Goal: Task Accomplishment & Management: Use online tool/utility

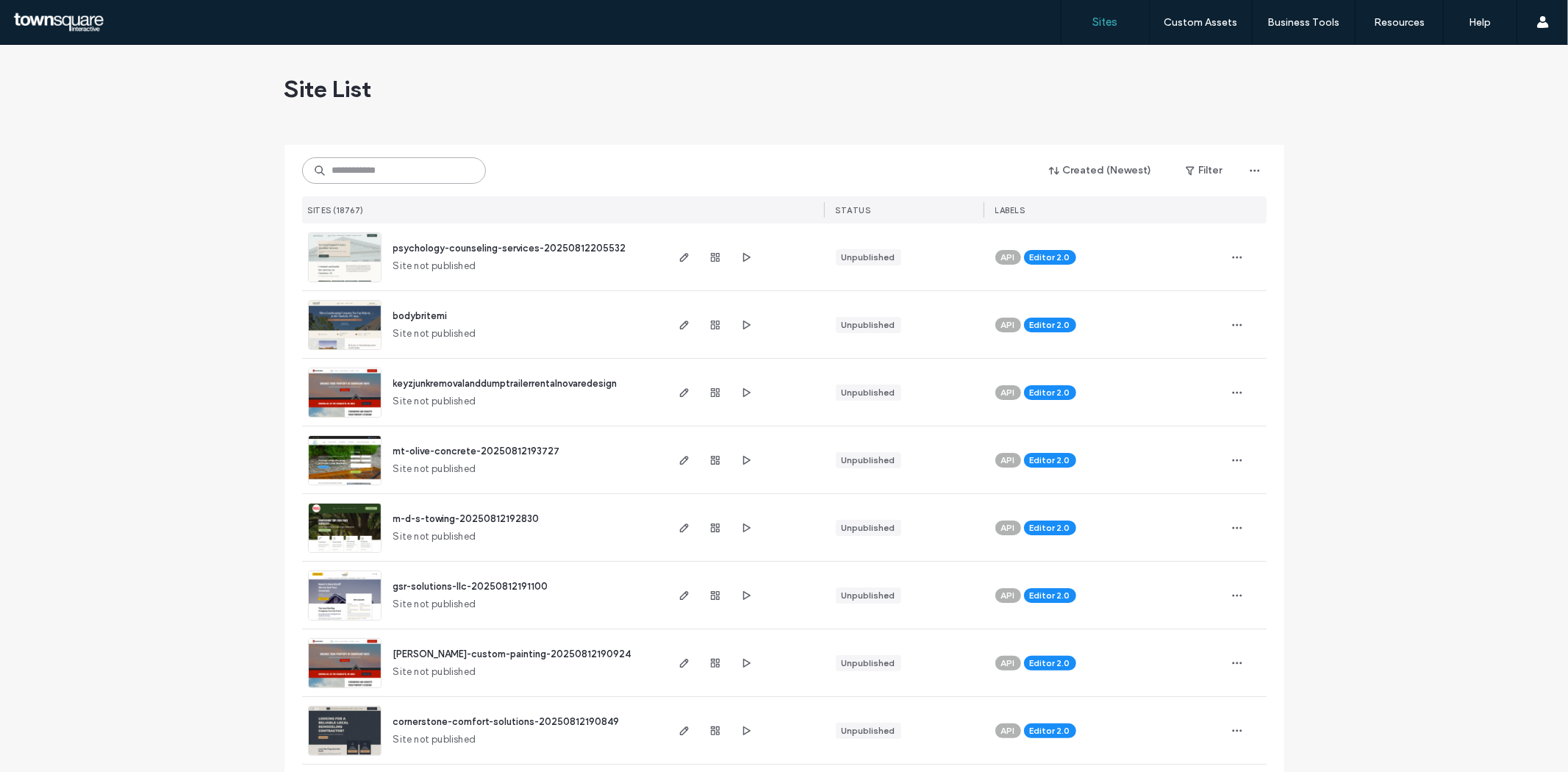
click at [331, 167] on input at bounding box center [393, 170] width 184 height 26
paste input "**********"
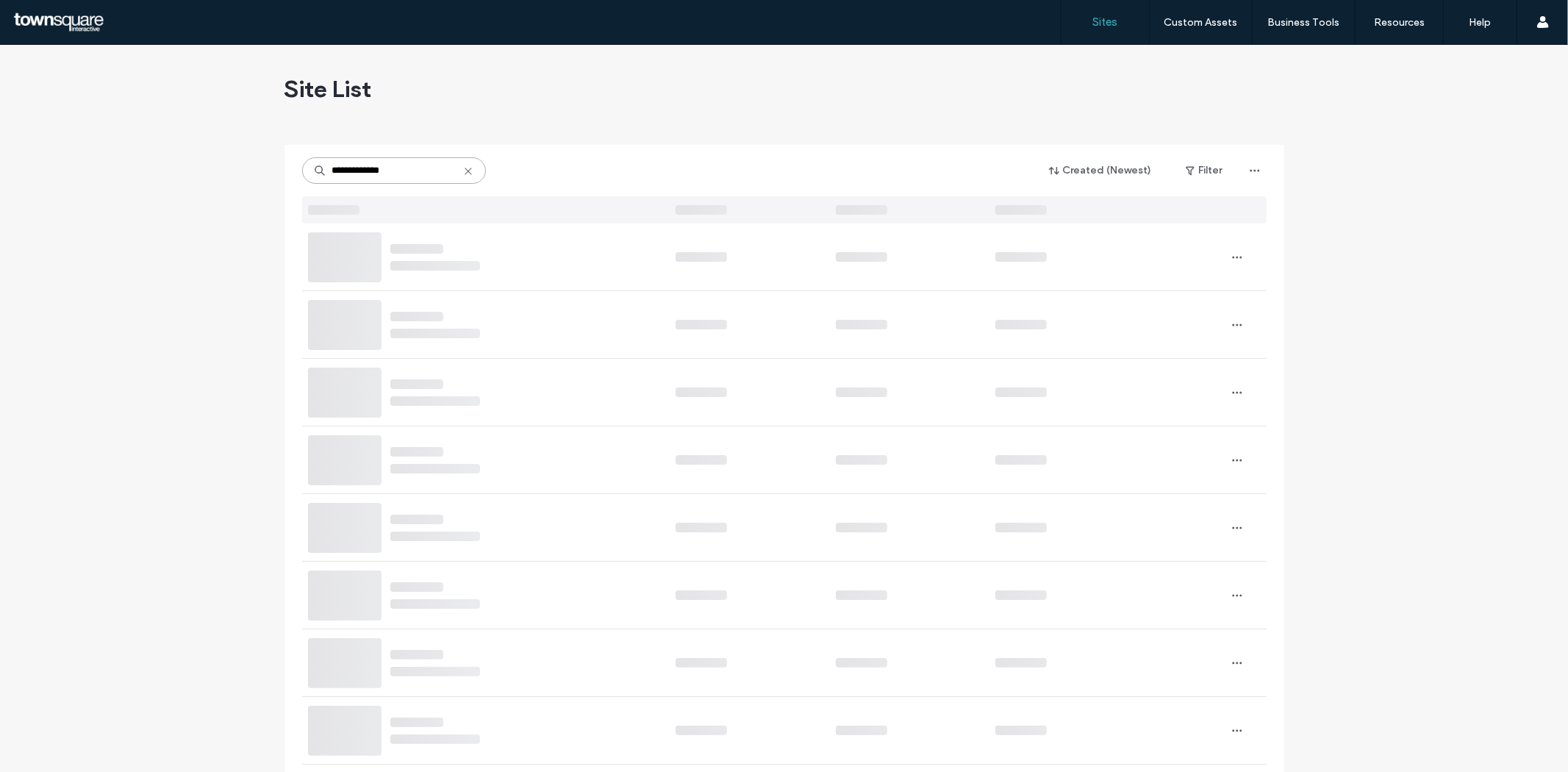
type input "**********"
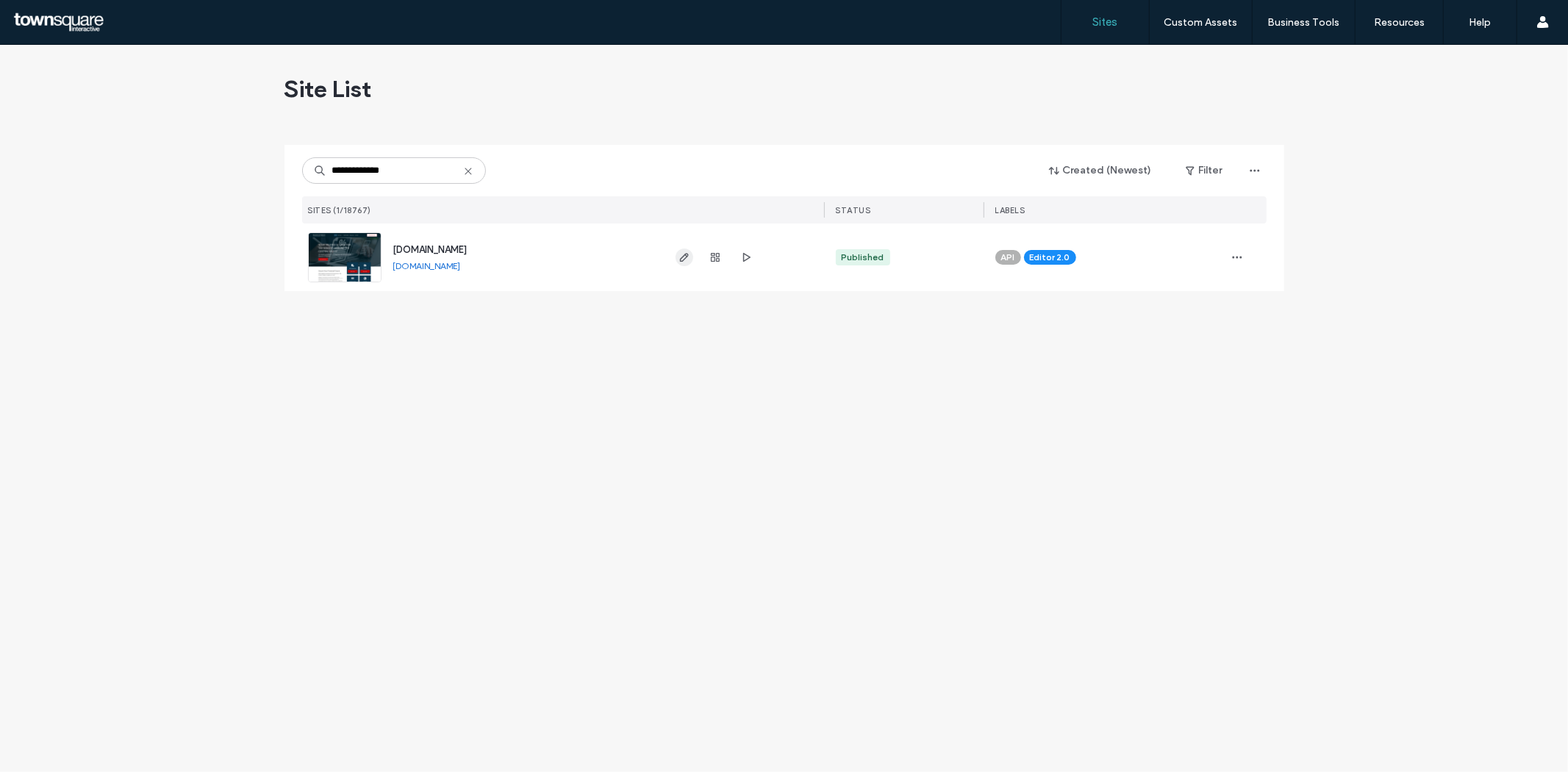
click at [680, 254] on icon "button" at bounding box center [684, 257] width 12 height 12
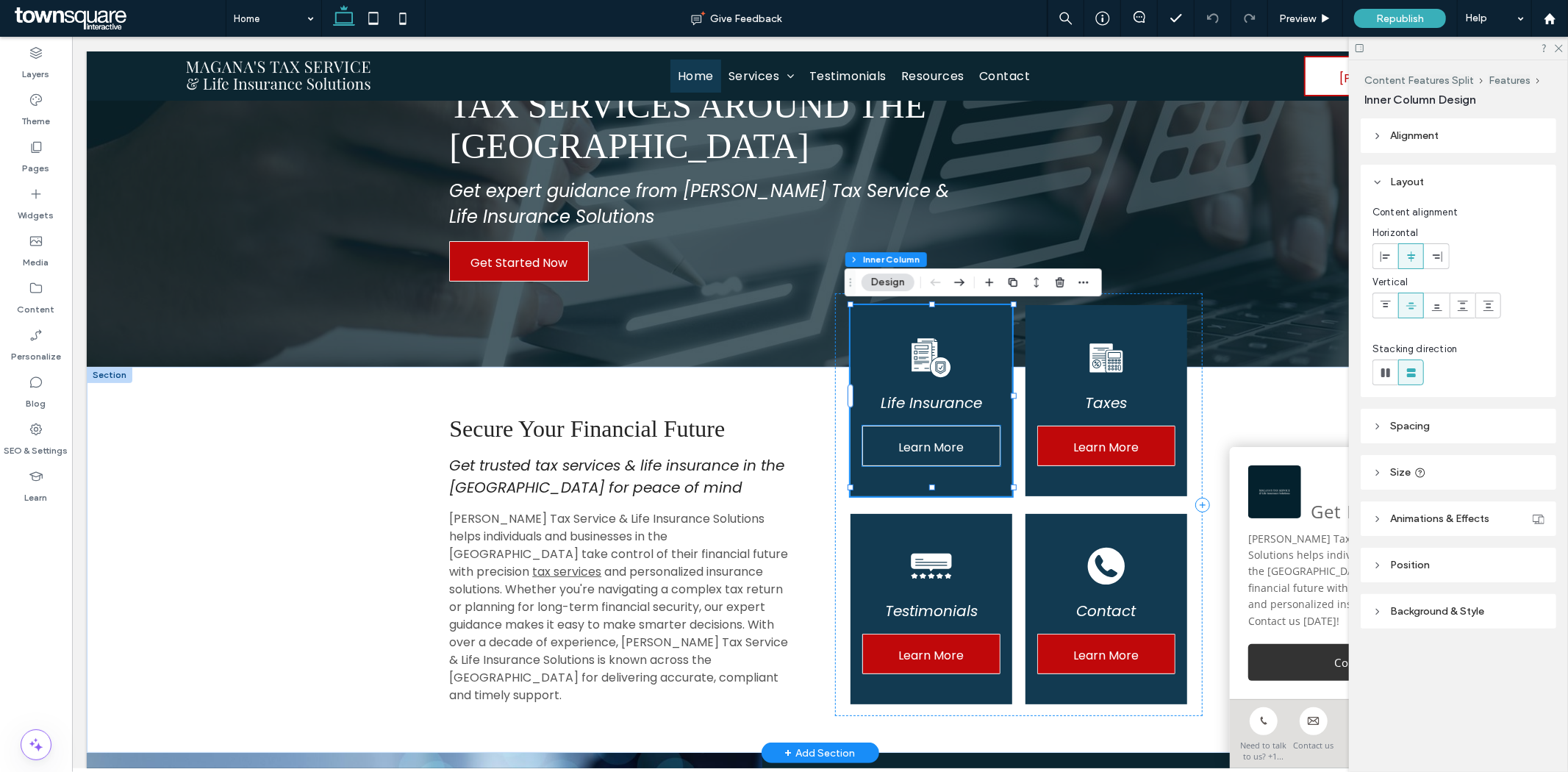
click at [943, 449] on span "Learn More" at bounding box center [930, 447] width 65 height 42
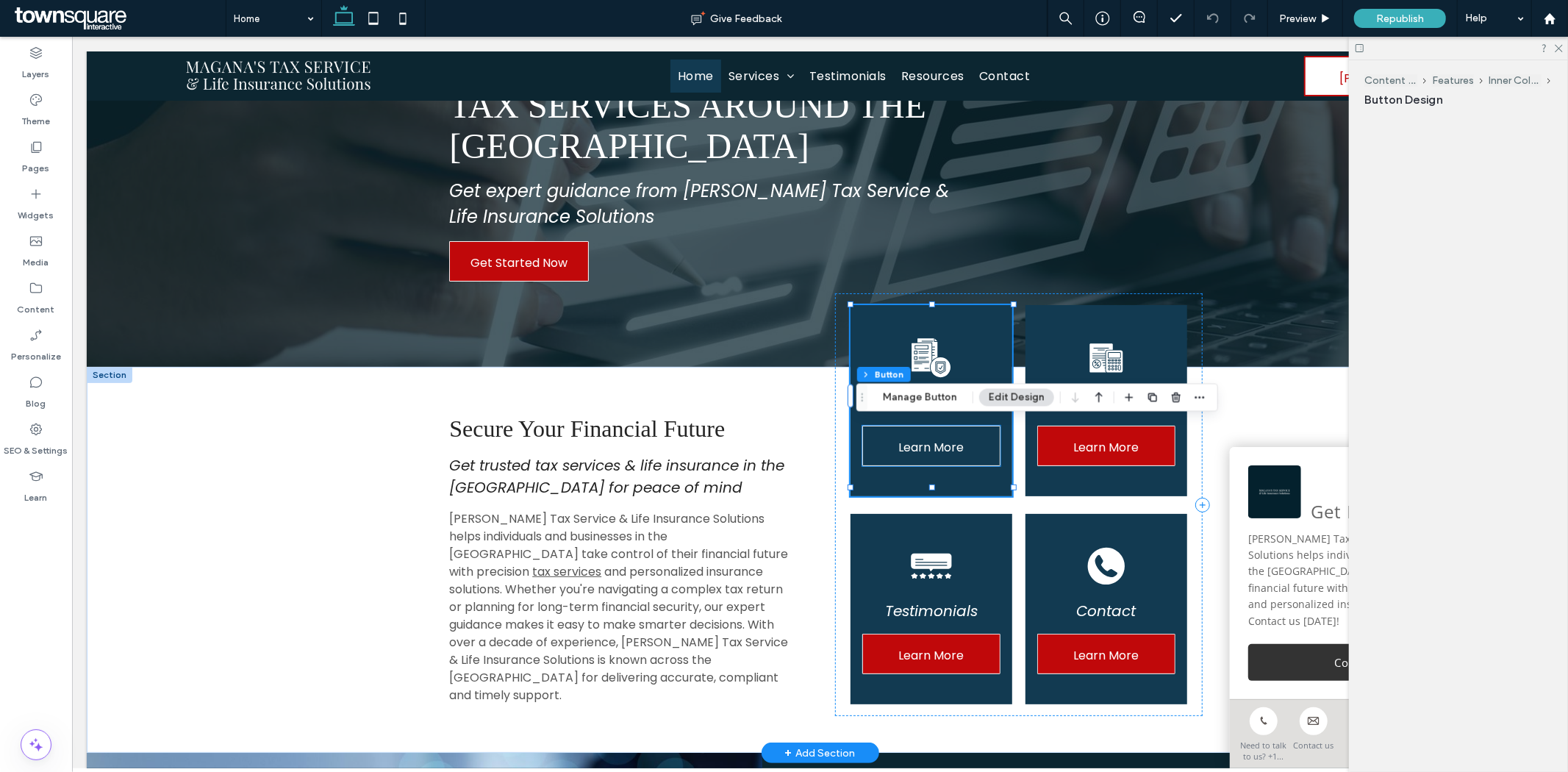
click at [943, 449] on div "Learn More" at bounding box center [931, 445] width 138 height 41
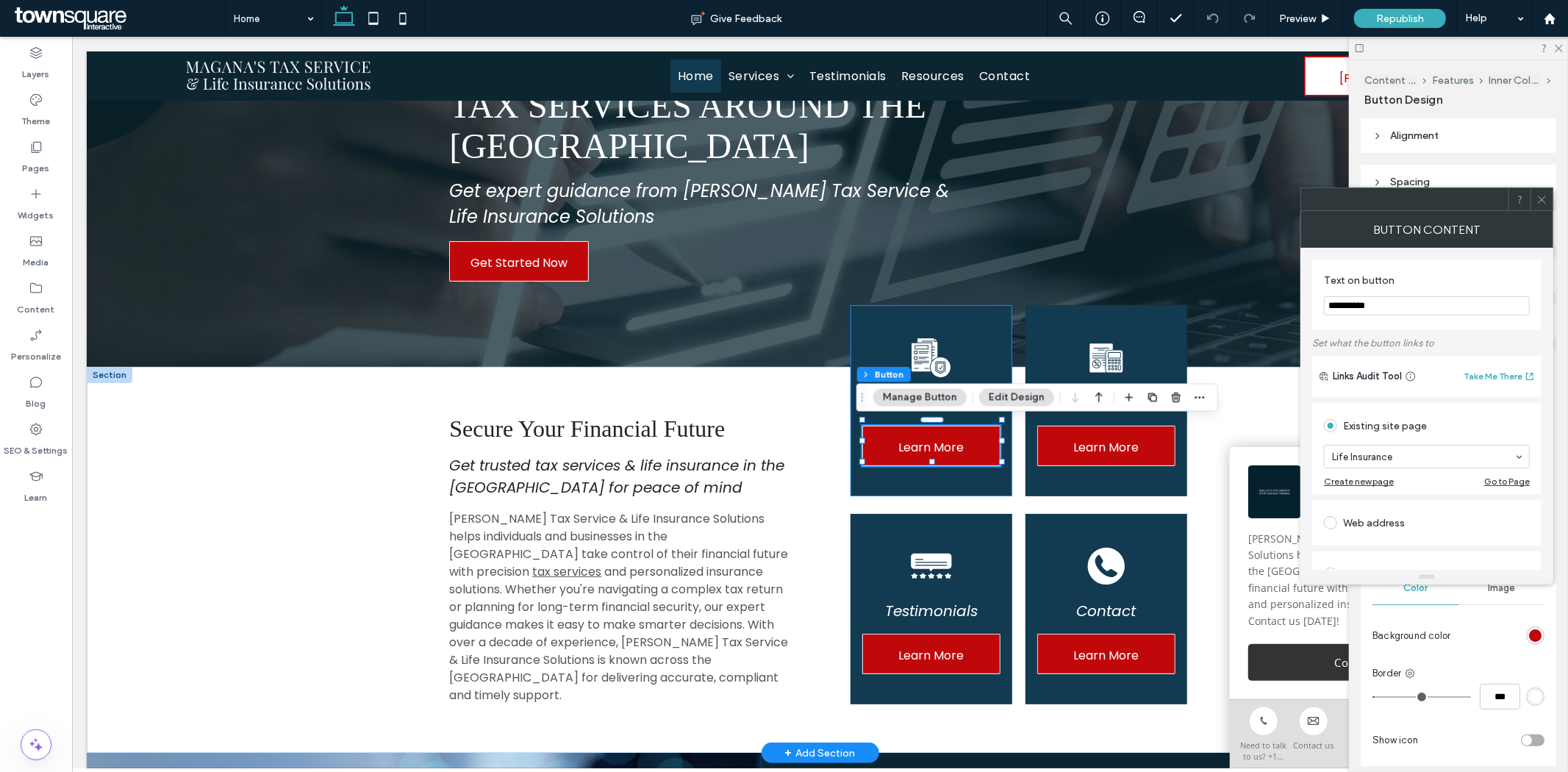
click at [957, 343] on div "Life Insurance Learn More" at bounding box center [930, 400] width 161 height 191
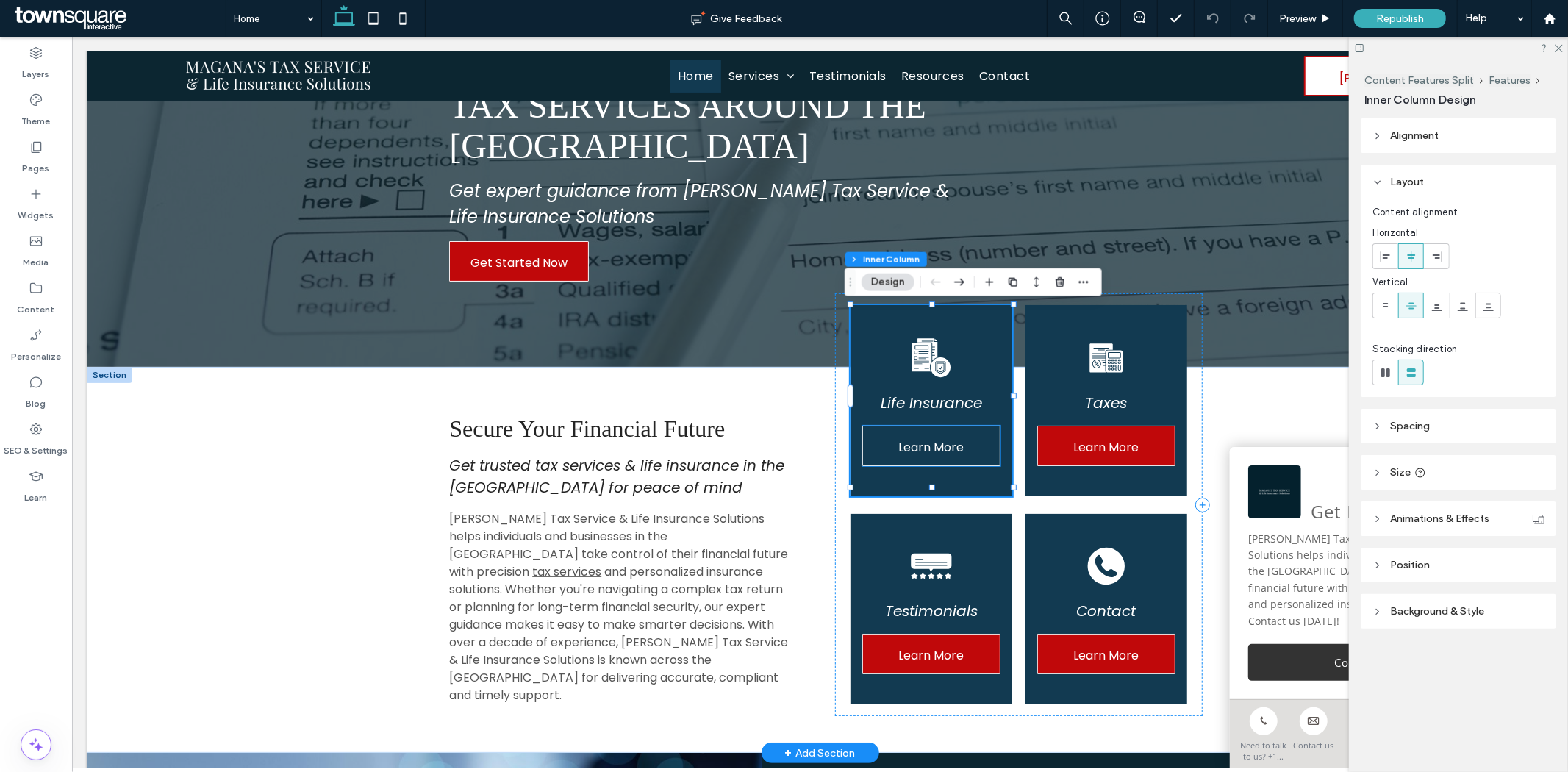
click at [946, 448] on span "Learn More" at bounding box center [930, 447] width 65 height 42
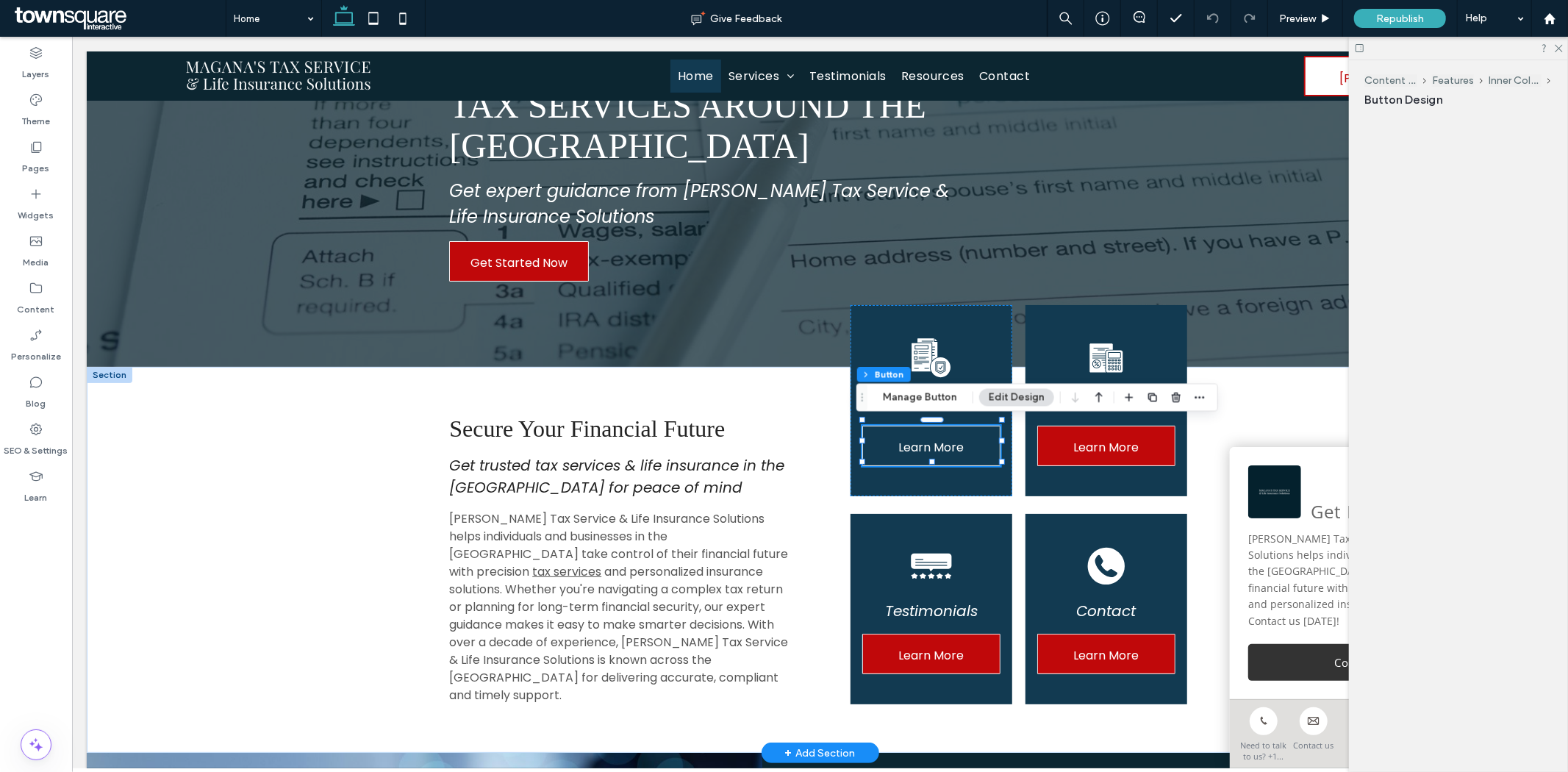
click at [946, 448] on span "Learn More" at bounding box center [930, 447] width 65 height 42
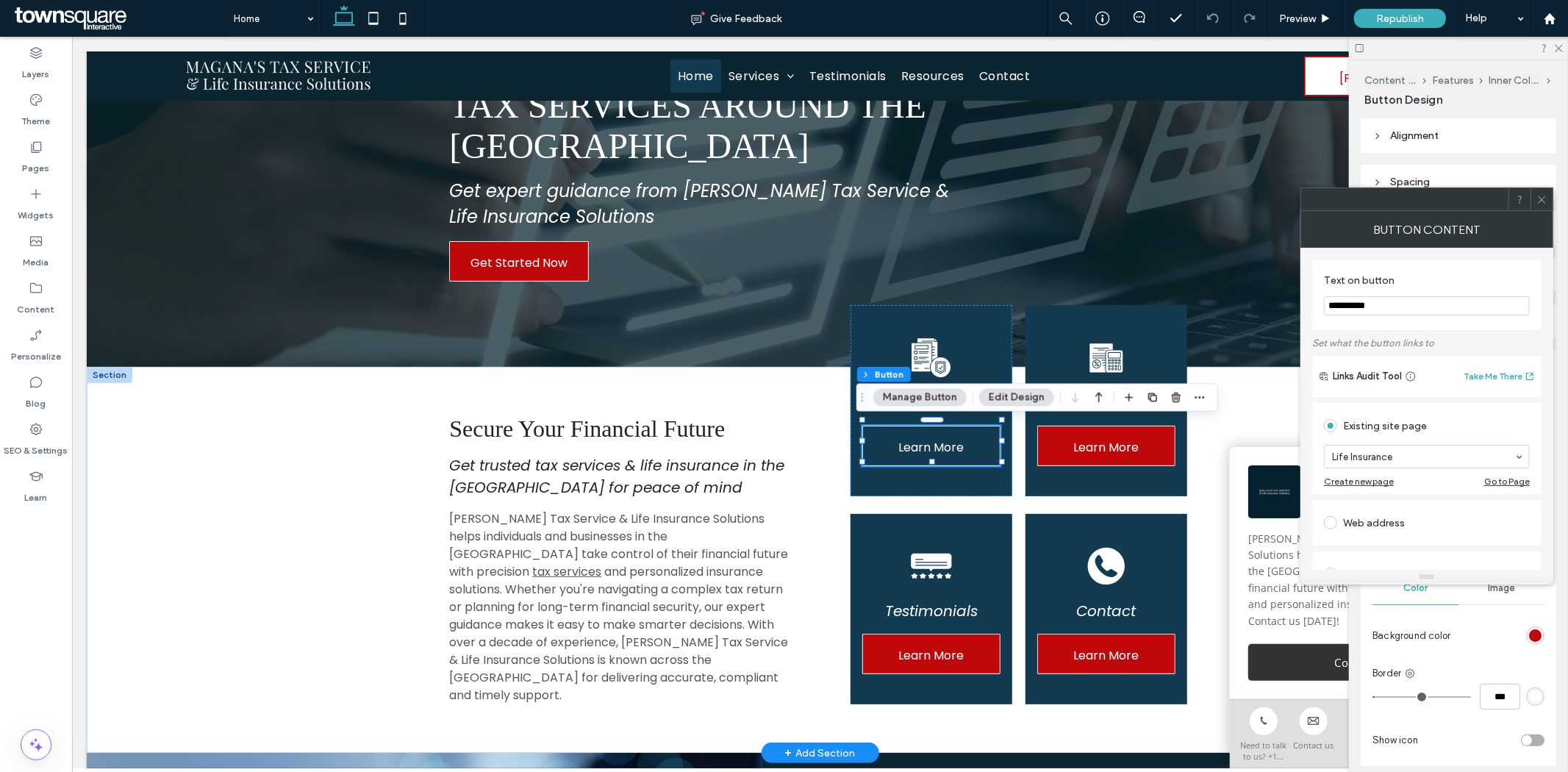
click at [908, 444] on span "Learn More" at bounding box center [930, 447] width 65 height 42
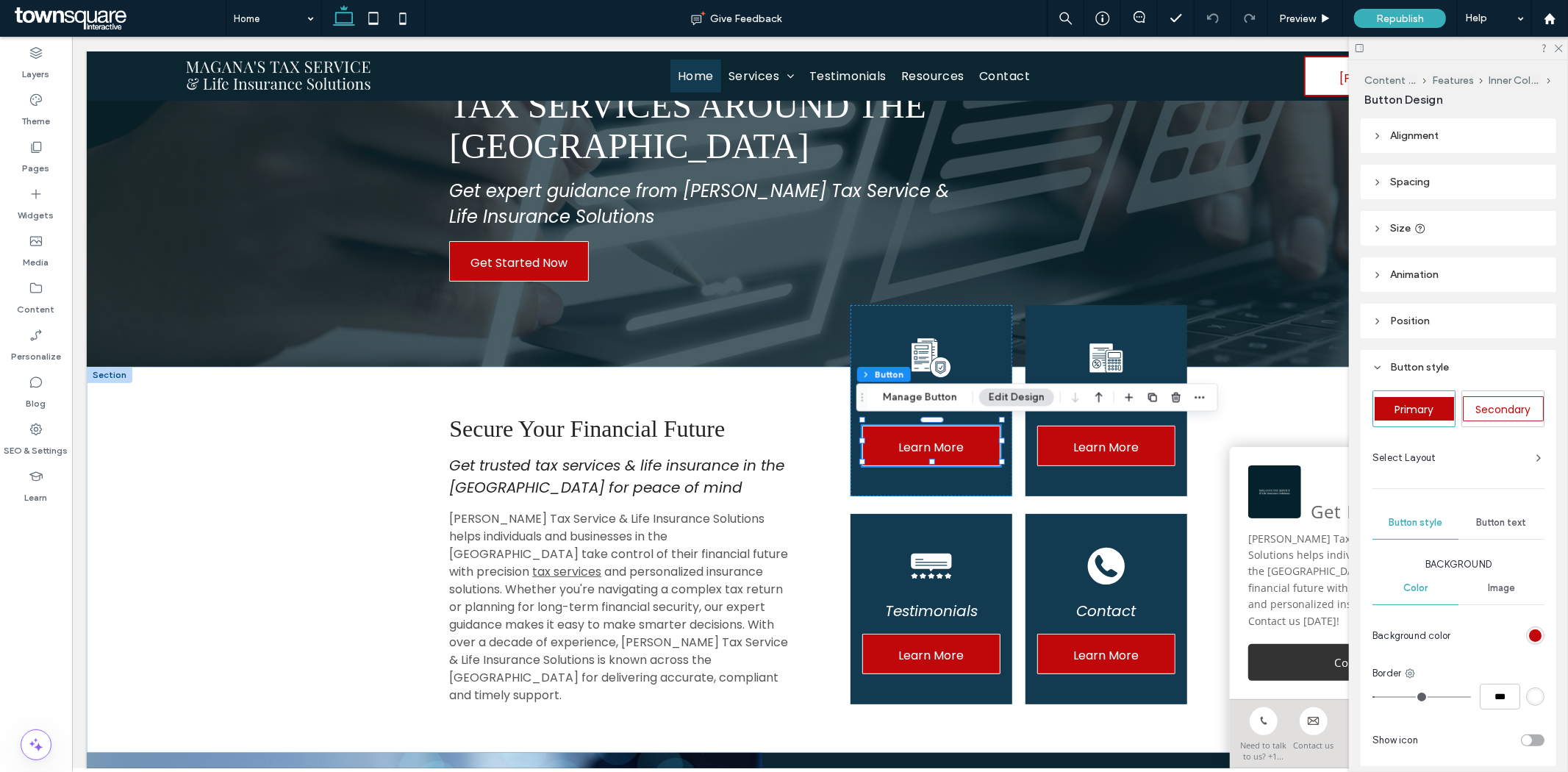
click at [1427, 277] on span "Animation" at bounding box center [1414, 275] width 48 height 13
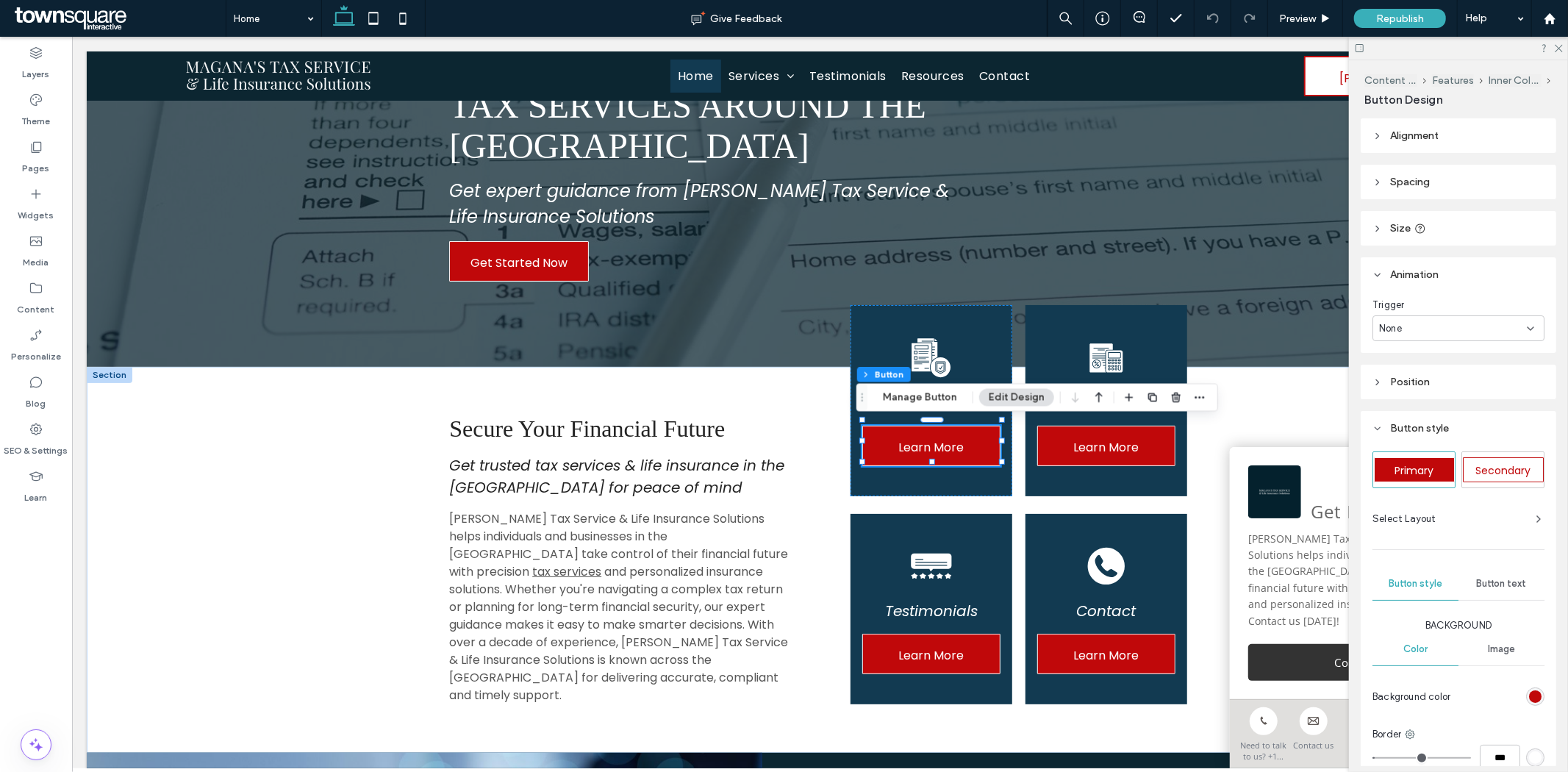
click at [1422, 322] on div "None" at bounding box center [1453, 328] width 148 height 14
click at [1404, 373] on span "Entrance" at bounding box center [1400, 379] width 41 height 14
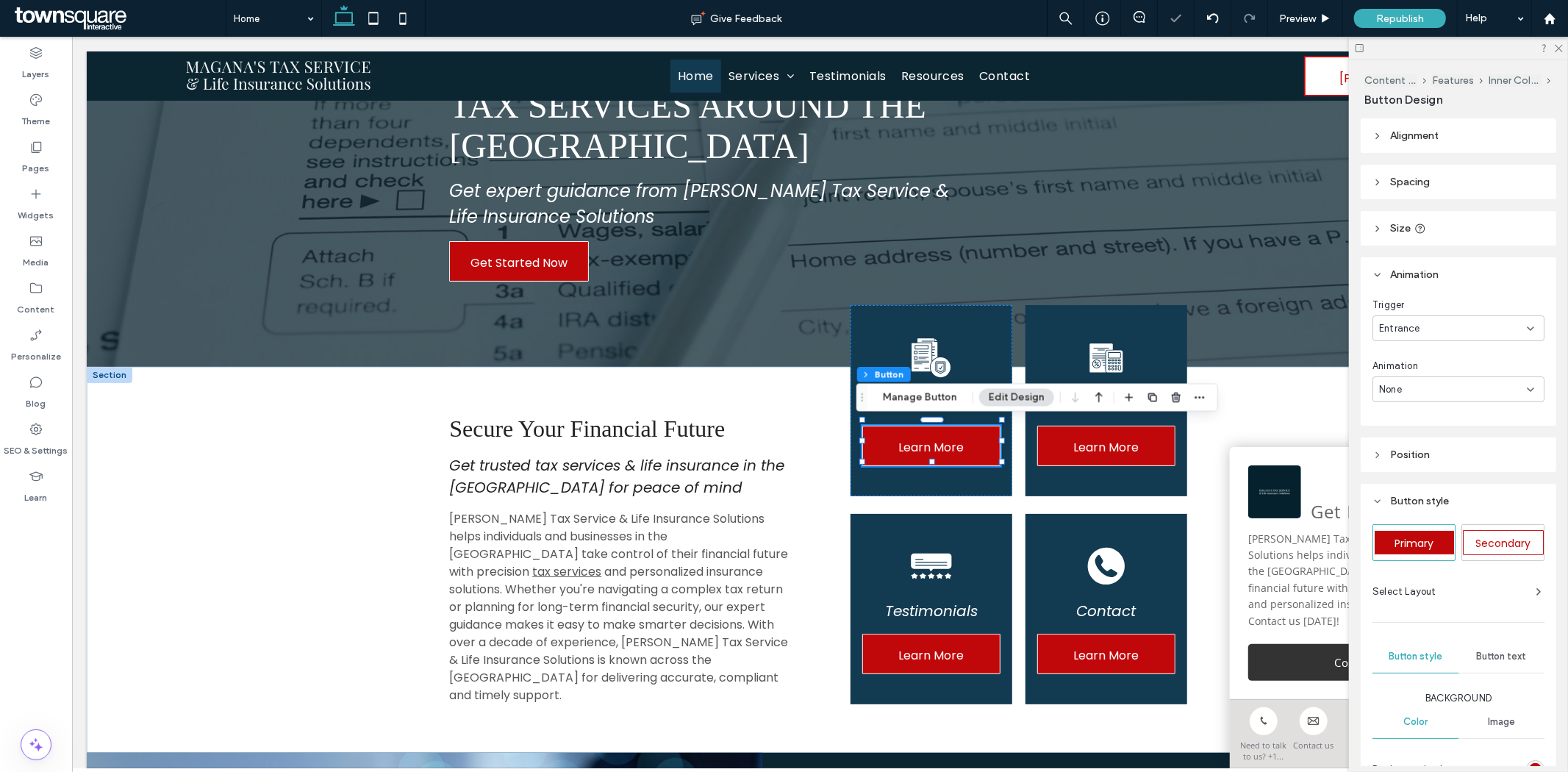
click at [1406, 378] on div "None" at bounding box center [1458, 390] width 172 height 25
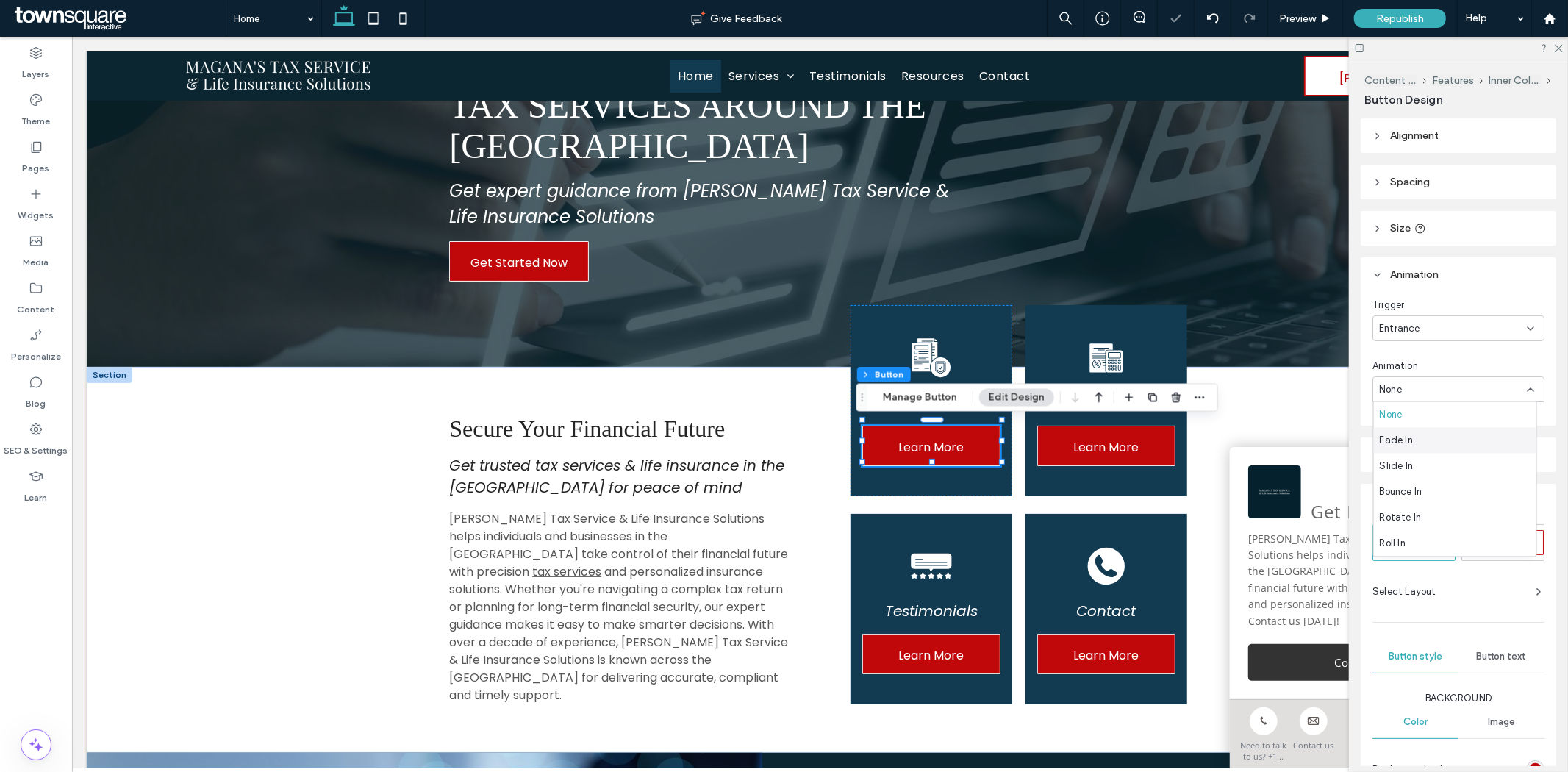
click at [1407, 436] on span "Fade In" at bounding box center [1396, 440] width 33 height 14
type input "*"
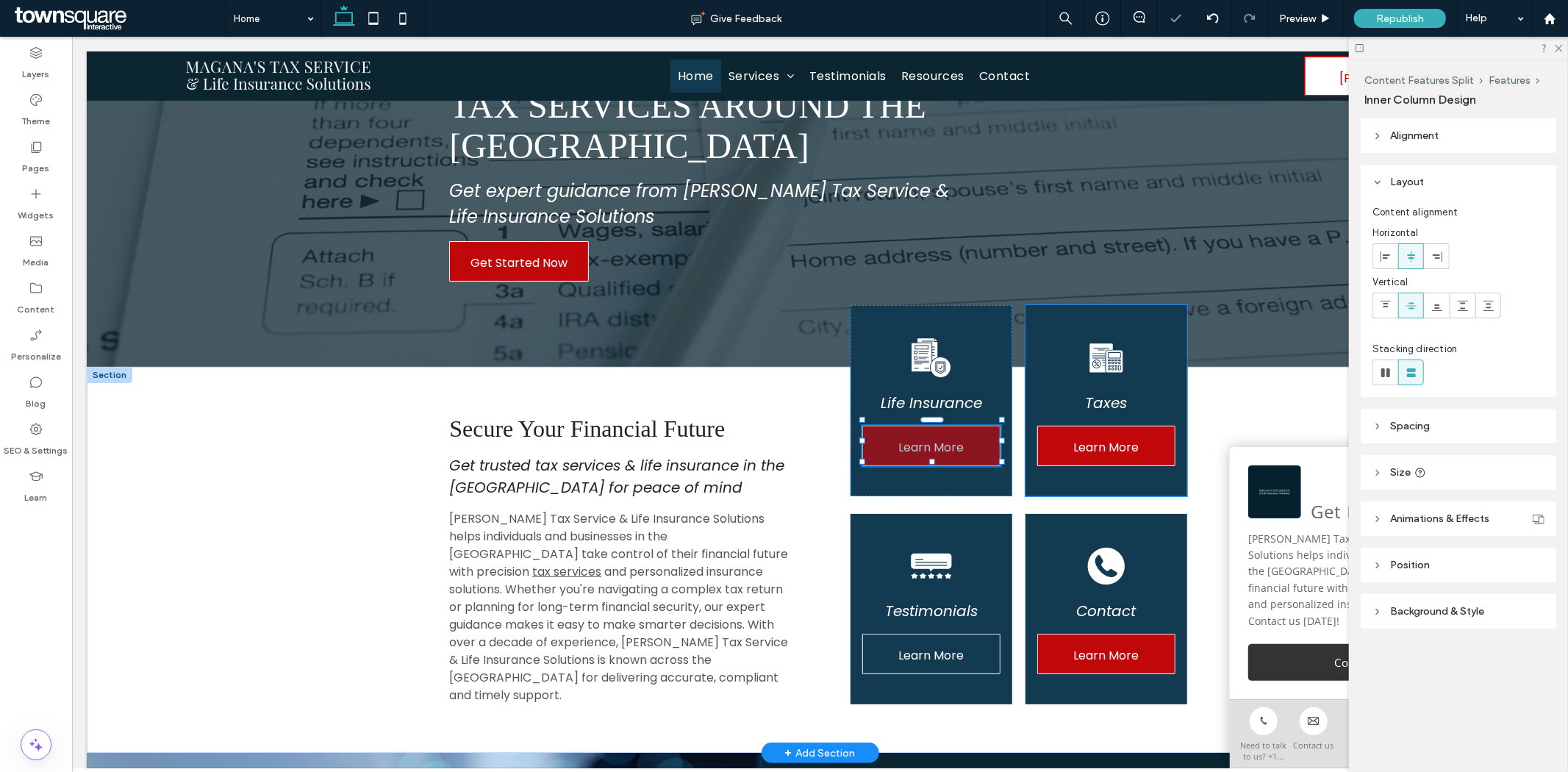
type input "**"
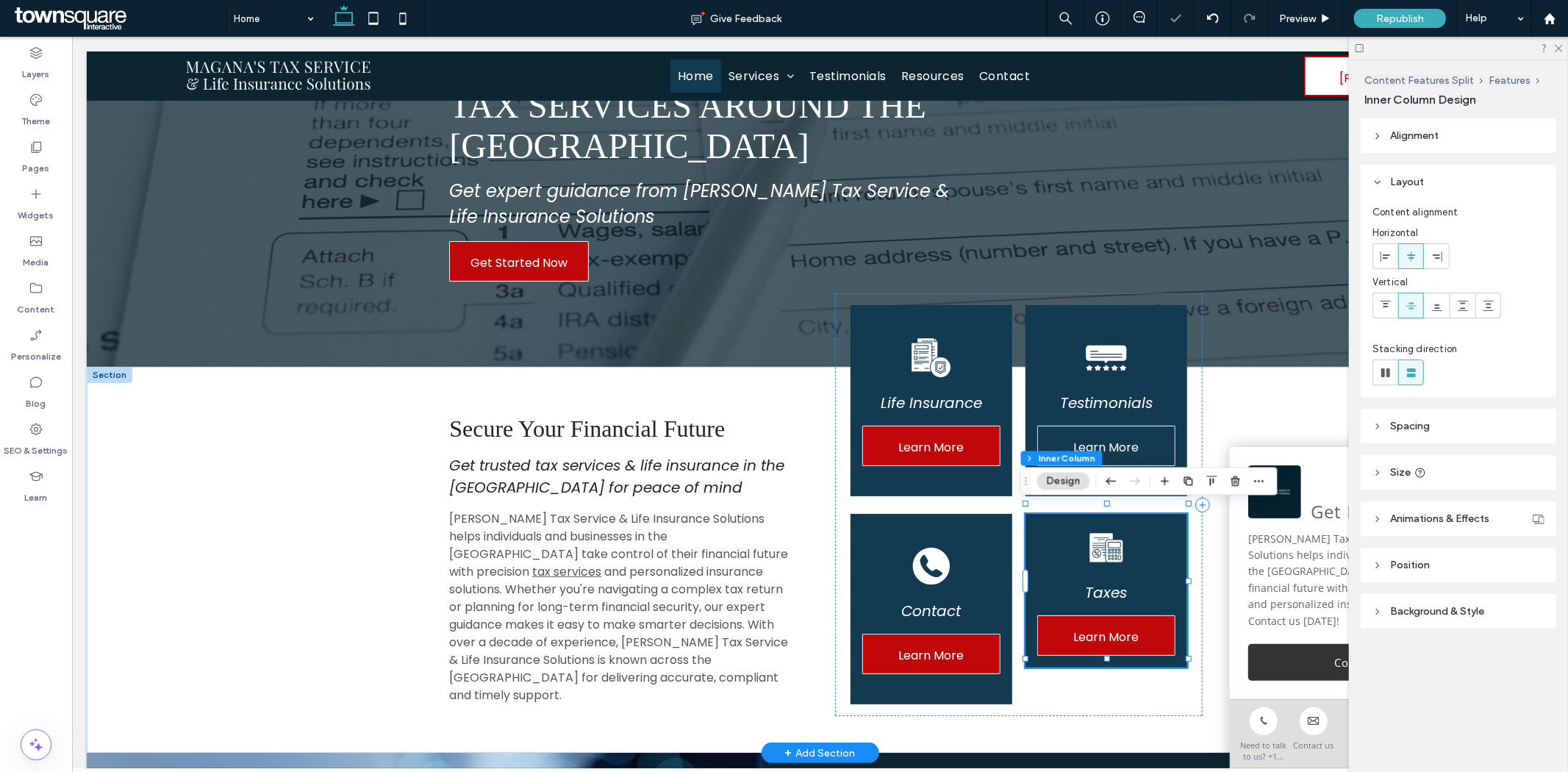
click at [1121, 440] on span "Learn More" at bounding box center [1105, 447] width 65 height 42
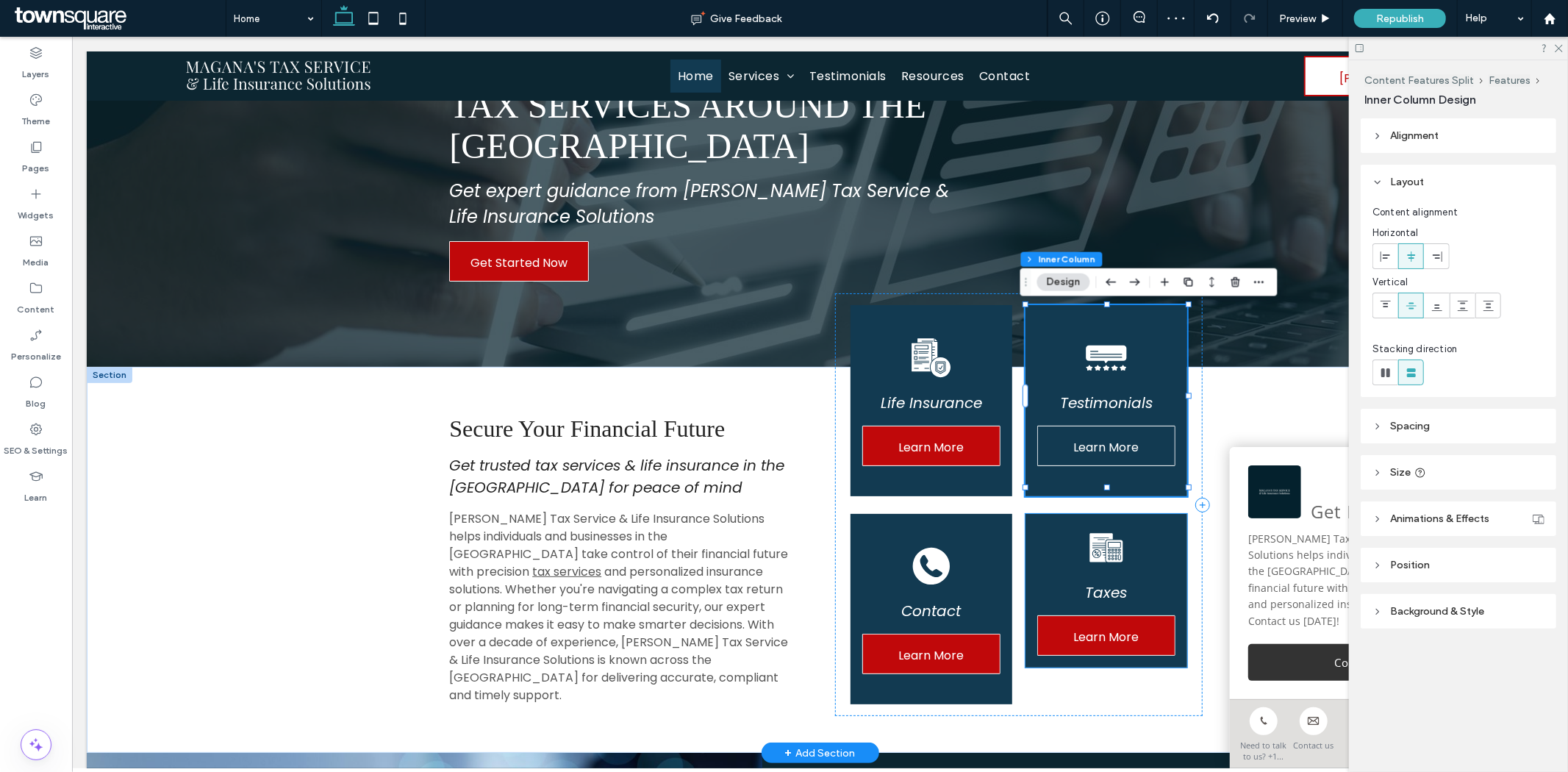
click at [1121, 438] on span "Learn More" at bounding box center [1105, 447] width 65 height 42
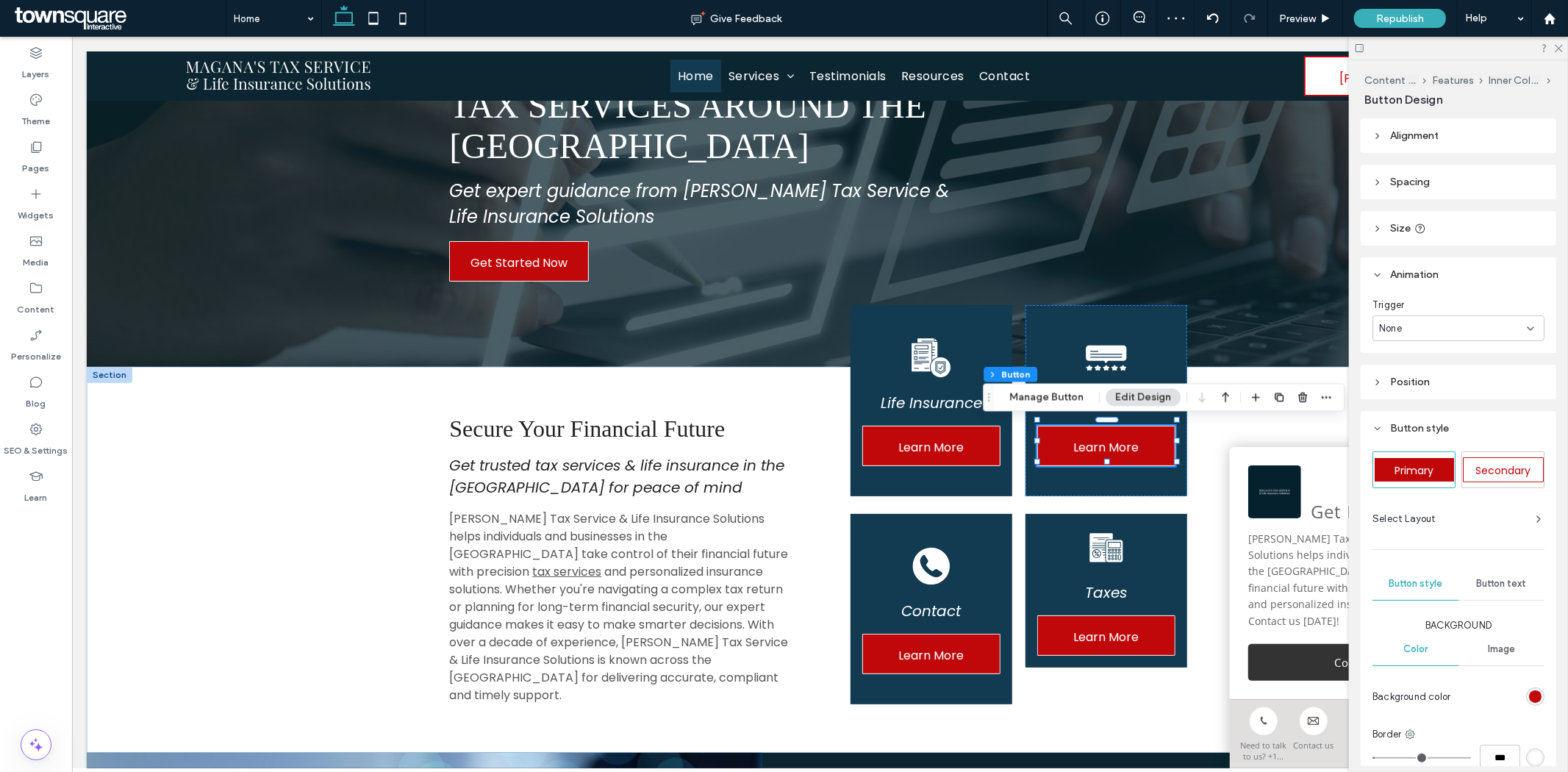
click at [1509, 326] on div "None" at bounding box center [1453, 328] width 148 height 14
click at [1441, 376] on div "Entrance" at bounding box center [1455, 379] width 162 height 25
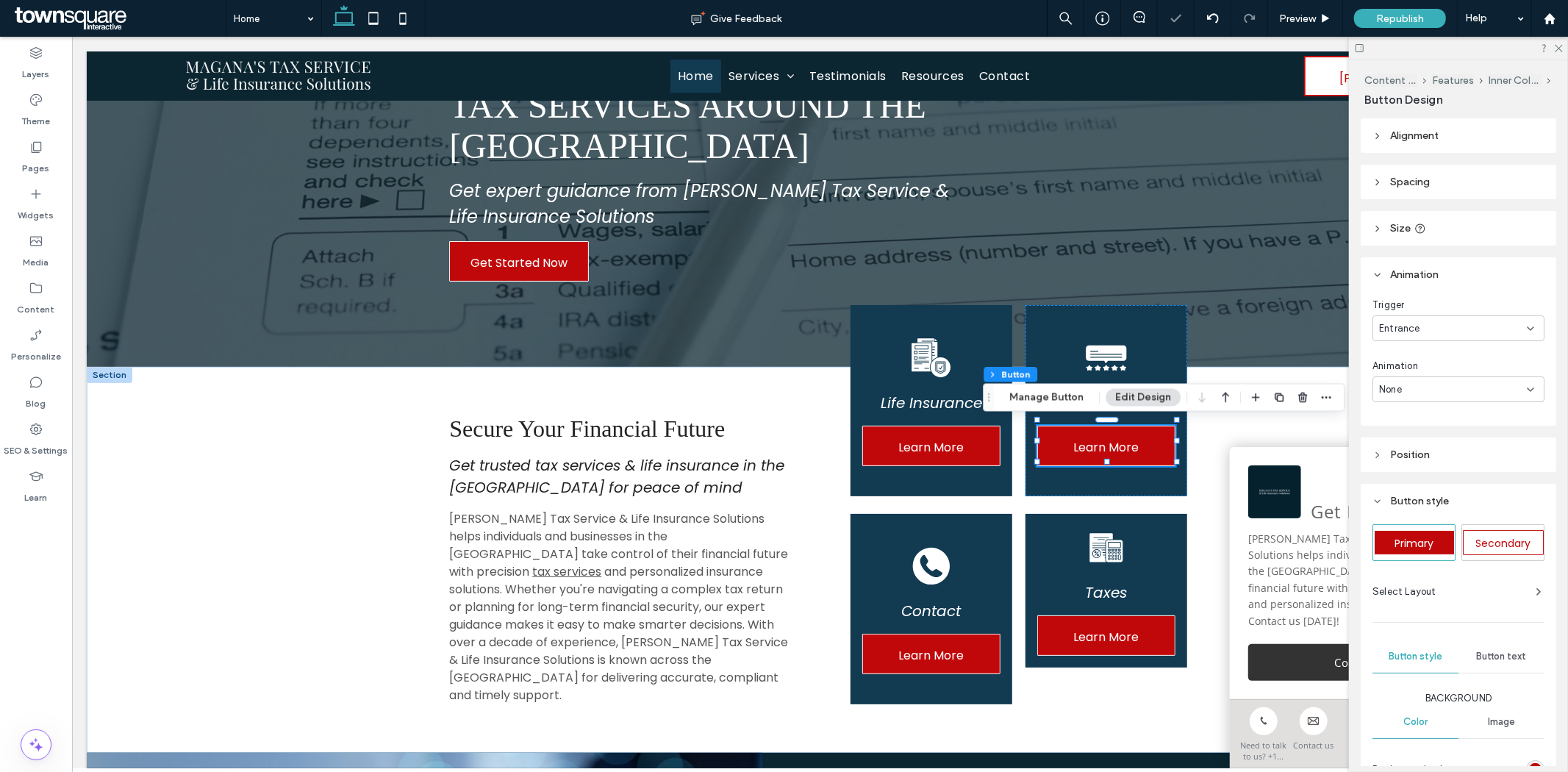
click at [1417, 382] on div "None" at bounding box center [1453, 390] width 148 height 14
click at [1413, 433] on div "Fade In" at bounding box center [1455, 440] width 162 height 25
type input "*"
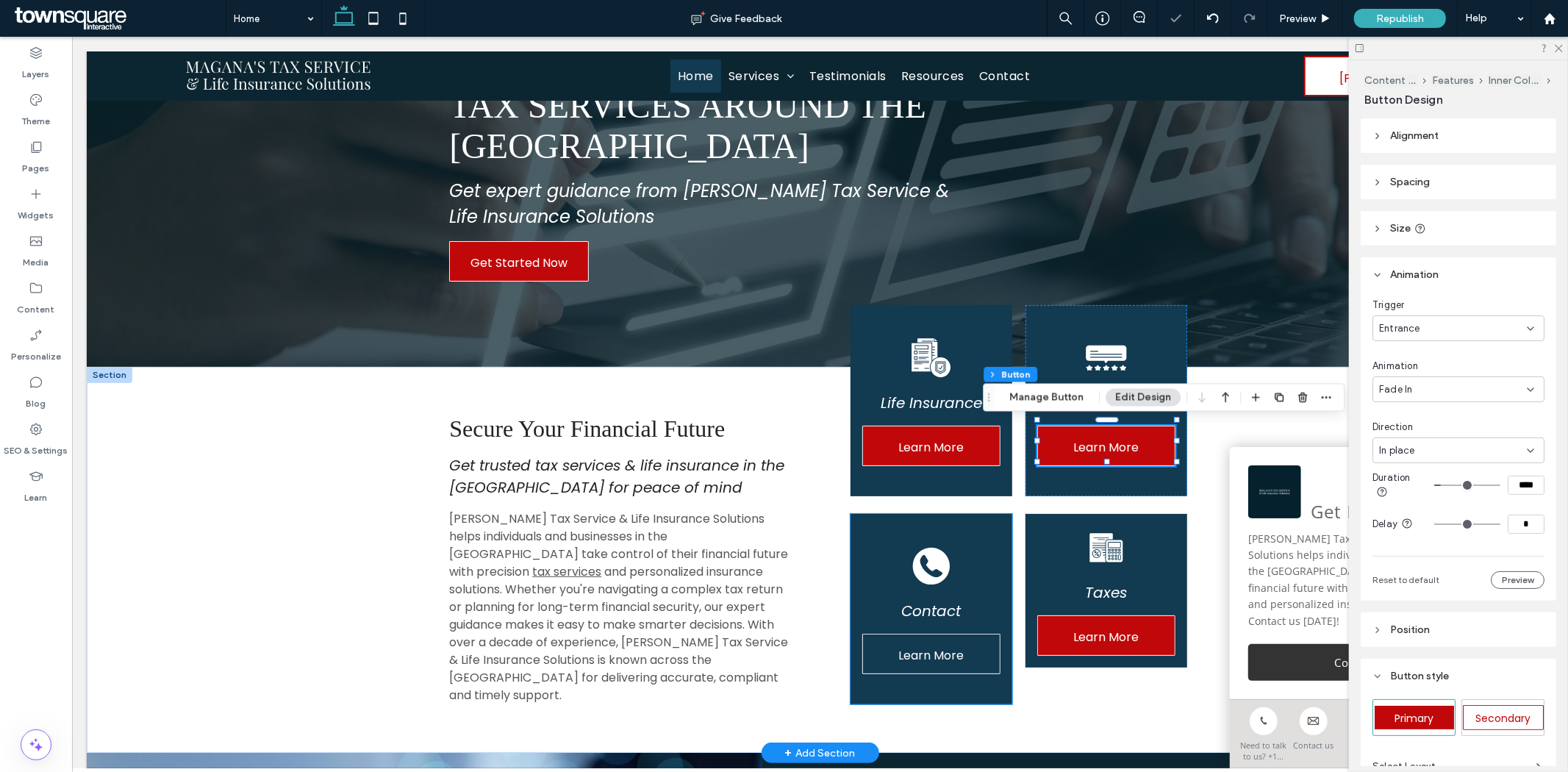
click at [916, 634] on span "Learn More" at bounding box center [930, 654] width 65 height 42
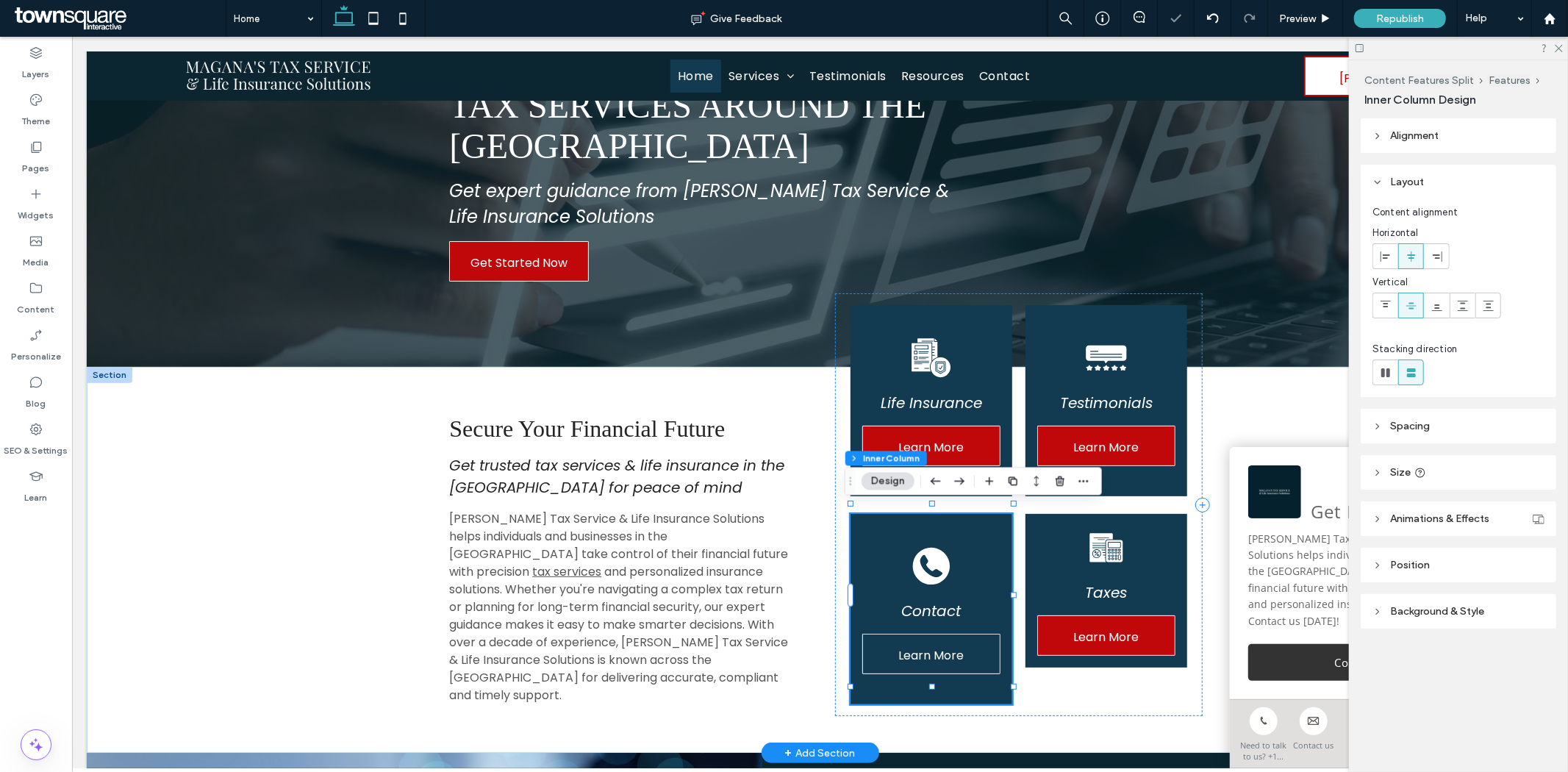
click at [916, 634] on span "Learn More" at bounding box center [930, 654] width 65 height 42
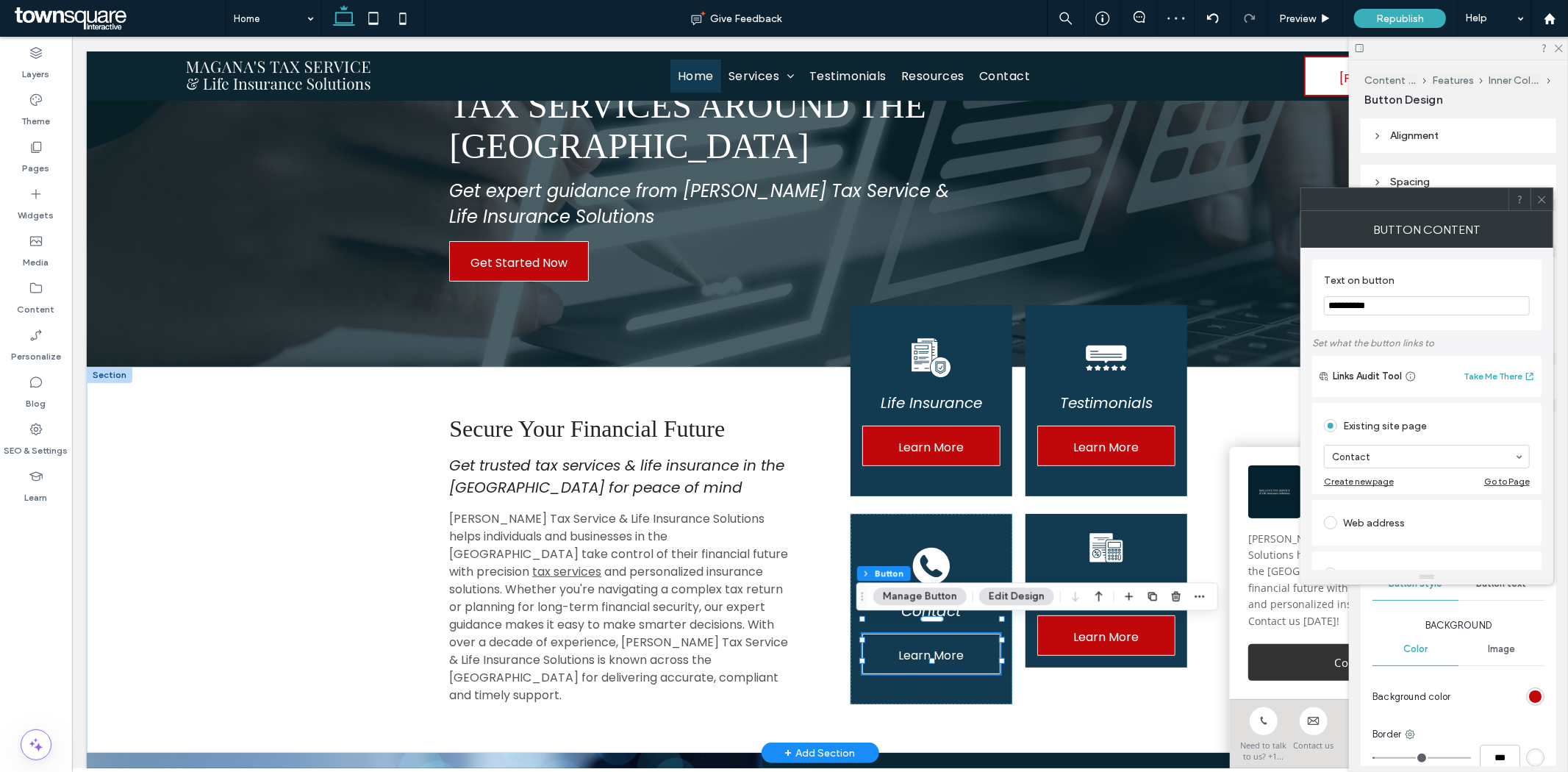
click at [916, 634] on span "Learn More" at bounding box center [930, 654] width 65 height 42
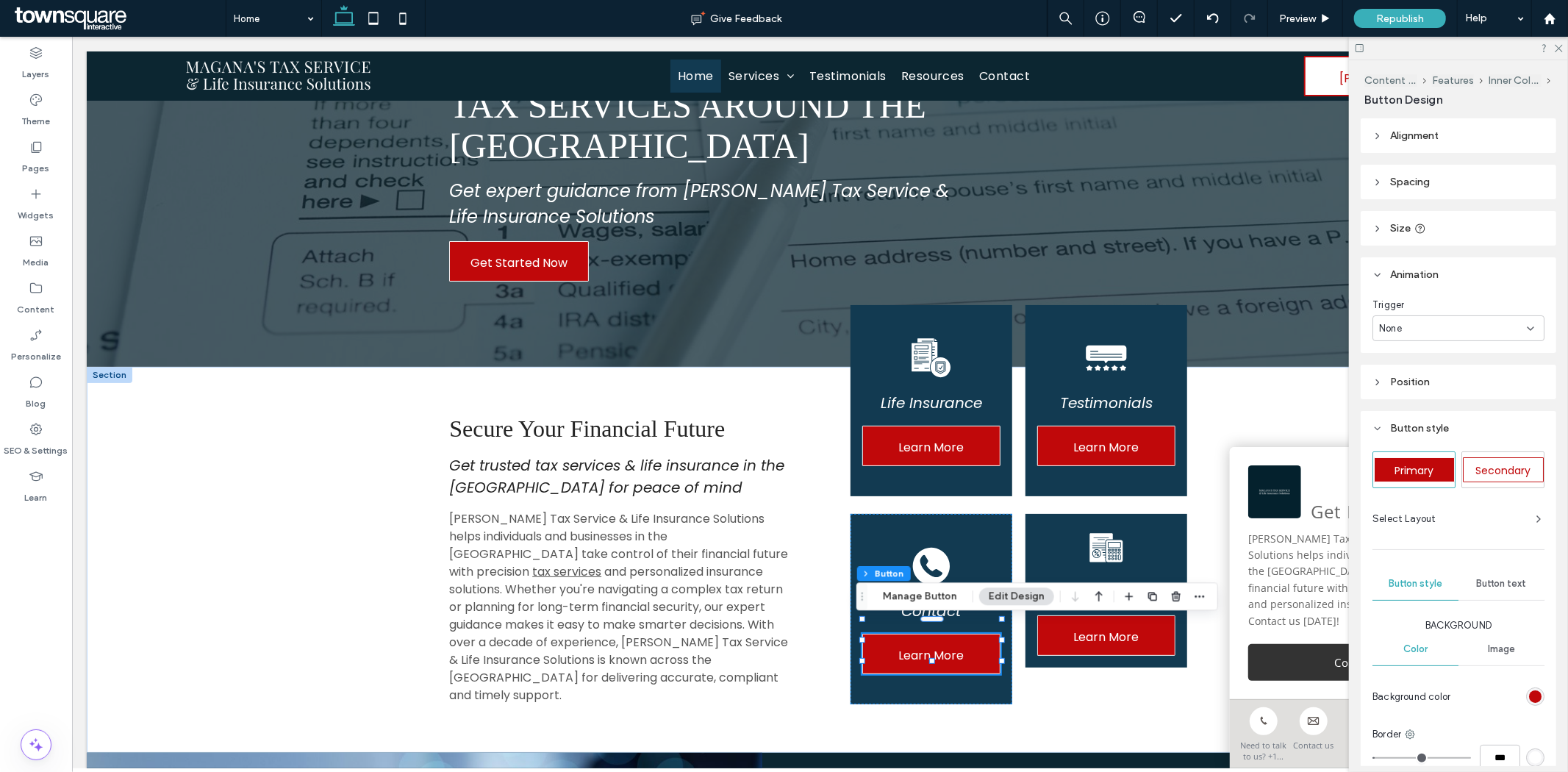
click at [1435, 332] on div "None" at bounding box center [1453, 328] width 148 height 14
click at [1413, 377] on span "Entrance" at bounding box center [1400, 379] width 41 height 14
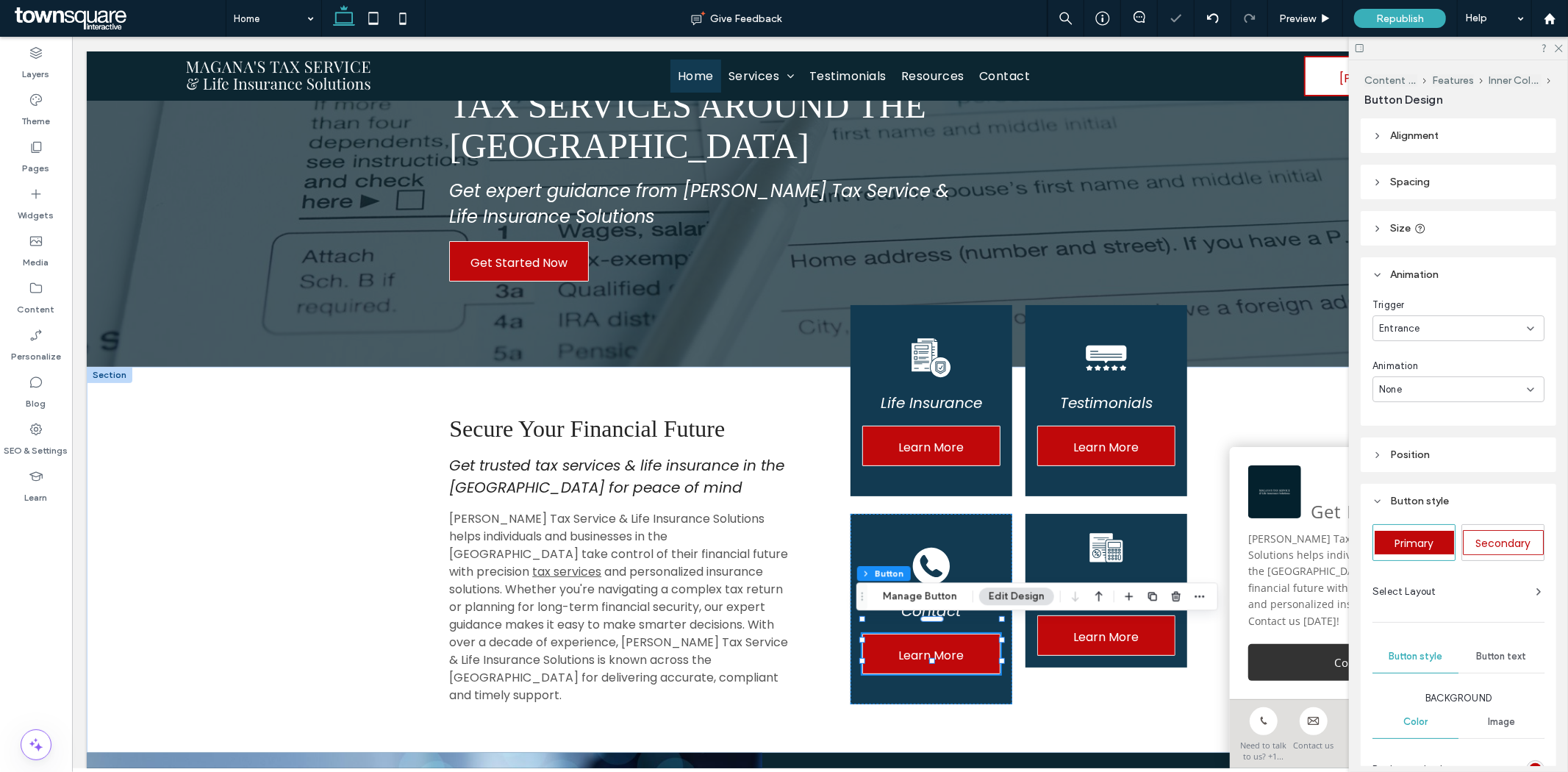
click at [1417, 384] on div "None" at bounding box center [1453, 390] width 148 height 14
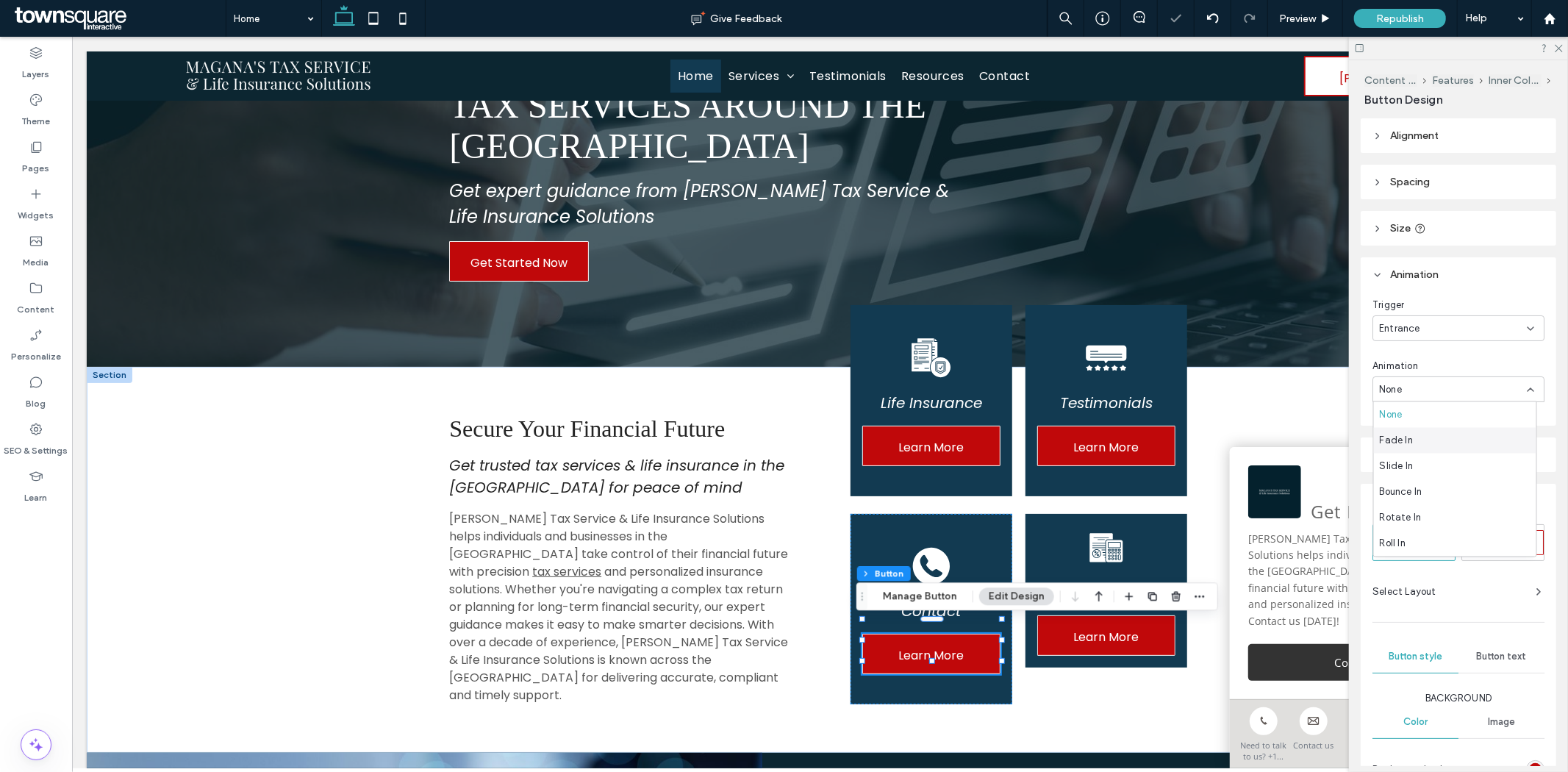
click at [1411, 437] on span "Fade In" at bounding box center [1396, 440] width 33 height 14
type input "*"
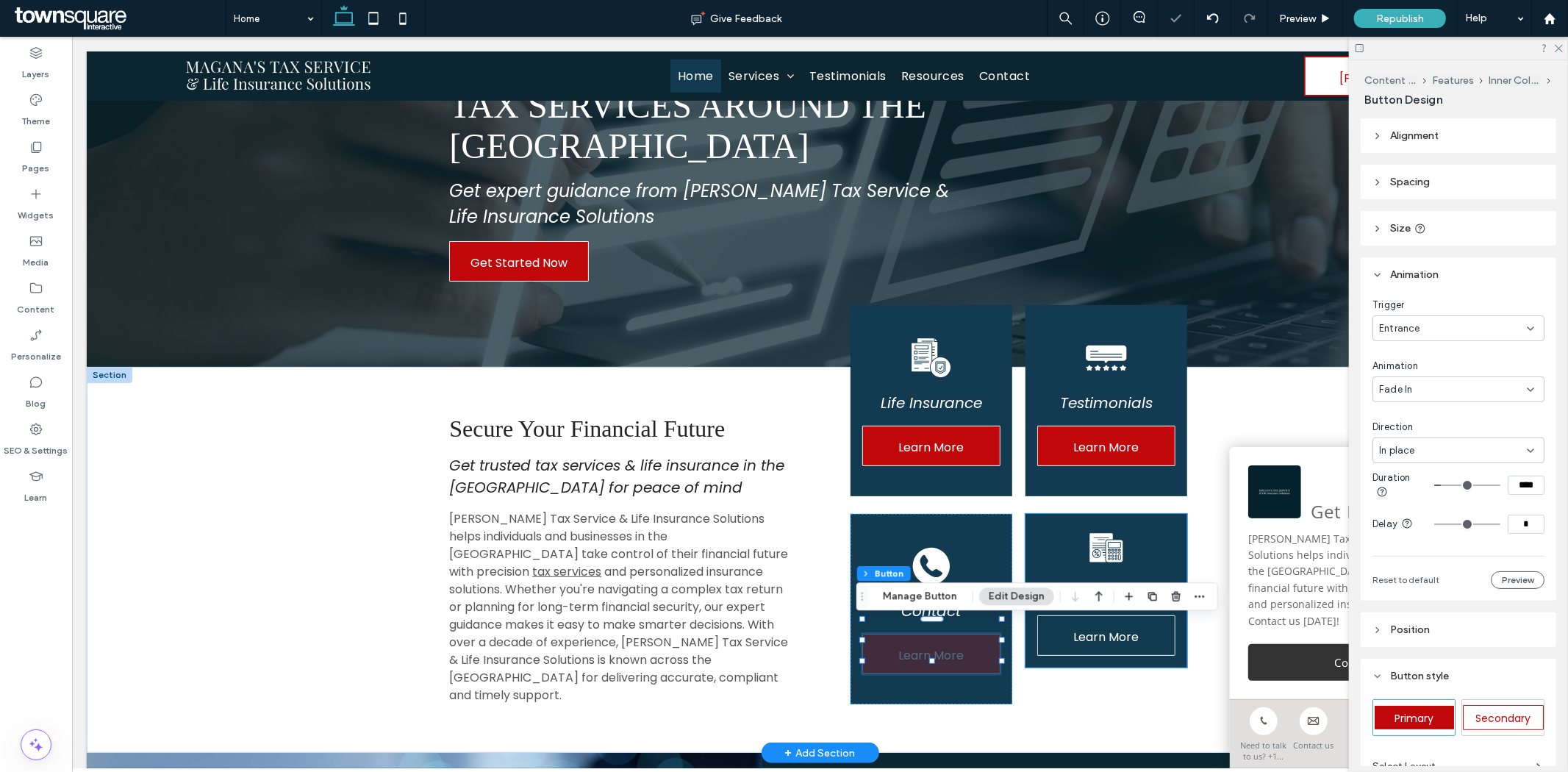
click at [1115, 619] on span "Learn More" at bounding box center [1105, 636] width 65 height 42
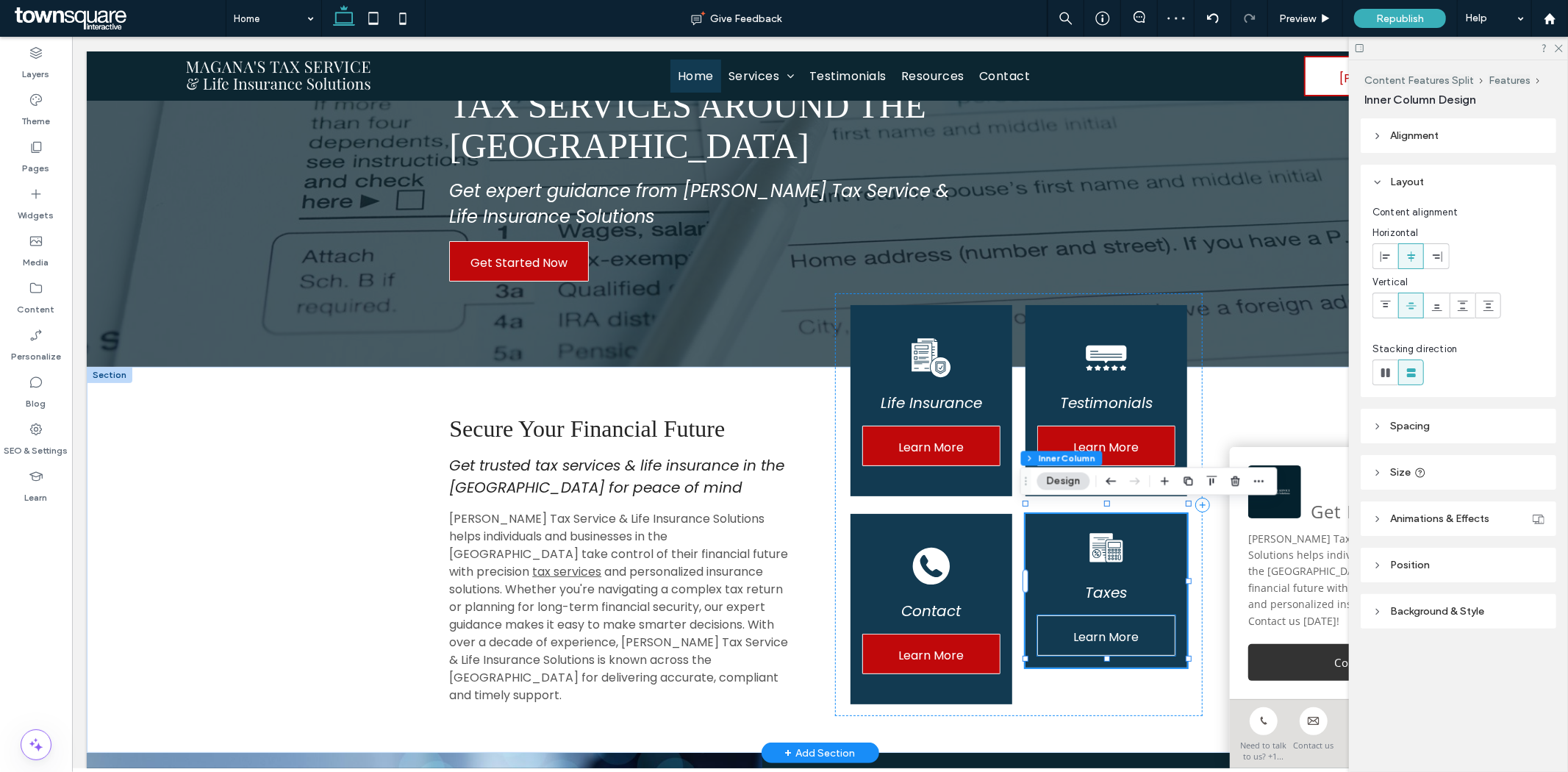
click at [1127, 615] on span "Learn More" at bounding box center [1105, 636] width 65 height 42
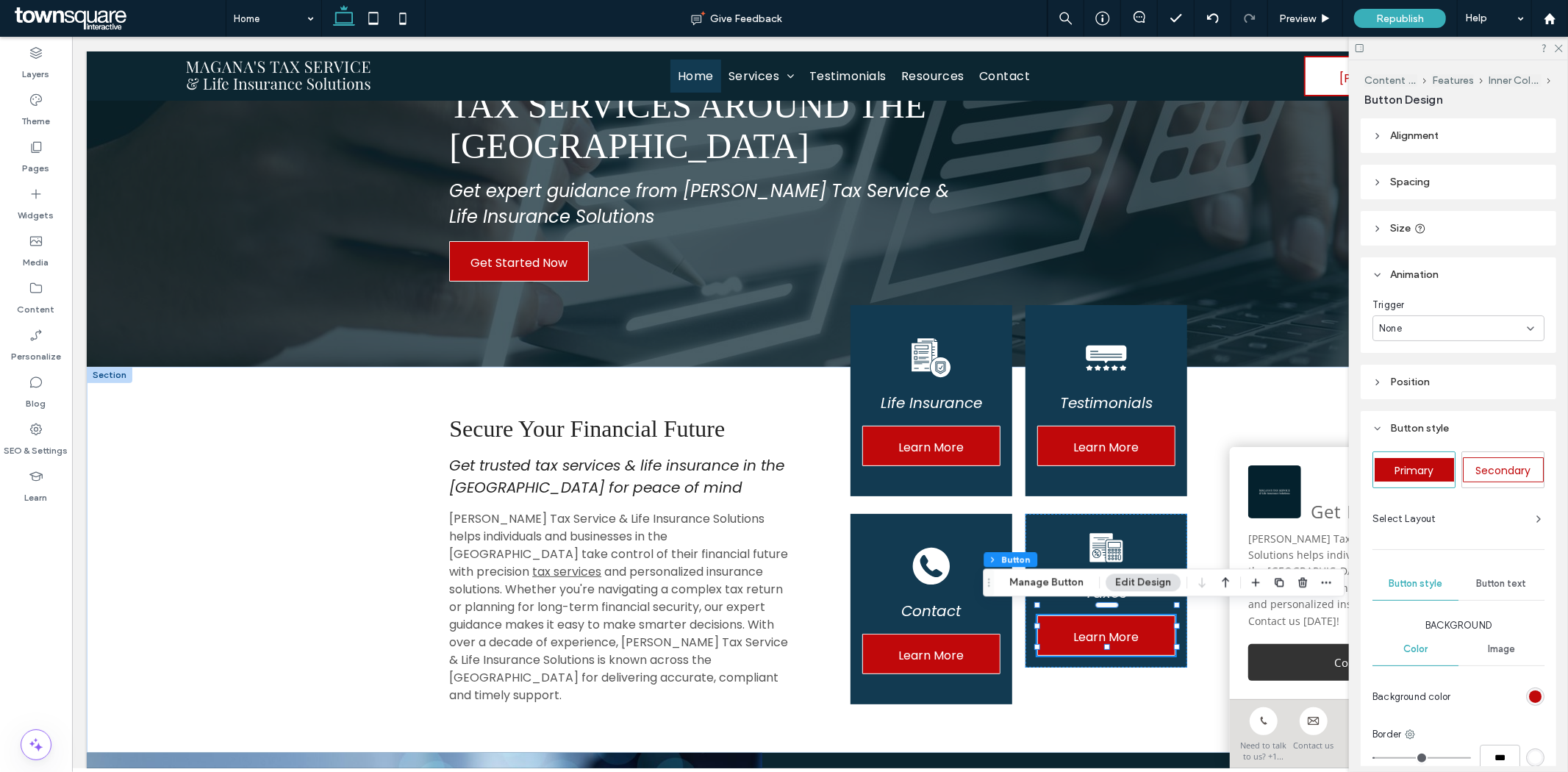
click at [1421, 321] on div "None" at bounding box center [1453, 328] width 148 height 14
click at [1408, 377] on span "Entrance" at bounding box center [1400, 379] width 41 height 14
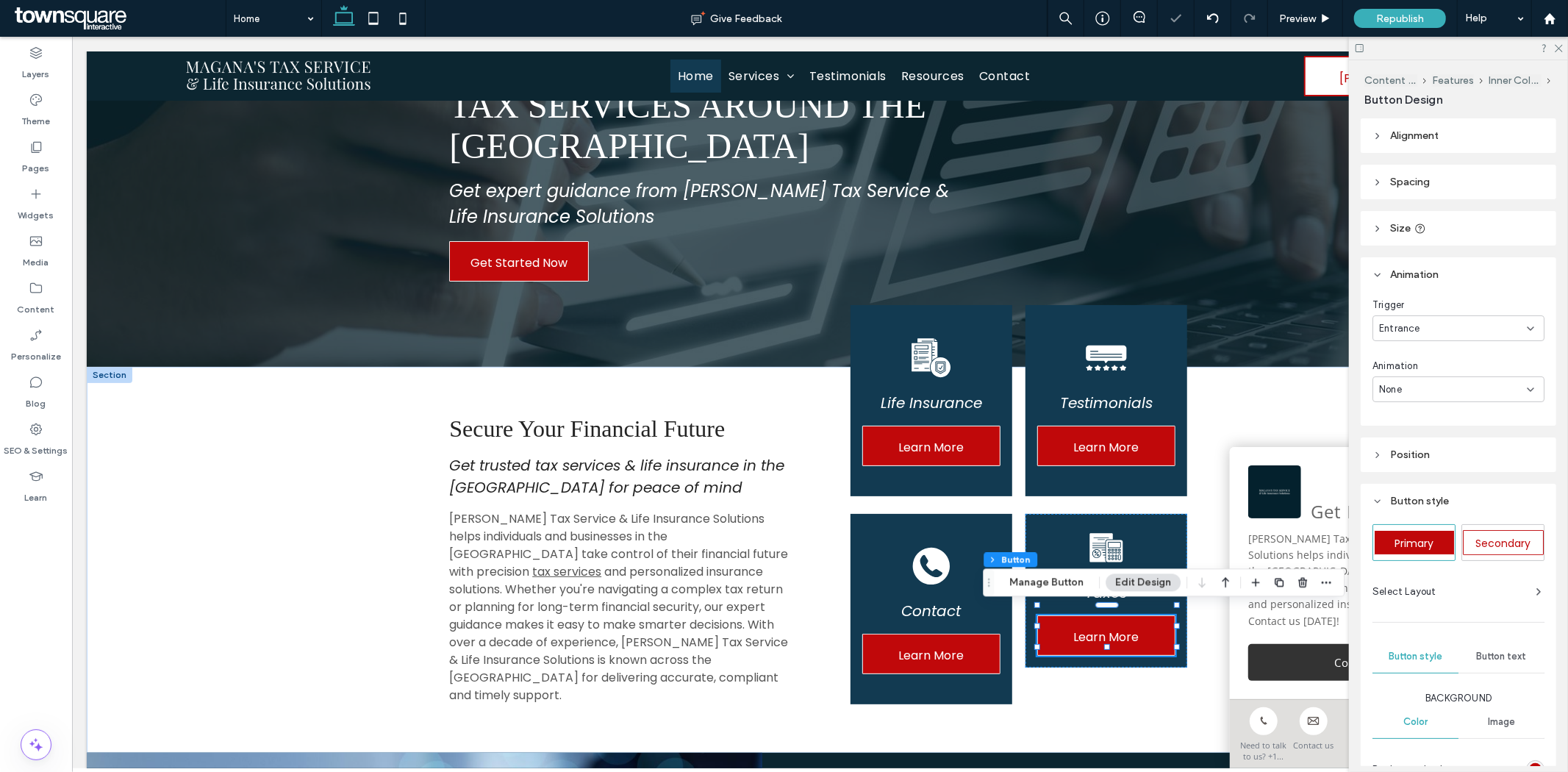
click at [1415, 377] on div "None" at bounding box center [1458, 390] width 172 height 25
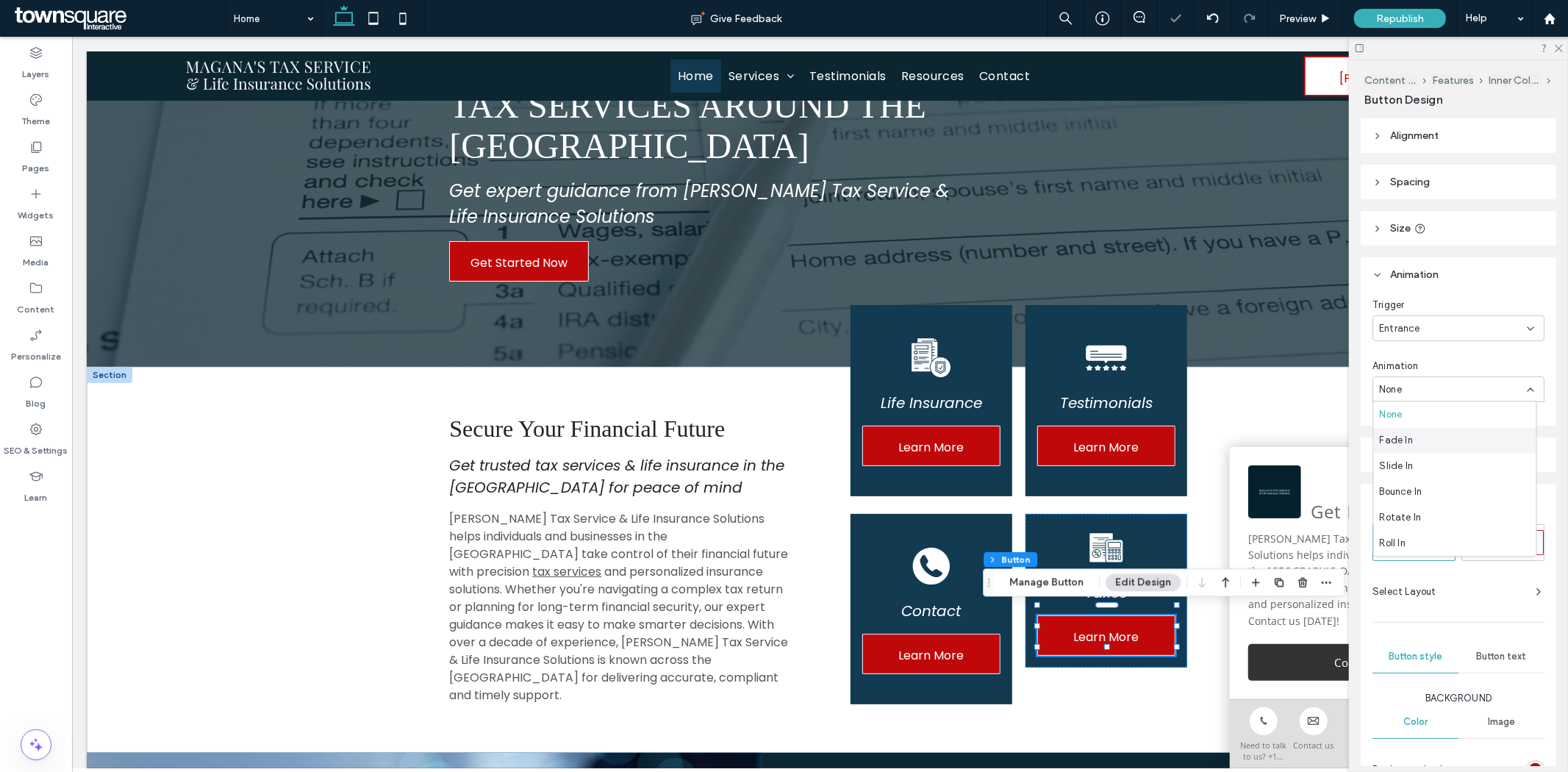
click at [1397, 437] on span "Fade In" at bounding box center [1396, 440] width 33 height 14
type input "*"
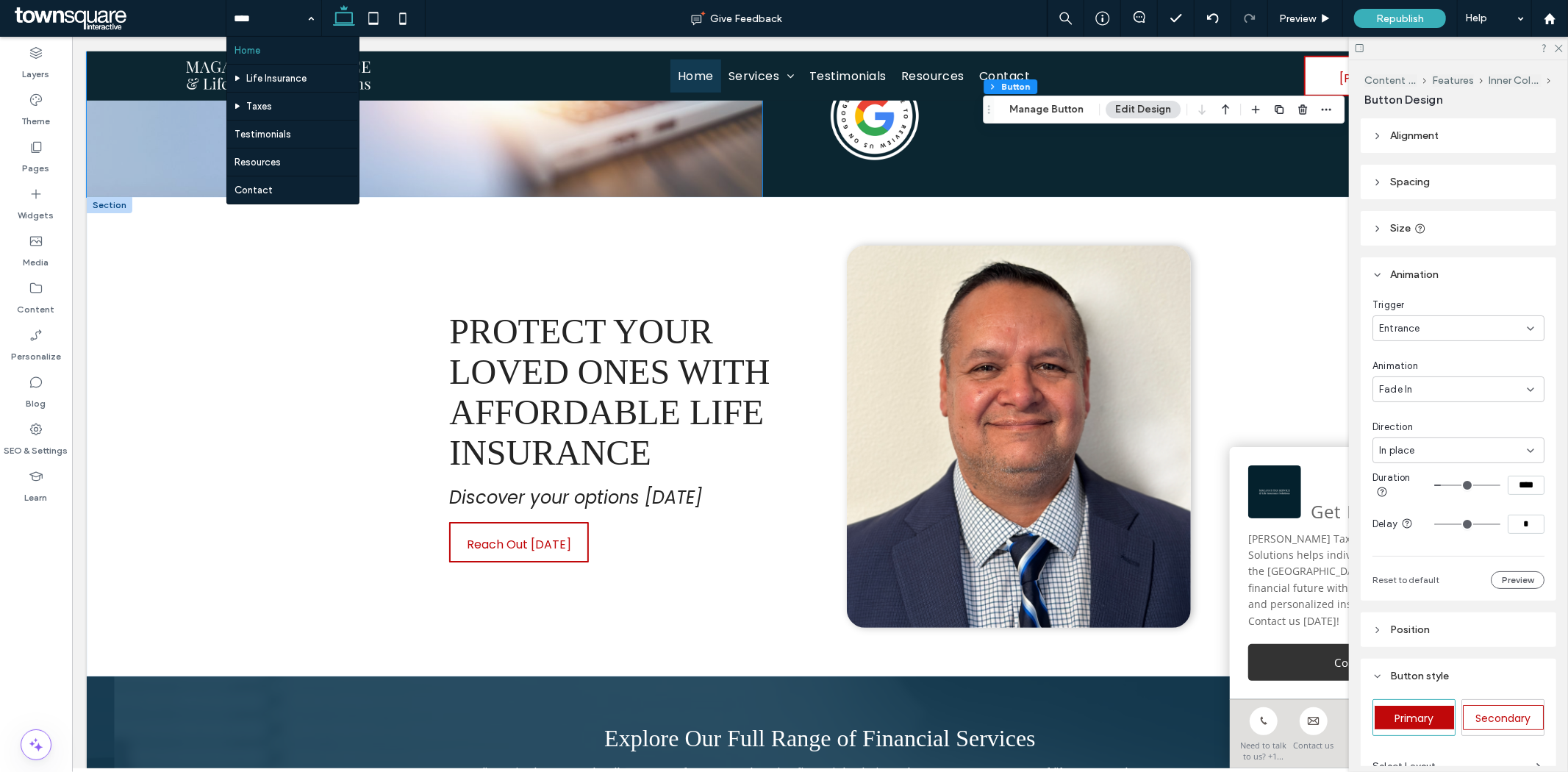
scroll to position [1122, 0]
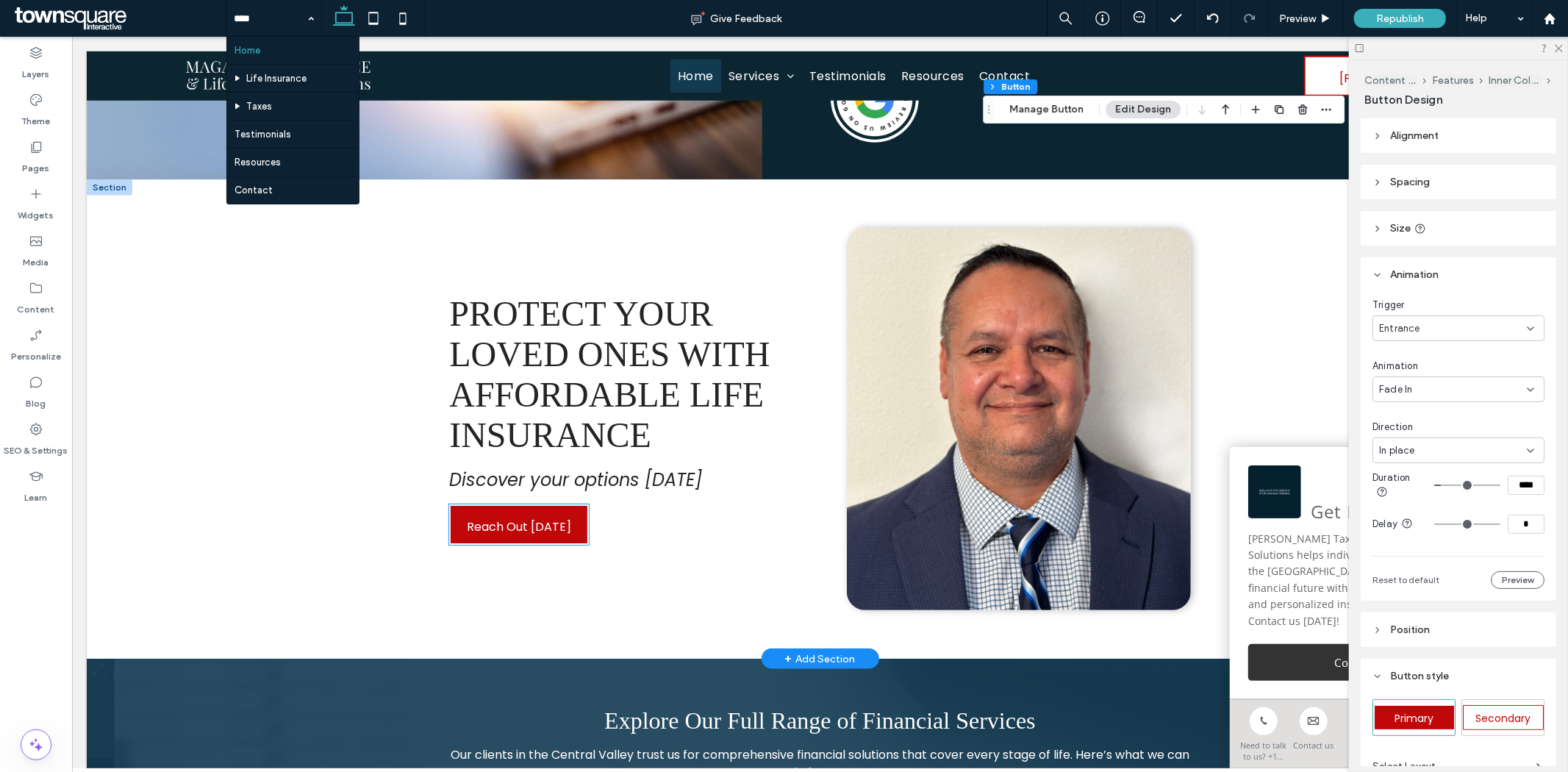
click at [523, 514] on span "Reach Out [DATE]" at bounding box center [517, 526] width 104 height 42
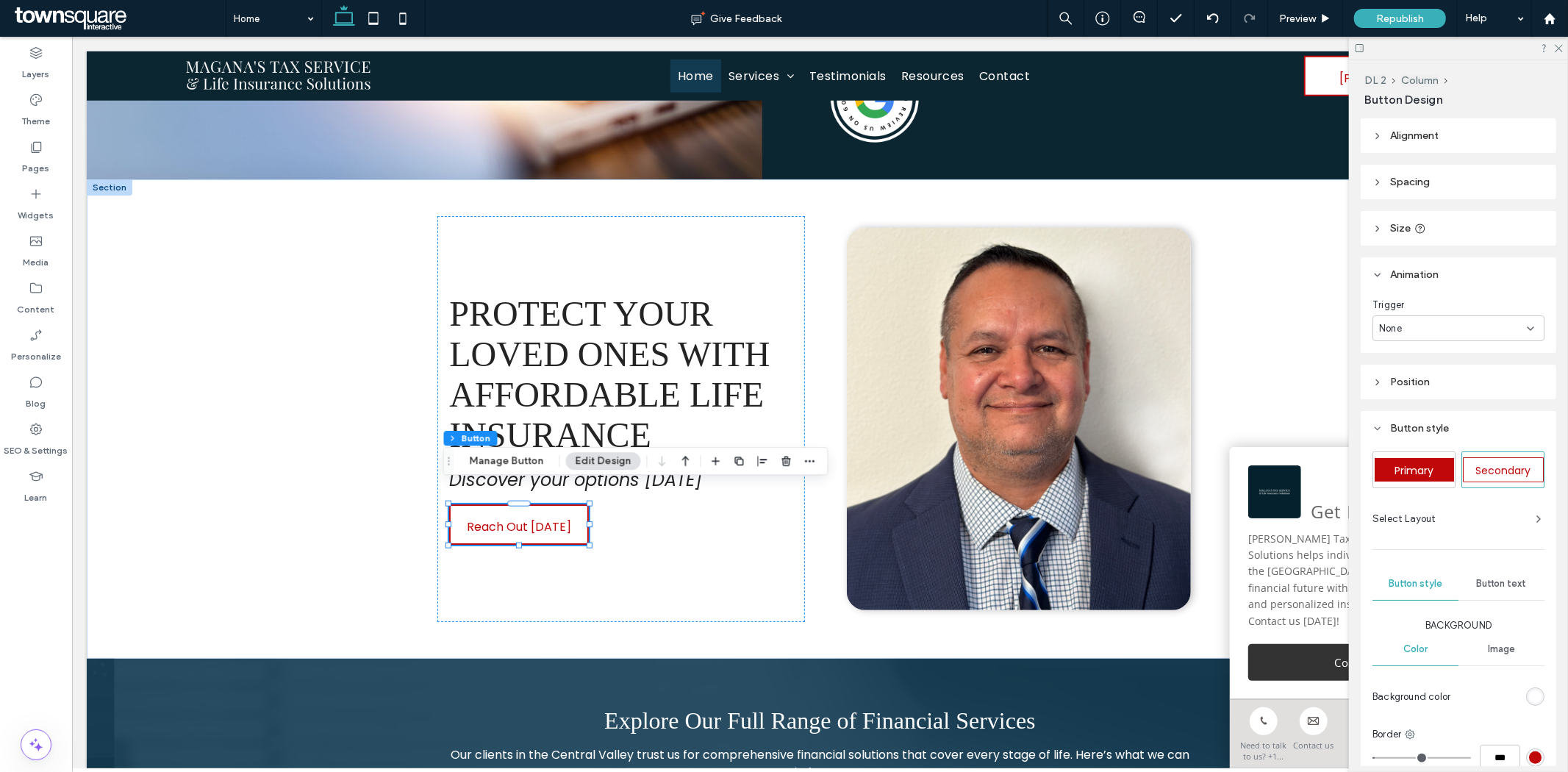
click at [1486, 335] on div "None" at bounding box center [1453, 328] width 148 height 14
click at [1450, 381] on div "Entrance" at bounding box center [1455, 379] width 162 height 25
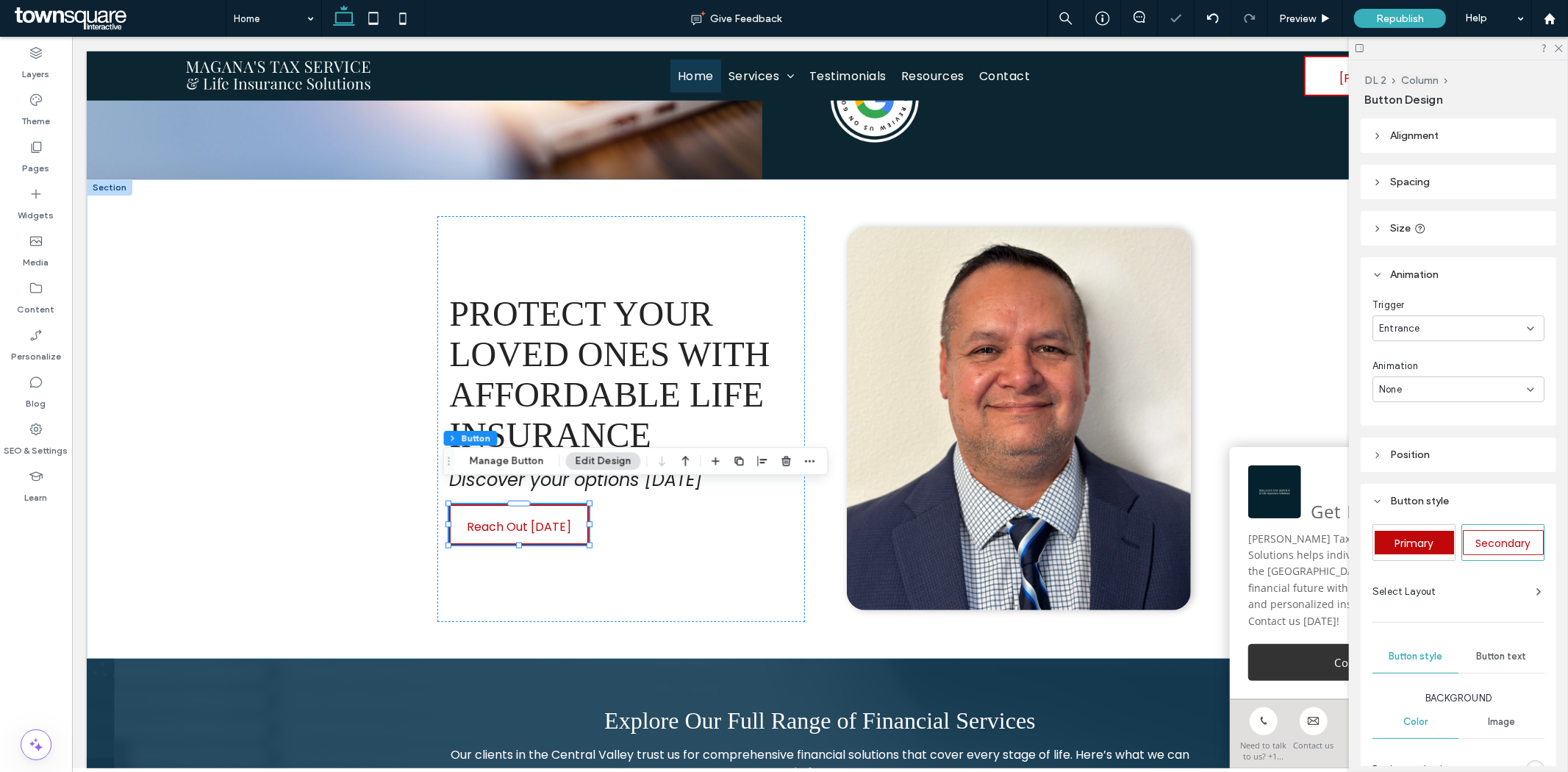
click at [1451, 385] on div "None" at bounding box center [1453, 390] width 148 height 14
click at [1425, 441] on div "Fade In" at bounding box center [1455, 440] width 162 height 25
type input "*"
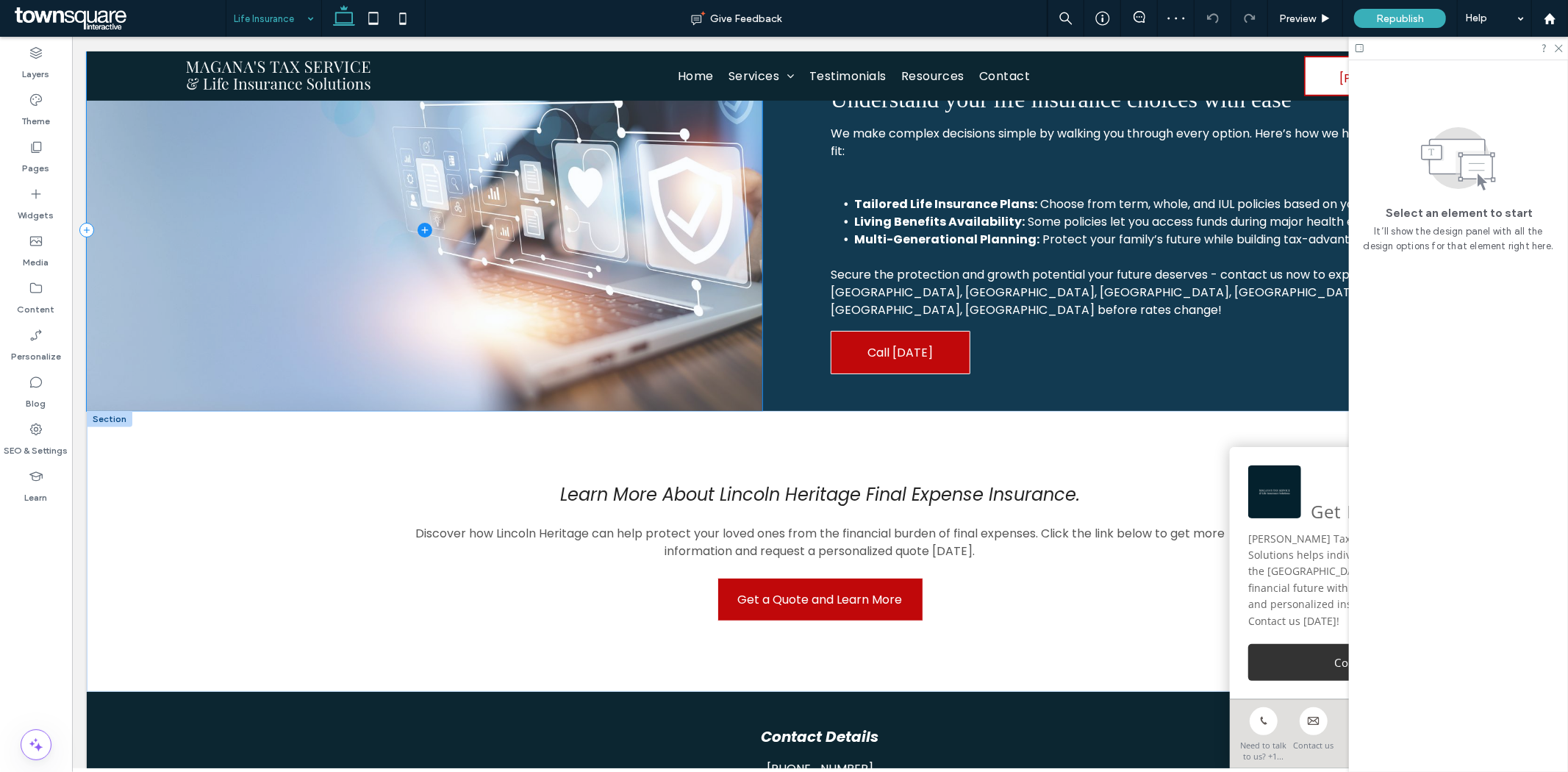
scroll to position [549, 0]
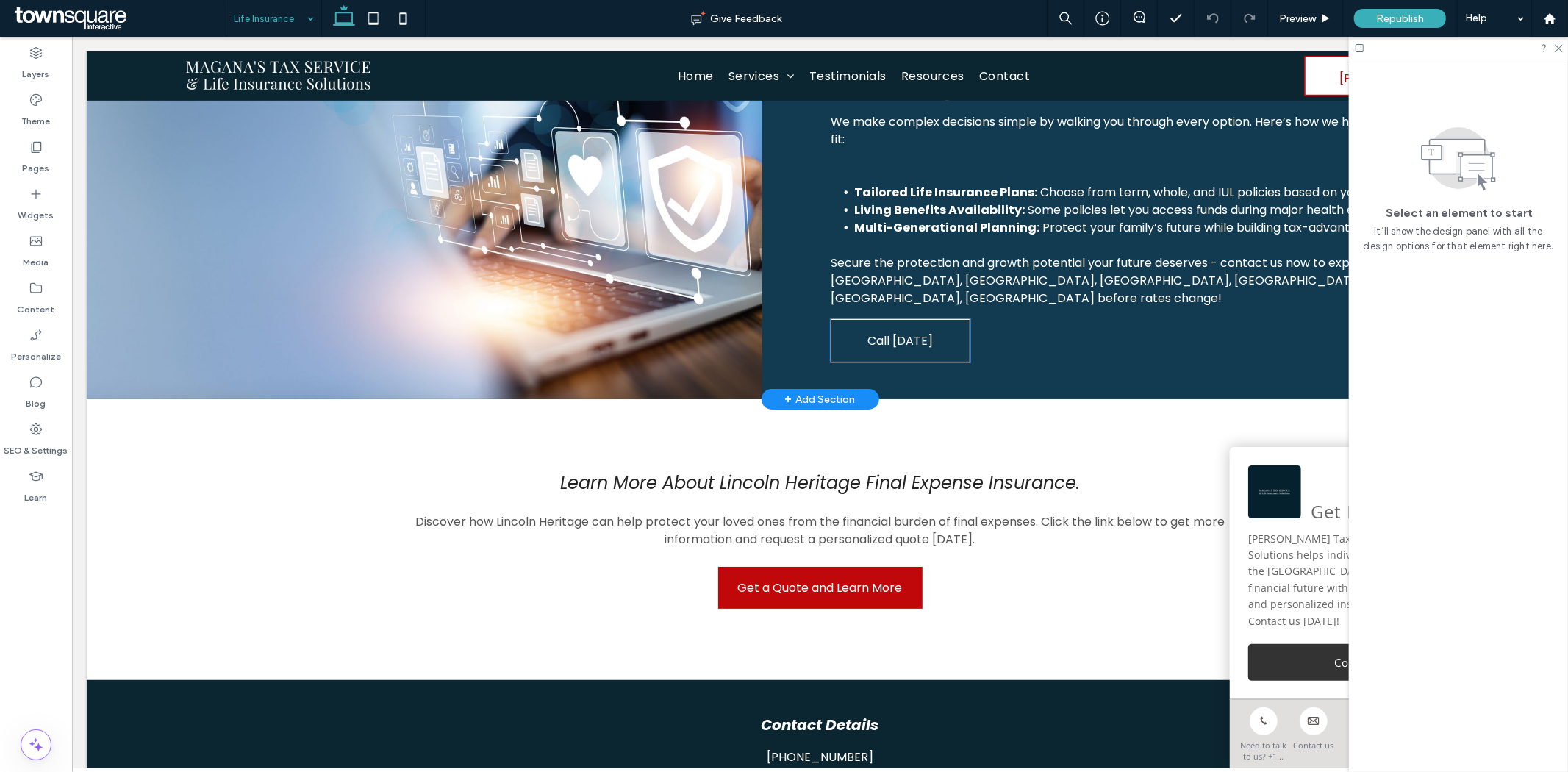
click at [916, 327] on span "Call [DATE]" at bounding box center [899, 339] width 65 height 42
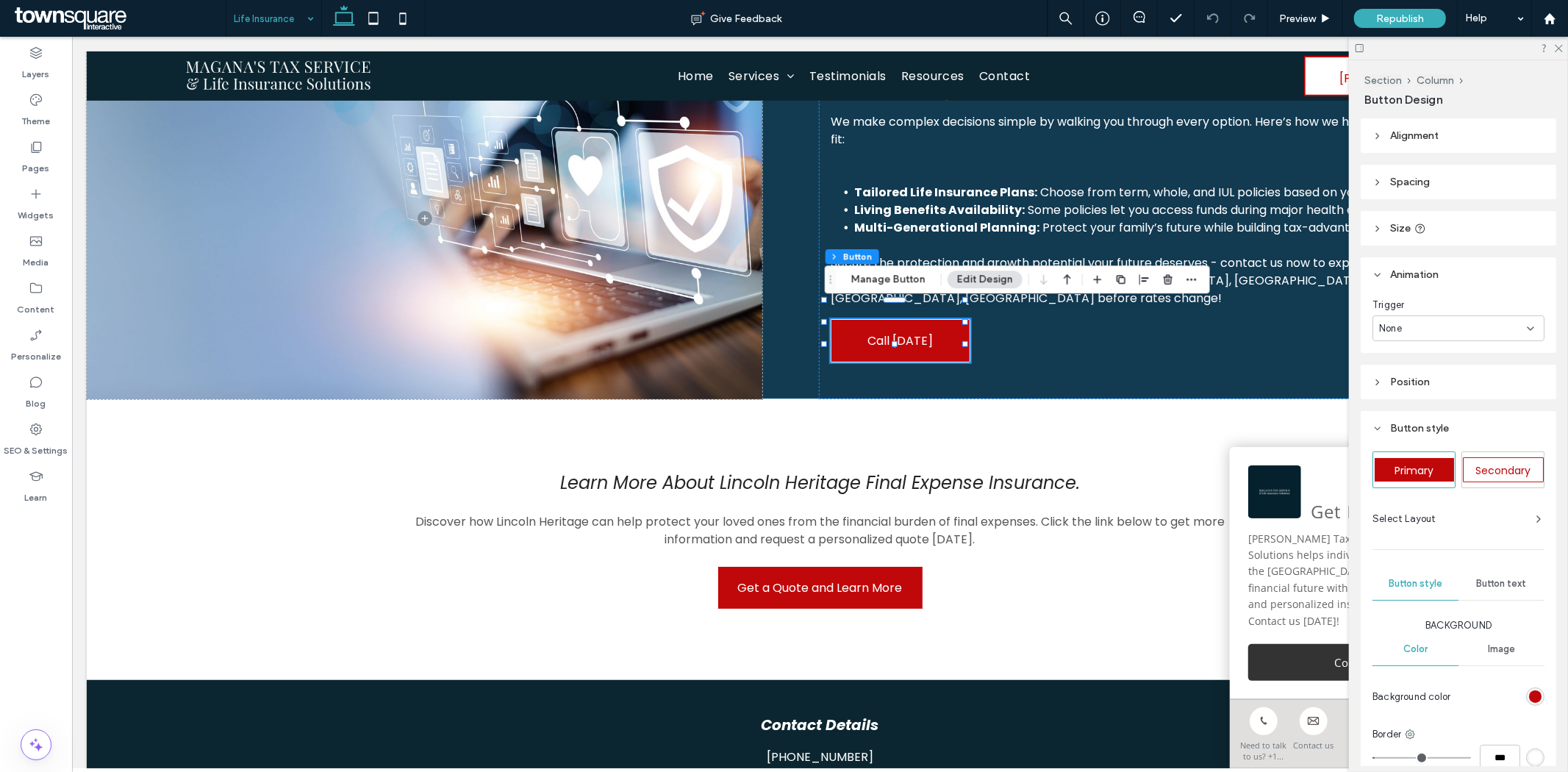
click at [1520, 334] on div "None" at bounding box center [1458, 328] width 172 height 25
click at [1411, 379] on span "Entrance" at bounding box center [1400, 379] width 41 height 14
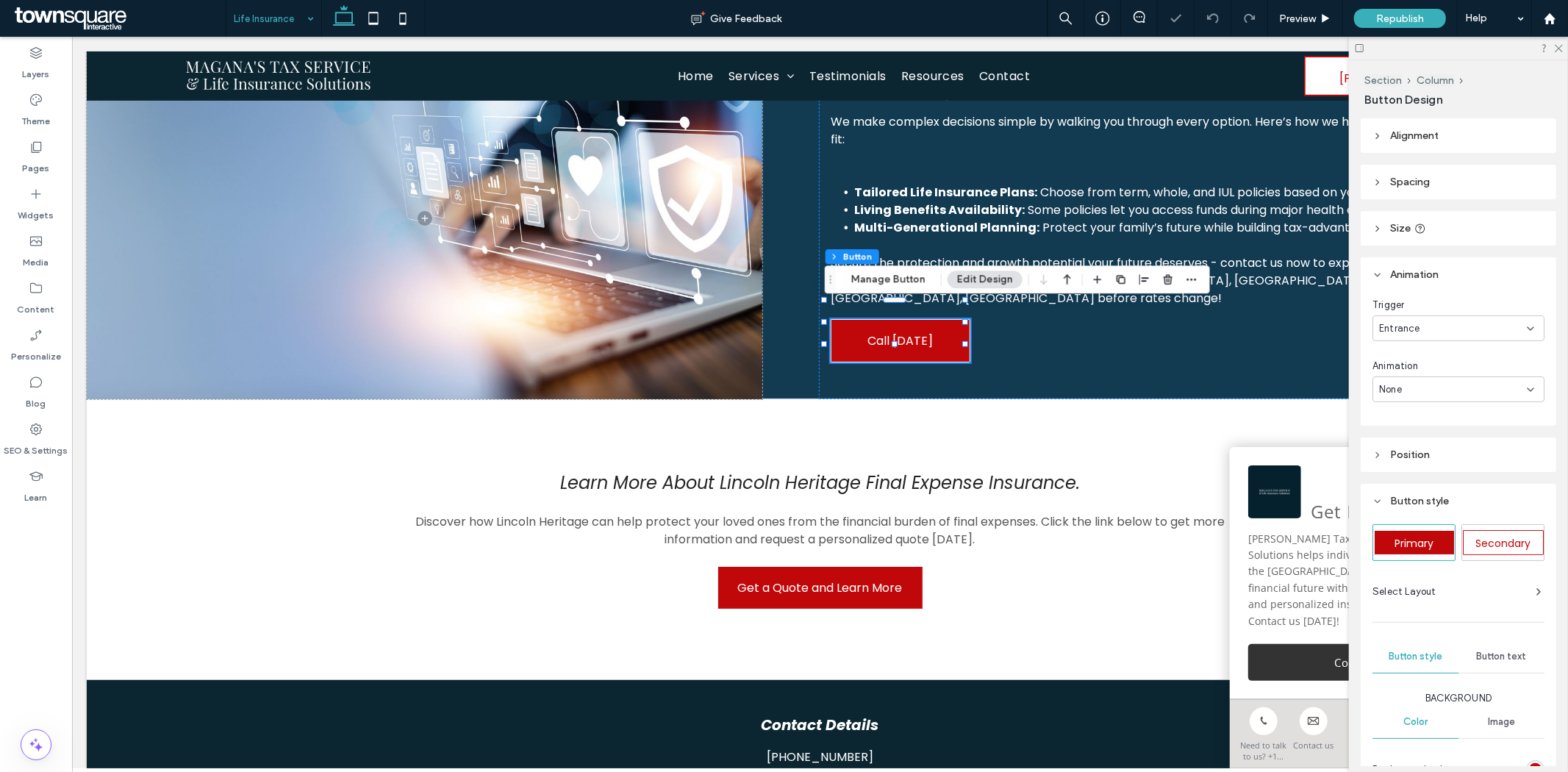
click at [1415, 386] on div "None" at bounding box center [1453, 390] width 148 height 14
click at [1407, 434] on span "Fade In" at bounding box center [1396, 440] width 33 height 14
type input "*"
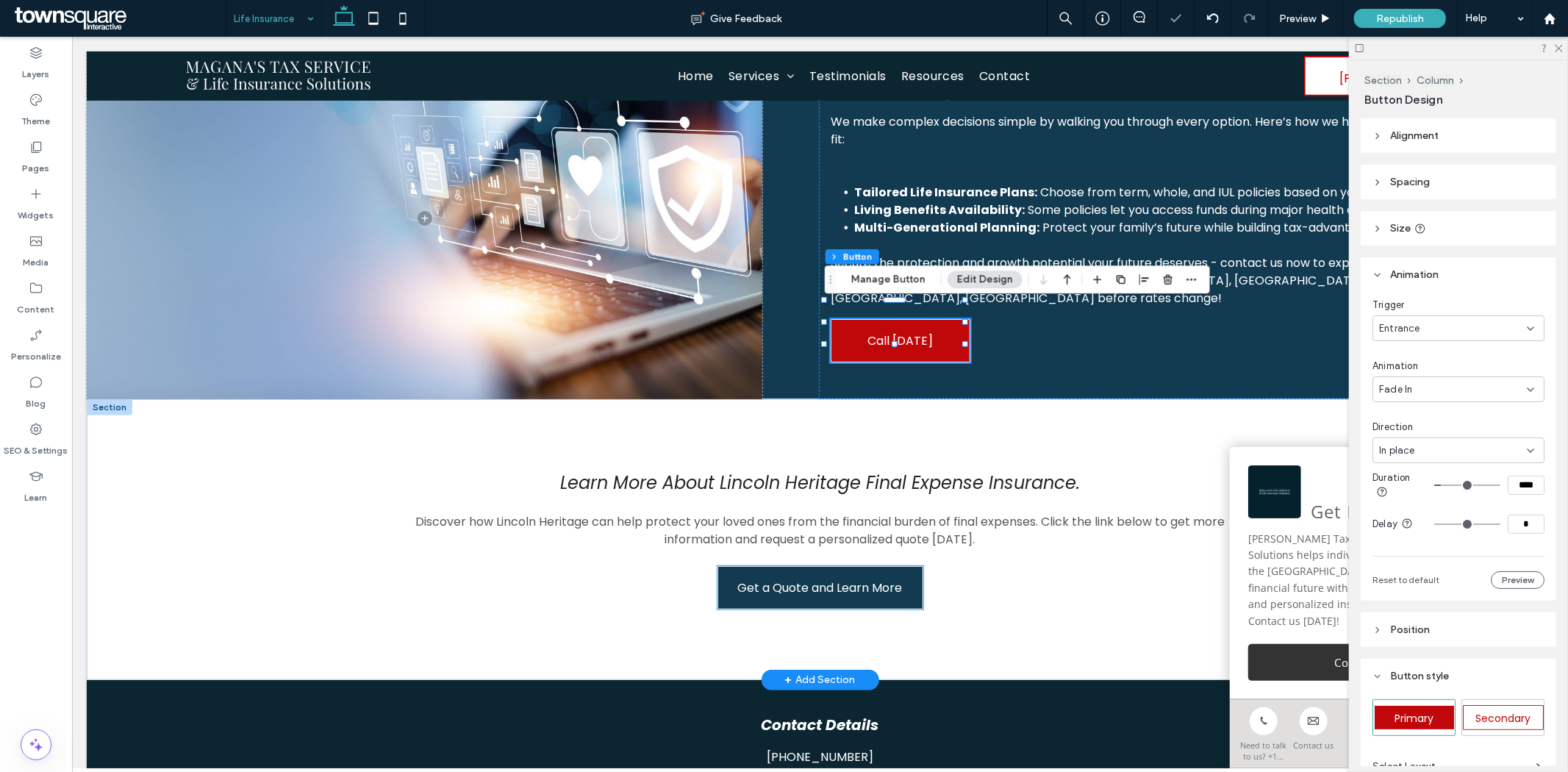
click at [859, 578] on span "Get a Quote and Learn More" at bounding box center [819, 587] width 165 height 18
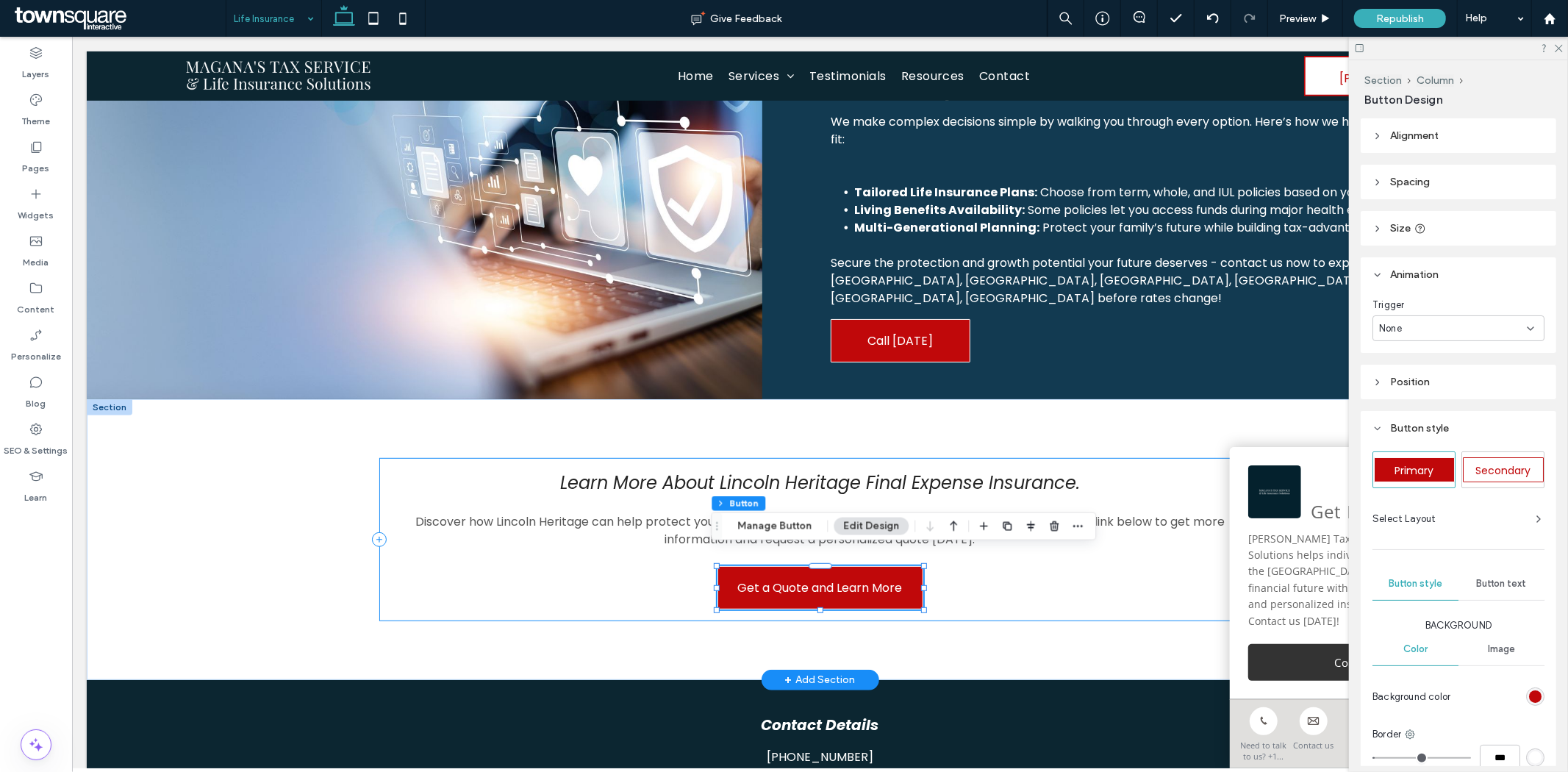
click at [459, 581] on div "Learn More About Lincoln Heritage Final Expense Insurance. Discover how Lincoln…" at bounding box center [819, 538] width 882 height 163
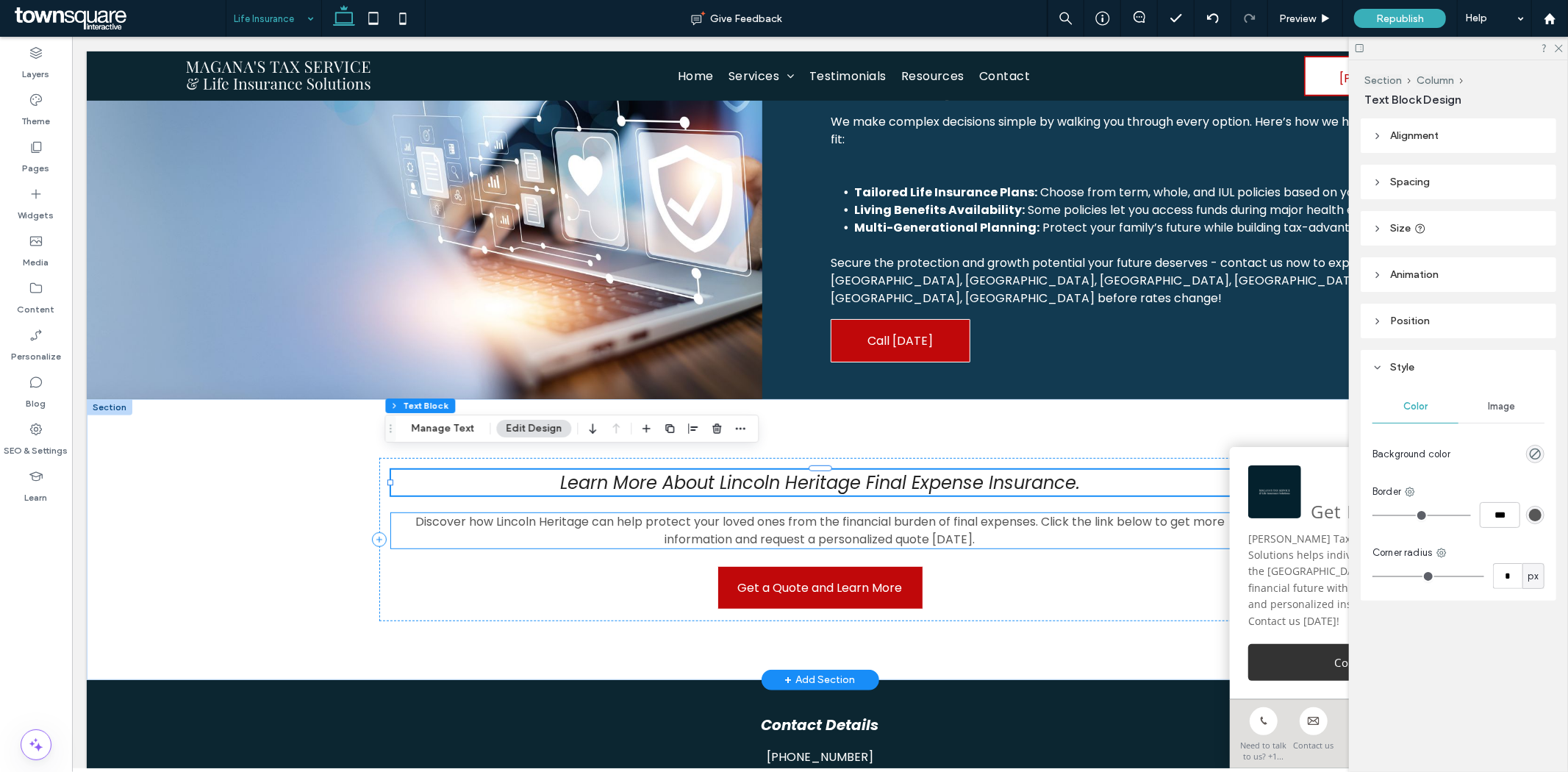
click at [480, 573] on div "Learn More About Lincoln Heritage Final Expense Insurance. Discover how Lincoln…" at bounding box center [819, 538] width 882 height 163
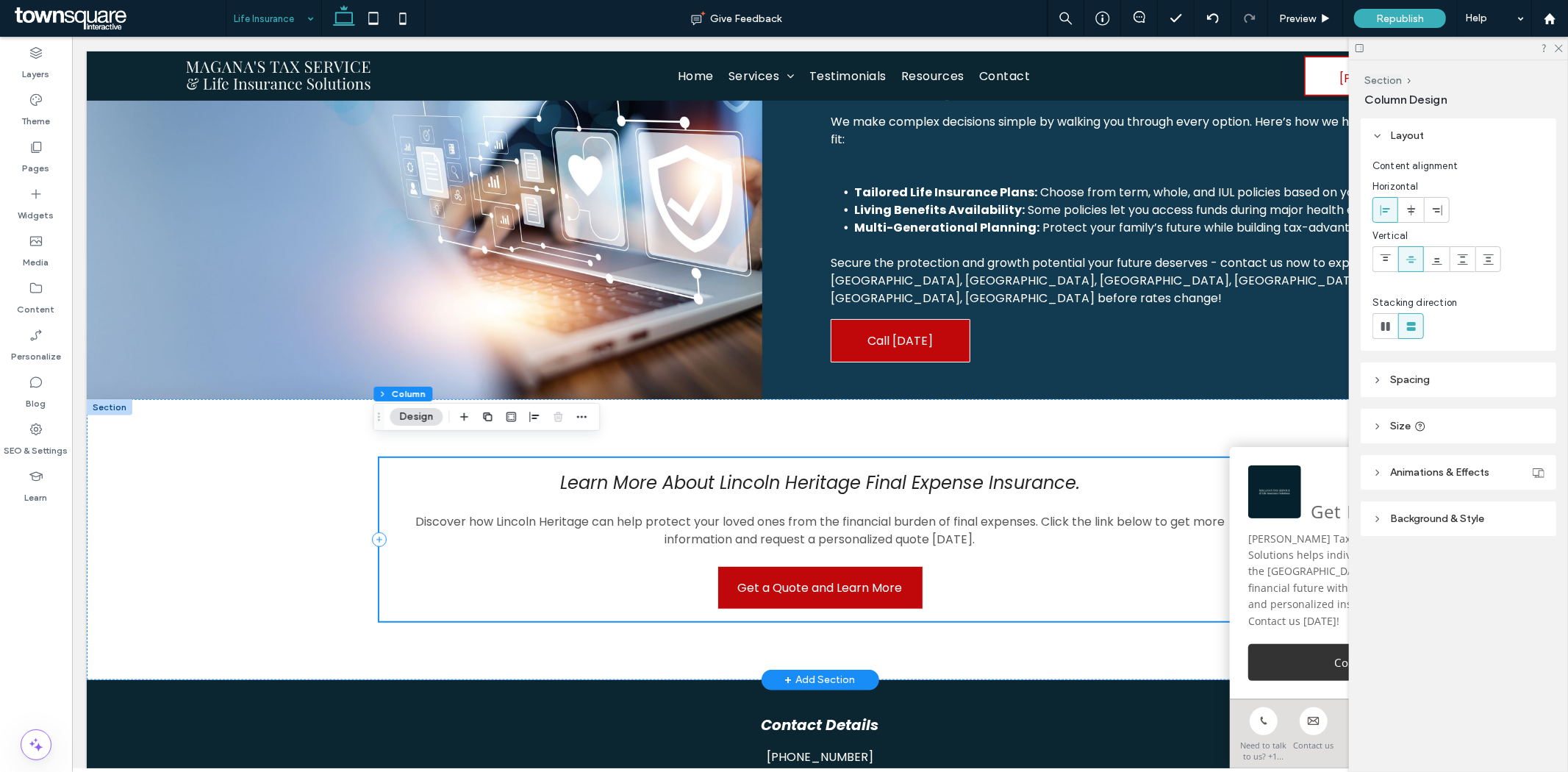
click at [601, 562] on div "Learn More About Lincoln Heritage Final Expense Insurance. Discover how Lincoln…" at bounding box center [819, 538] width 882 height 163
click at [602, 561] on div "Learn More About Lincoln Heritage Final Expense Insurance. Discover how Lincoln…" at bounding box center [819, 538] width 882 height 163
click at [382, 472] on div "Learn More About Lincoln Heritage Final Expense Insurance. Discover how Lincoln…" at bounding box center [819, 538] width 882 height 163
click at [406, 457] on div "Learn More About Lincoln Heritage Final Expense Insurance. Discover how Lincoln…" at bounding box center [819, 538] width 882 height 163
click at [583, 590] on div "Learn More About Lincoln Heritage Final Expense Insurance. Discover how Lincoln…" at bounding box center [819, 538] width 882 height 163
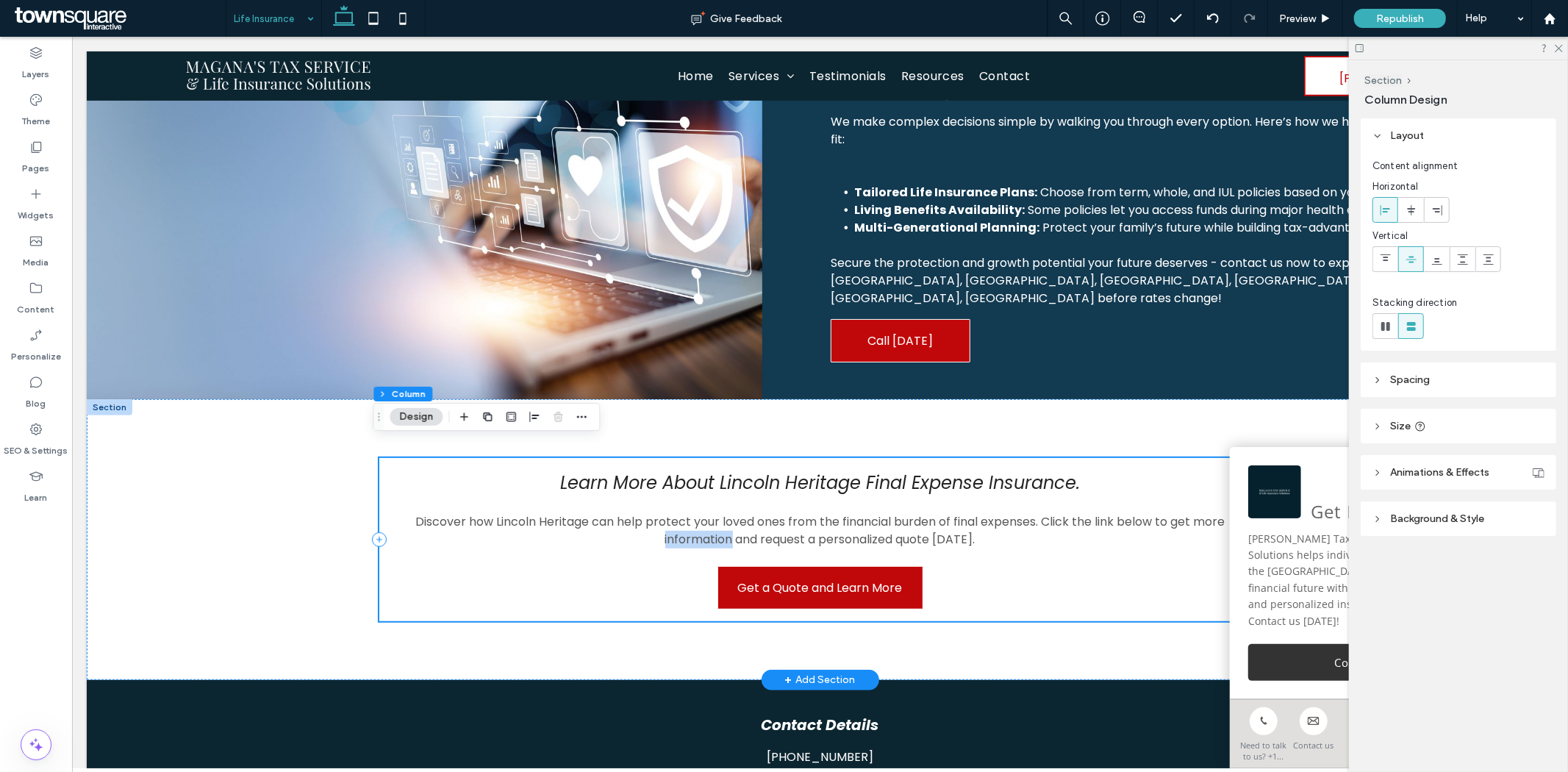
click at [583, 591] on div "Learn More About Lincoln Heritage Final Expense Insurance. Discover how Lincoln…" at bounding box center [819, 538] width 882 height 163
click at [1403, 466] on span "Animations & Effects" at bounding box center [1439, 472] width 99 height 13
click at [1419, 522] on div "None" at bounding box center [1453, 526] width 148 height 14
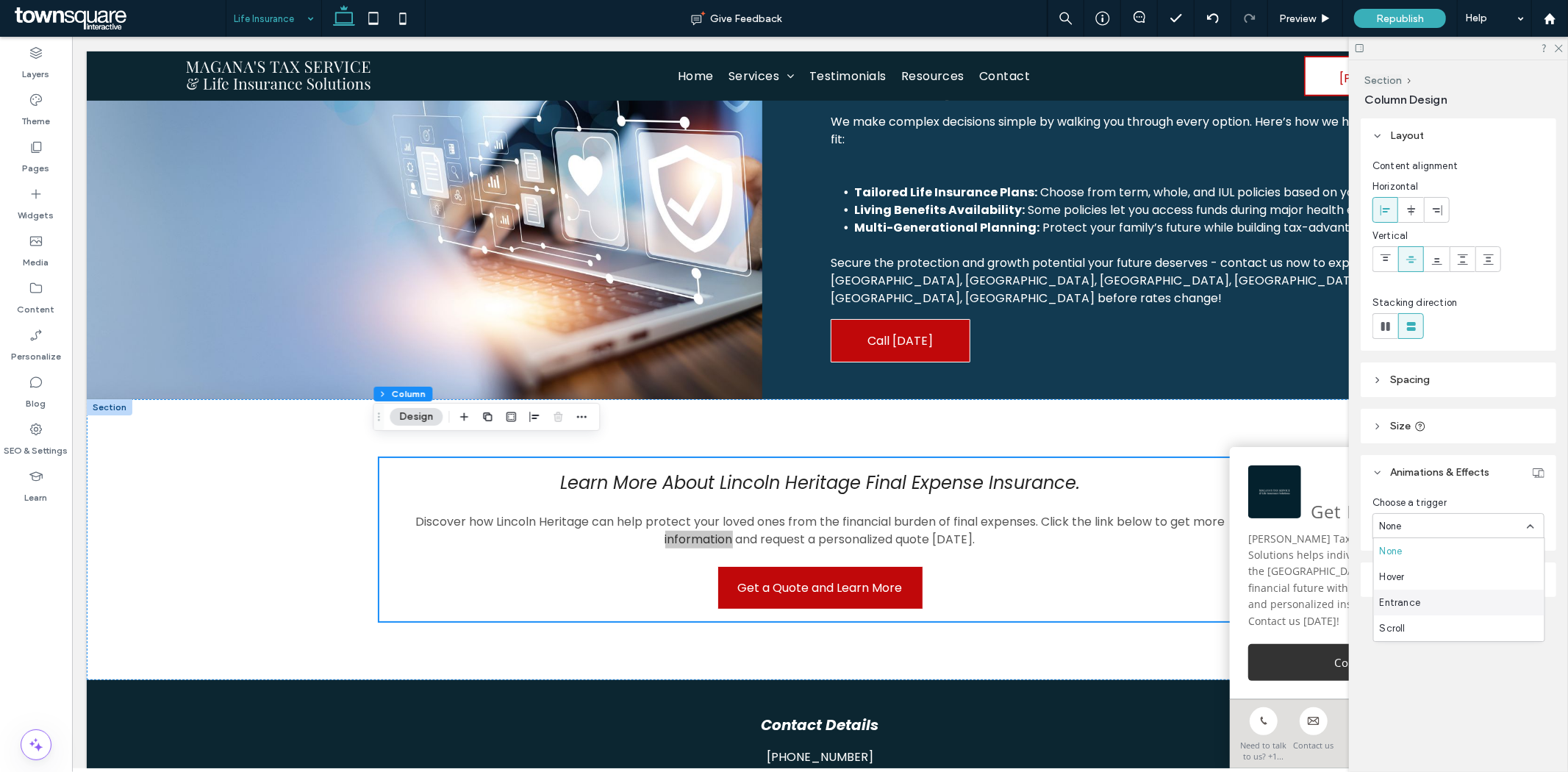
click at [1406, 592] on div "Entrance" at bounding box center [1459, 603] width 171 height 25
click at [1417, 576] on div "None" at bounding box center [1453, 581] width 148 height 14
click at [1408, 661] on span "Slide In" at bounding box center [1396, 658] width 34 height 14
click at [1427, 642] on div "From right" at bounding box center [1453, 642] width 148 height 14
click at [1421, 696] on div "From left" at bounding box center [1455, 693] width 162 height 25
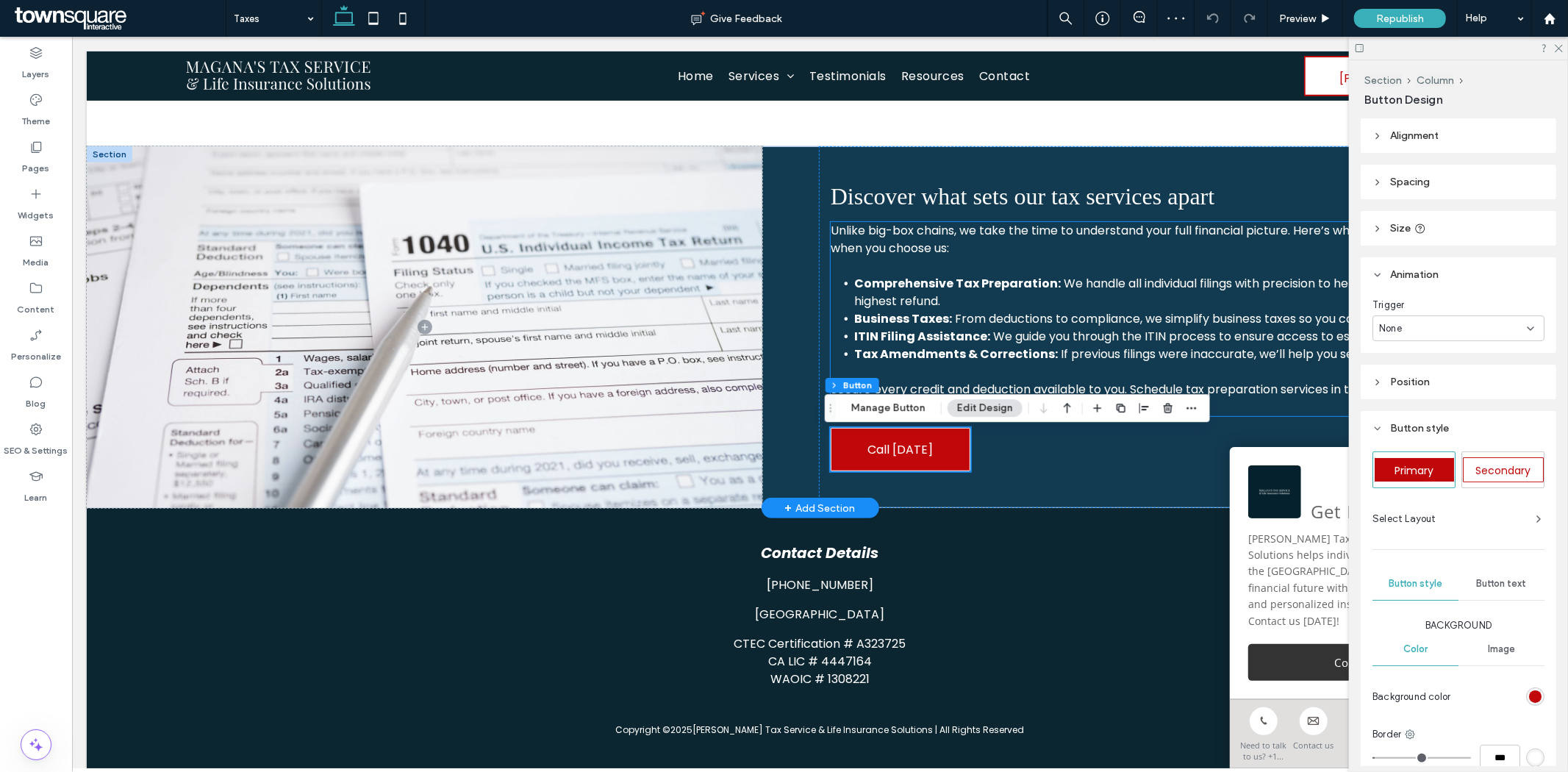
scroll to position [491, 0]
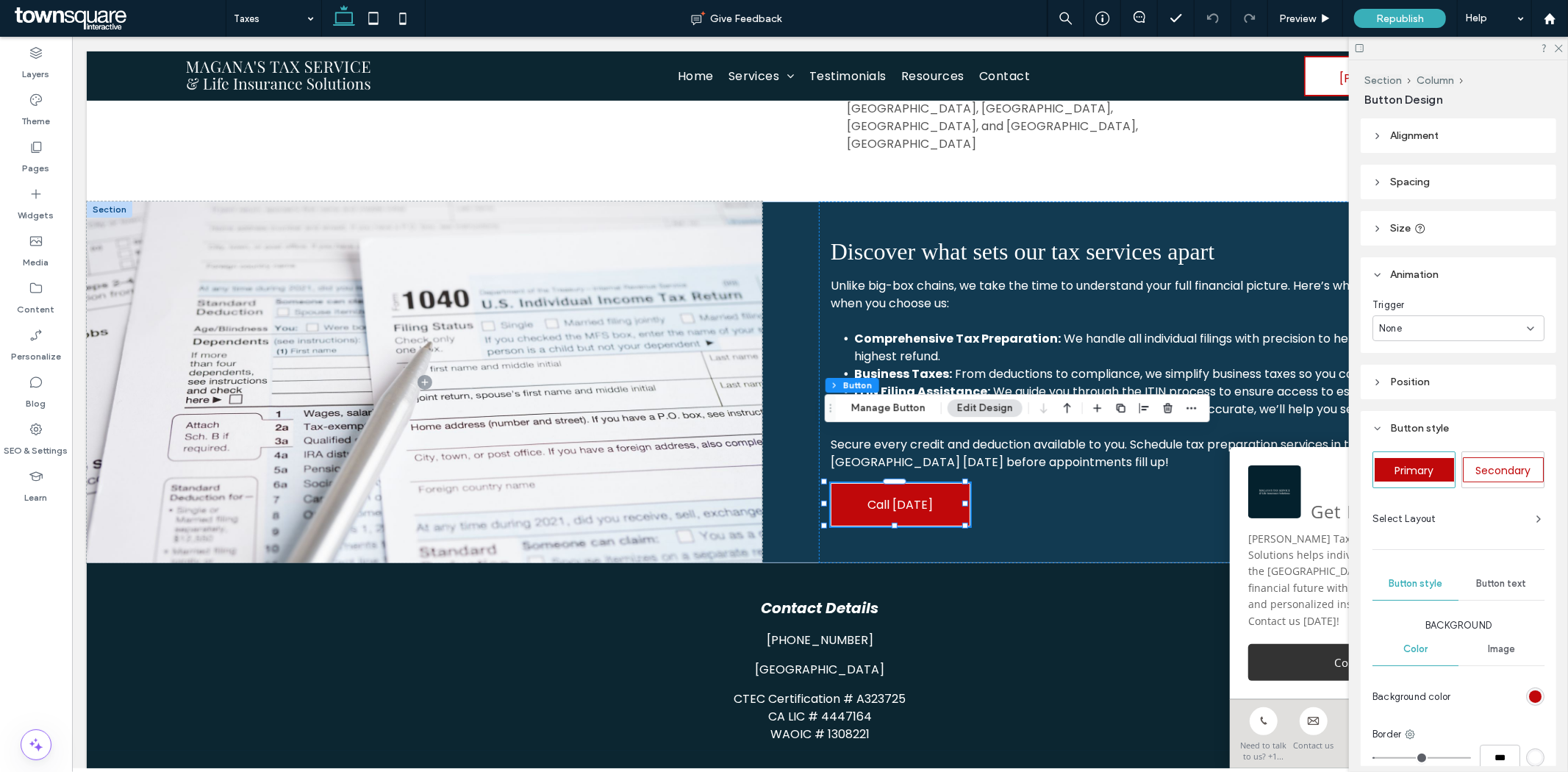
click at [1416, 332] on div "None" at bounding box center [1453, 328] width 148 height 14
click at [1421, 370] on div "Entrance" at bounding box center [1455, 379] width 162 height 25
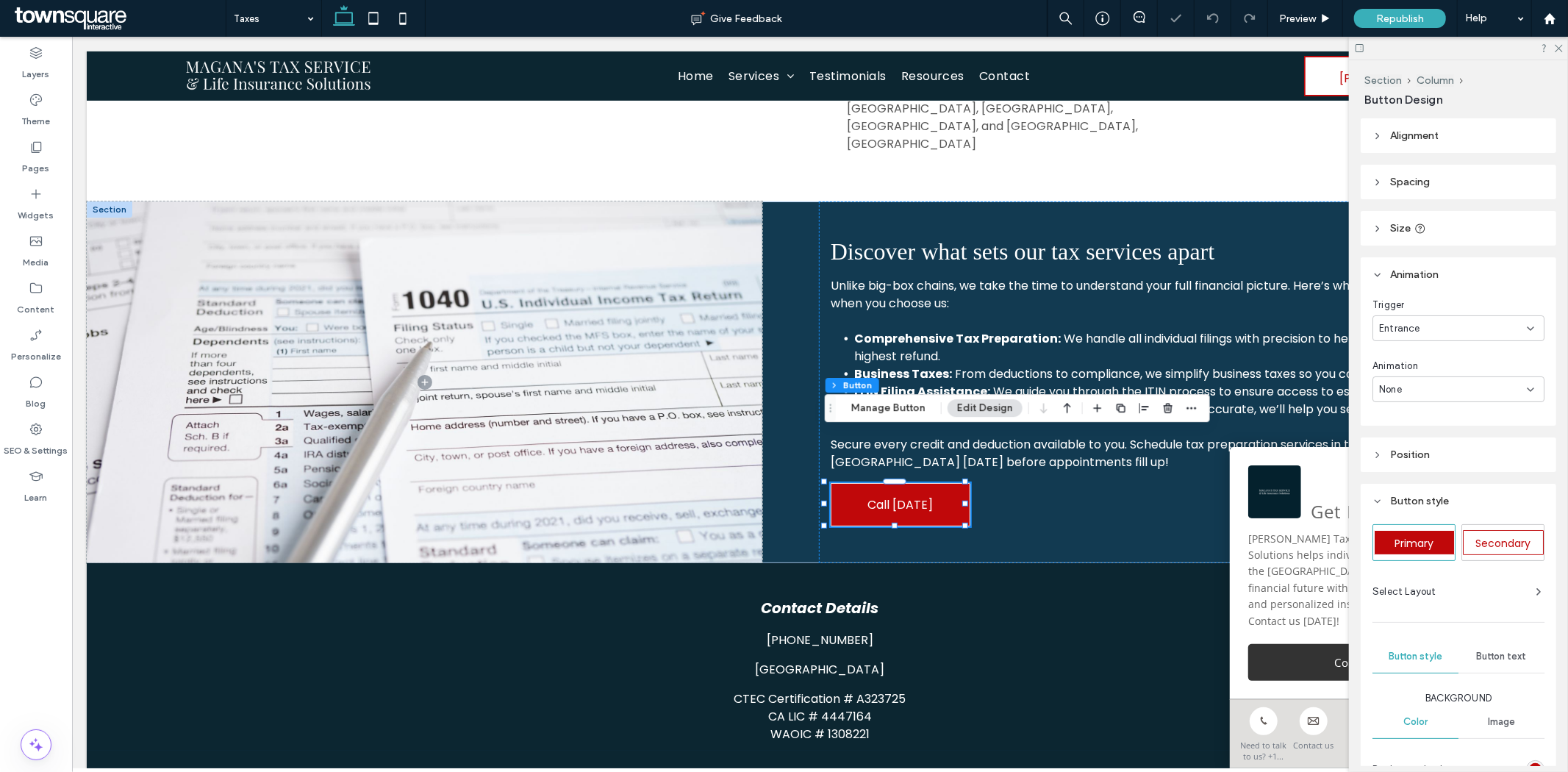
drag, startPoint x: 1423, startPoint y: 380, endPoint x: 1422, endPoint y: 398, distance: 18.0
click at [1421, 381] on div "None" at bounding box center [1458, 390] width 172 height 25
click at [1421, 444] on div "Fade In" at bounding box center [1455, 440] width 162 height 25
type input "*"
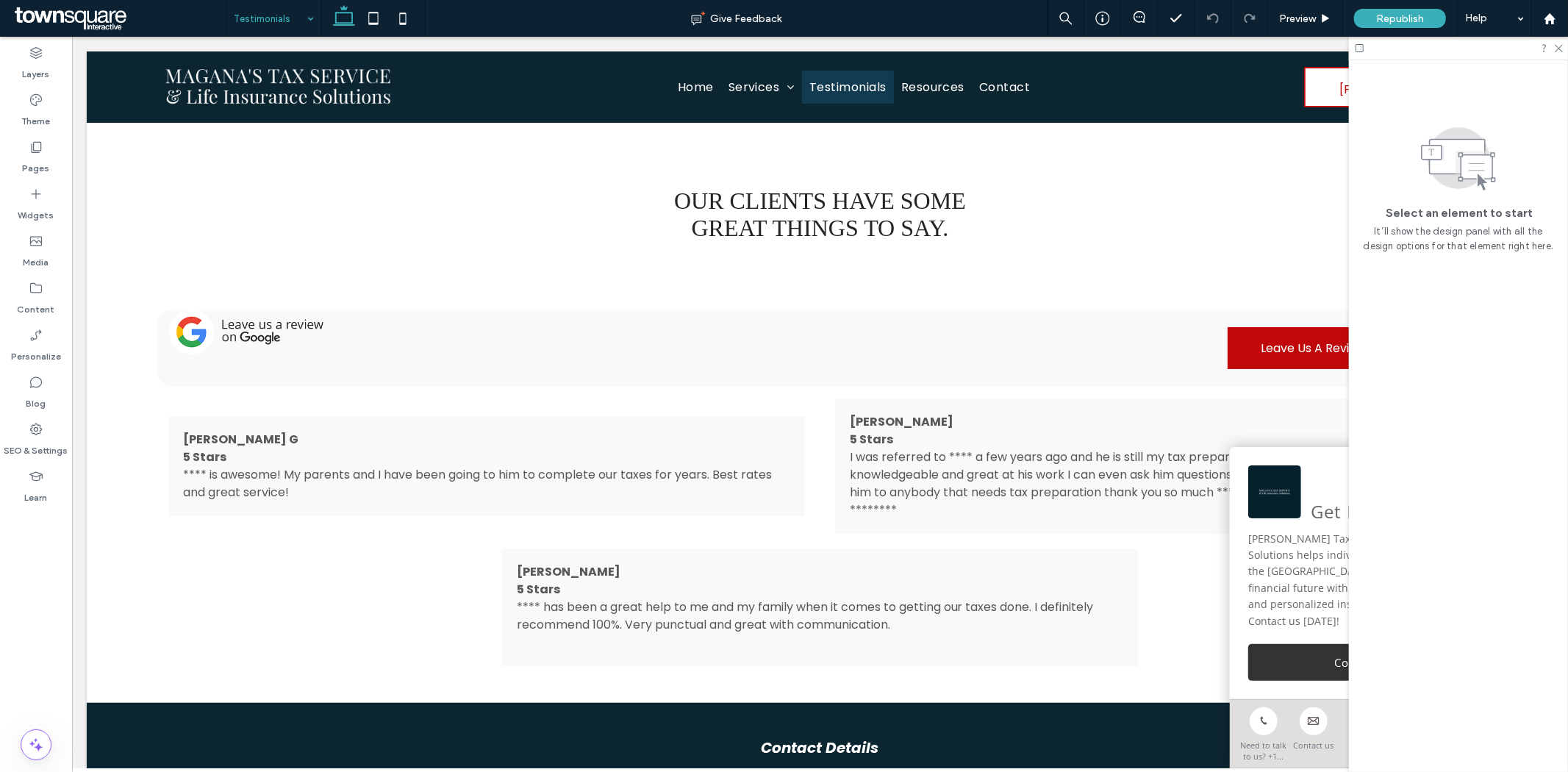
click at [1553, 41] on div at bounding box center [1458, 48] width 219 height 23
click at [1556, 46] on icon at bounding box center [1558, 48] width 10 height 10
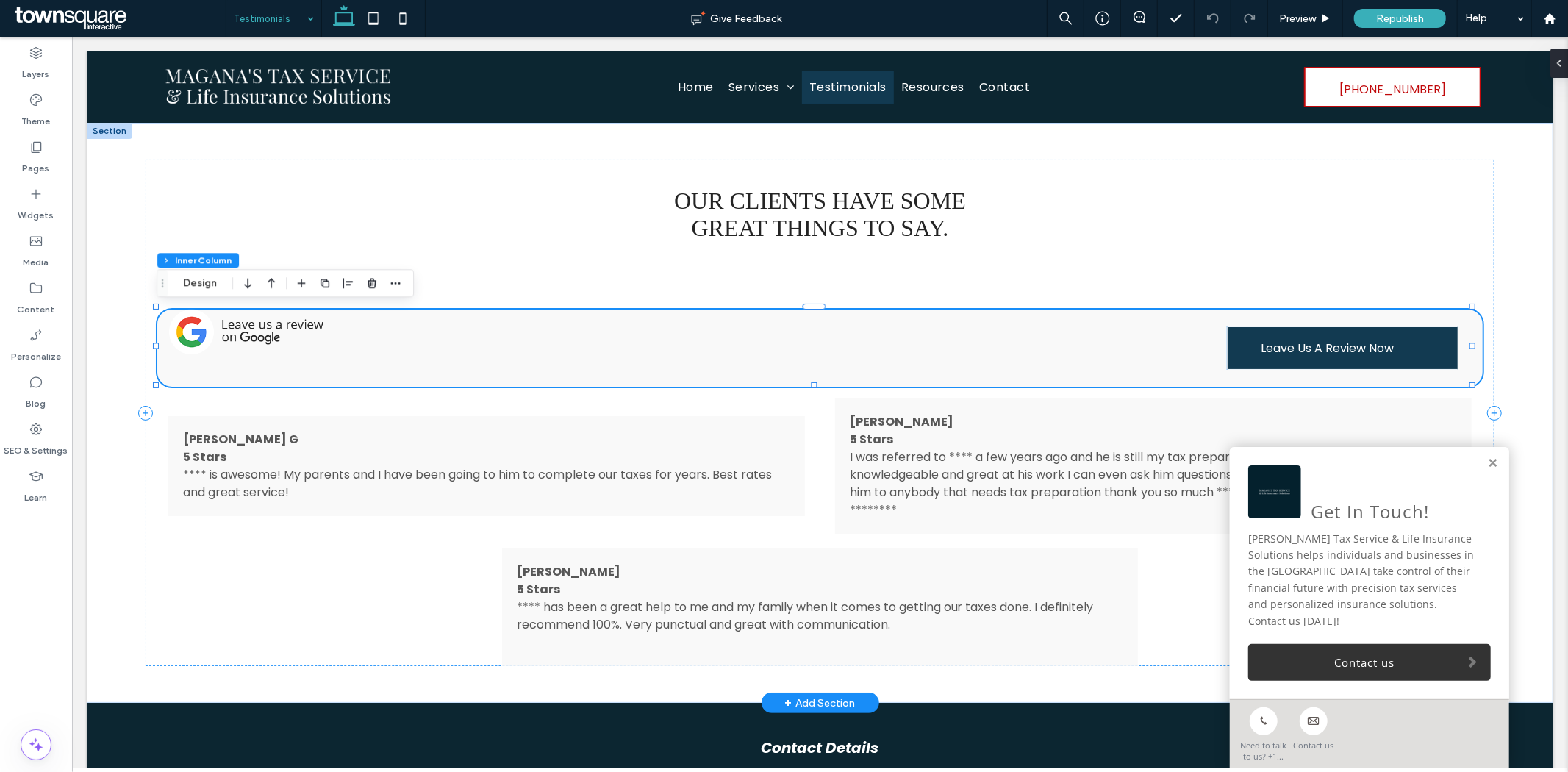
click at [1346, 350] on span "Leave Us A Review Now" at bounding box center [1326, 347] width 133 height 42
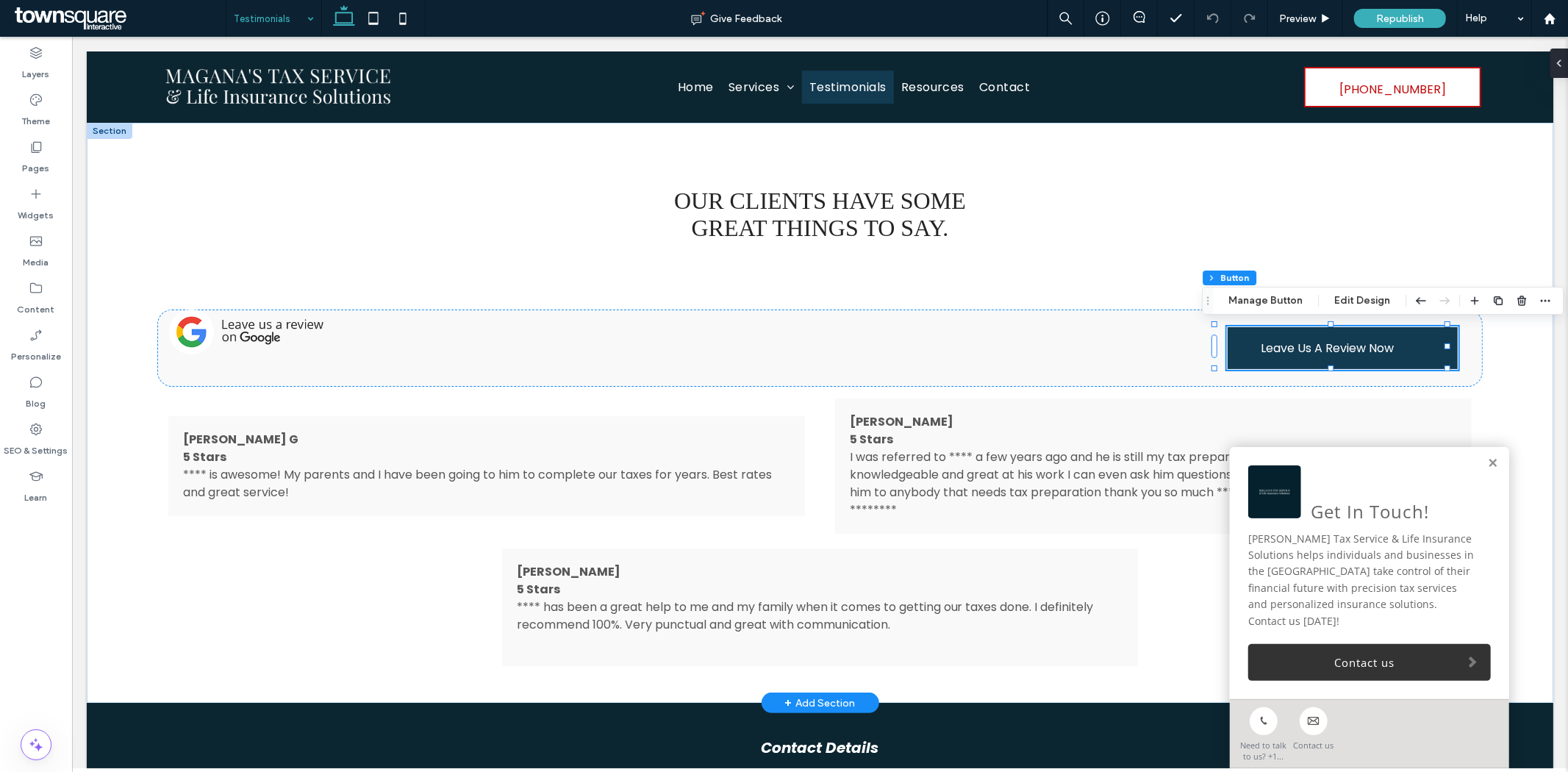
click at [1284, 364] on span "Leave Us A Review Now" at bounding box center [1326, 347] width 133 height 42
type input "*"
click at [1284, 367] on div at bounding box center [1330, 367] width 231 height 1
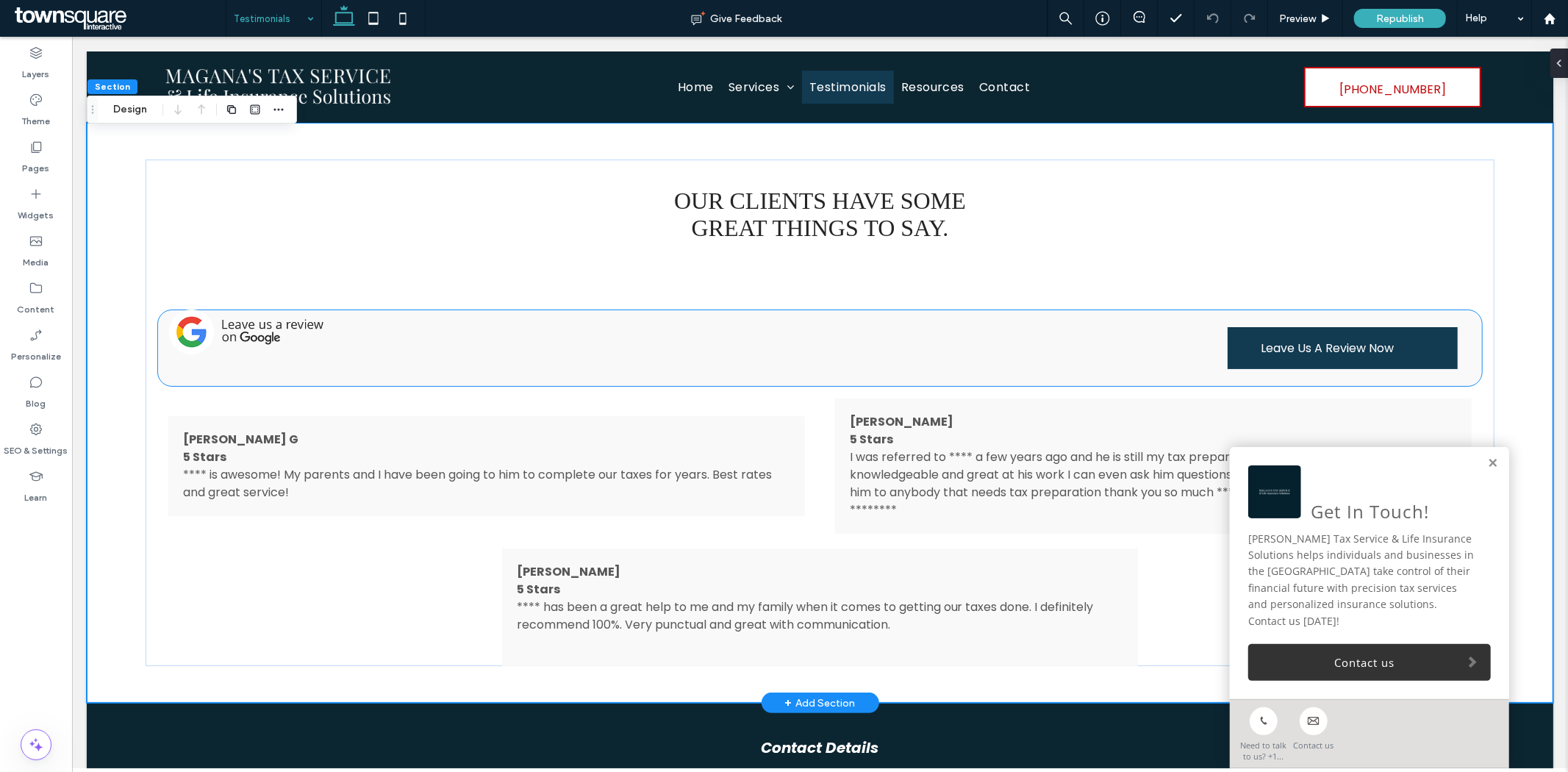
click at [1284, 350] on span "Leave Us A Review Now" at bounding box center [1326, 347] width 133 height 42
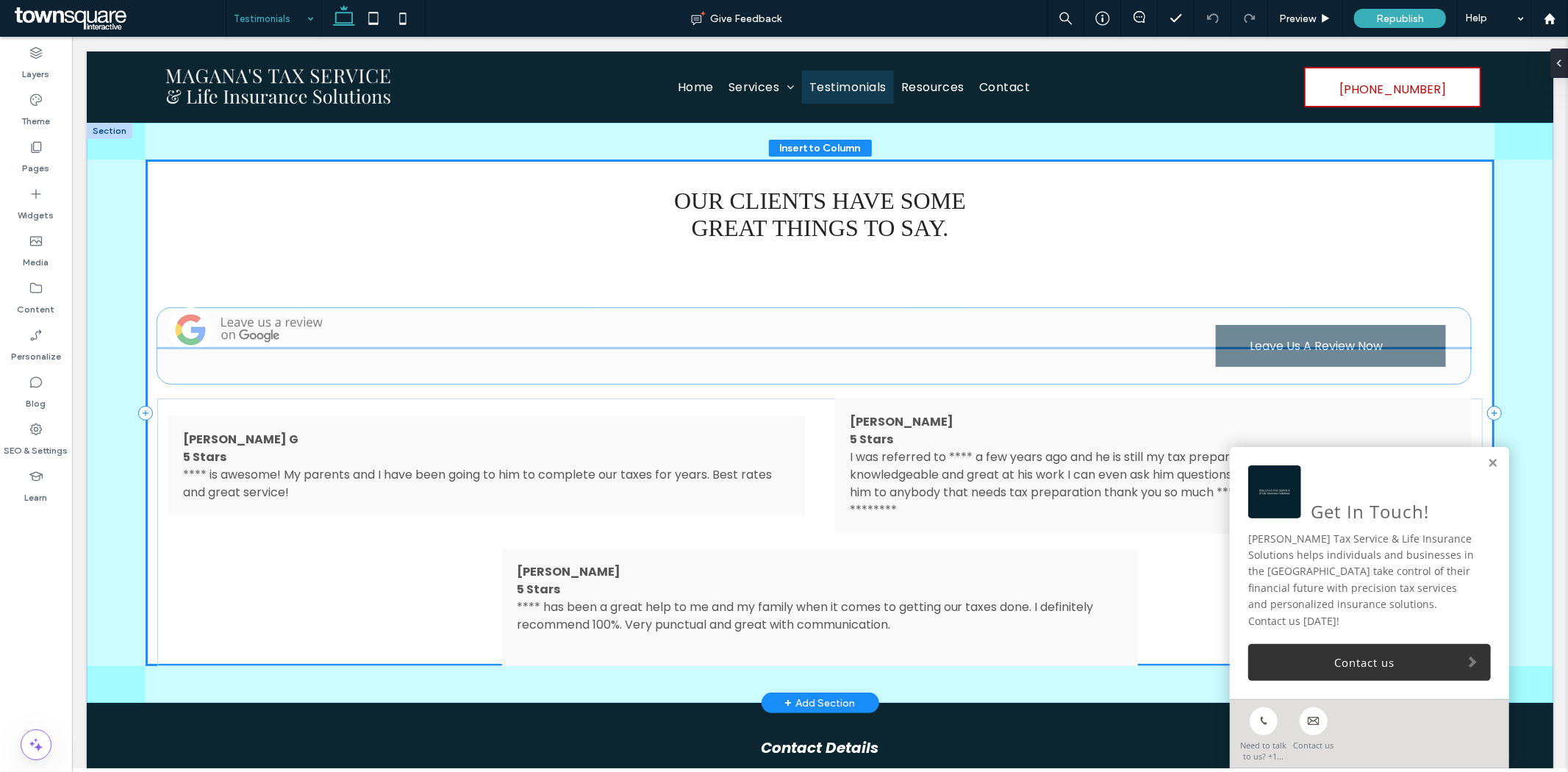
type input "**"
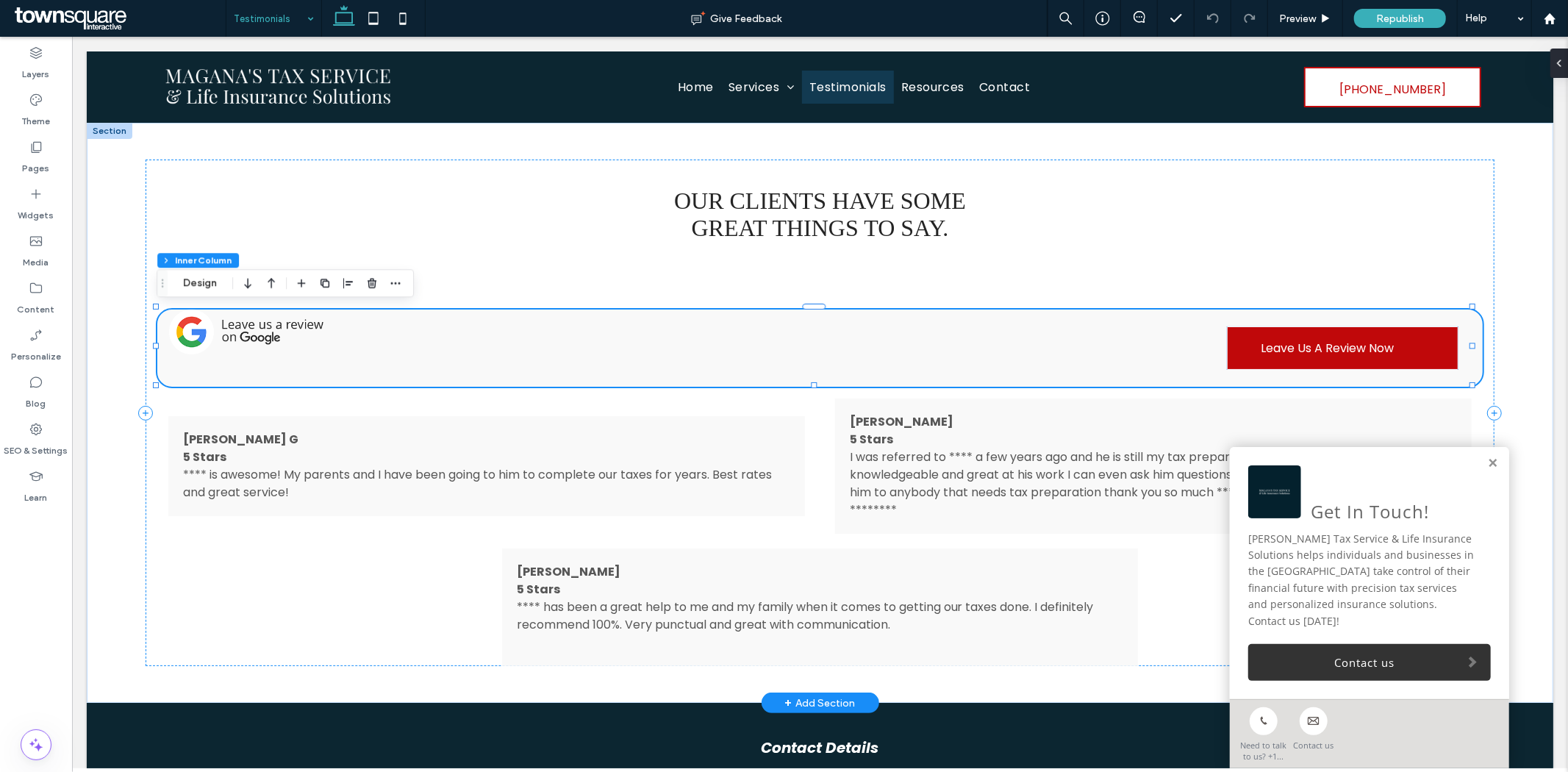
click at [1280, 343] on span "Leave Us A Review Now" at bounding box center [1326, 347] width 133 height 42
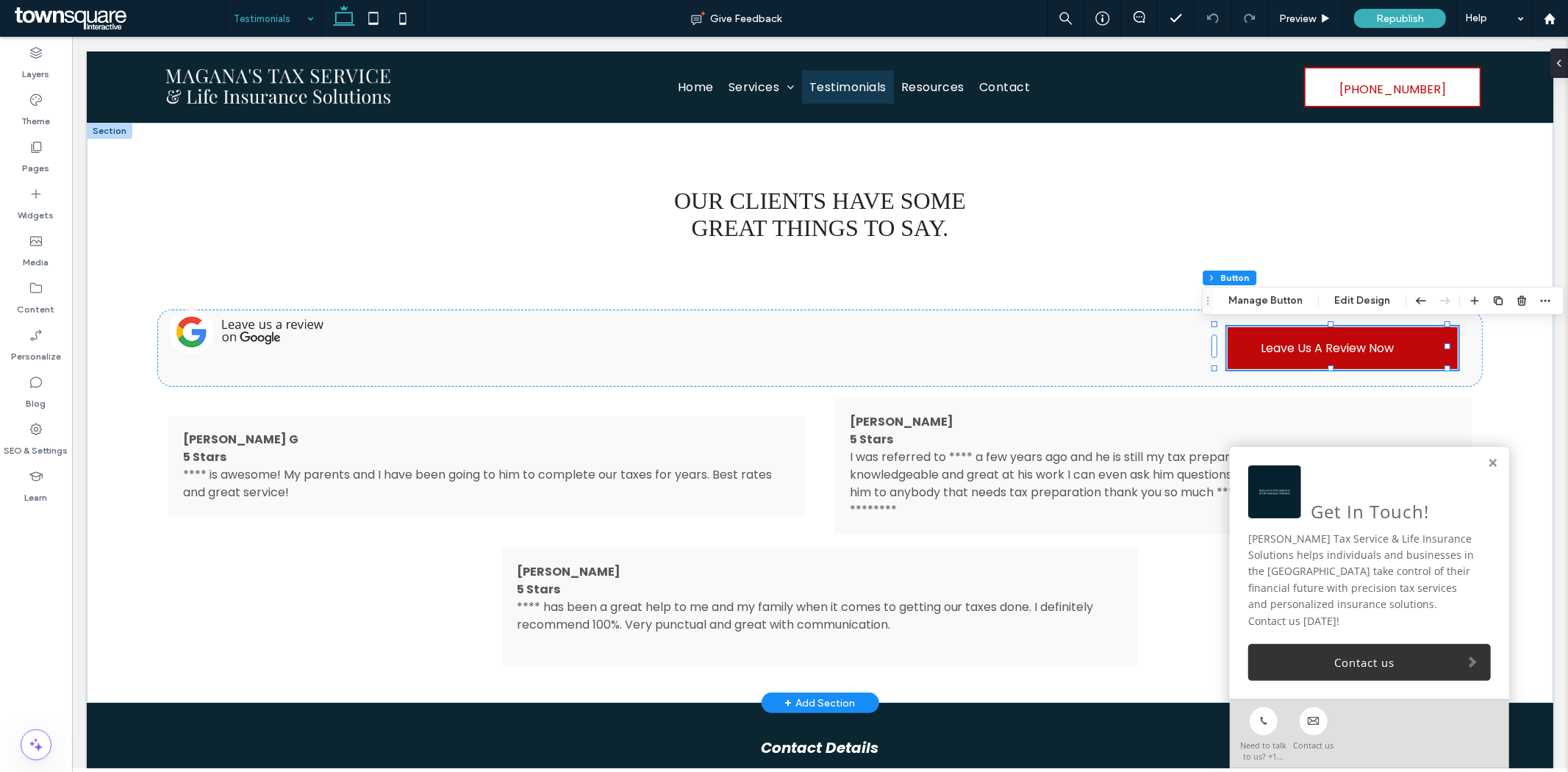
click at [1552, 46] on body "**********" at bounding box center [819, 518] width 1496 height 964
click at [1552, 69] on span at bounding box center [1553, 63] width 12 height 29
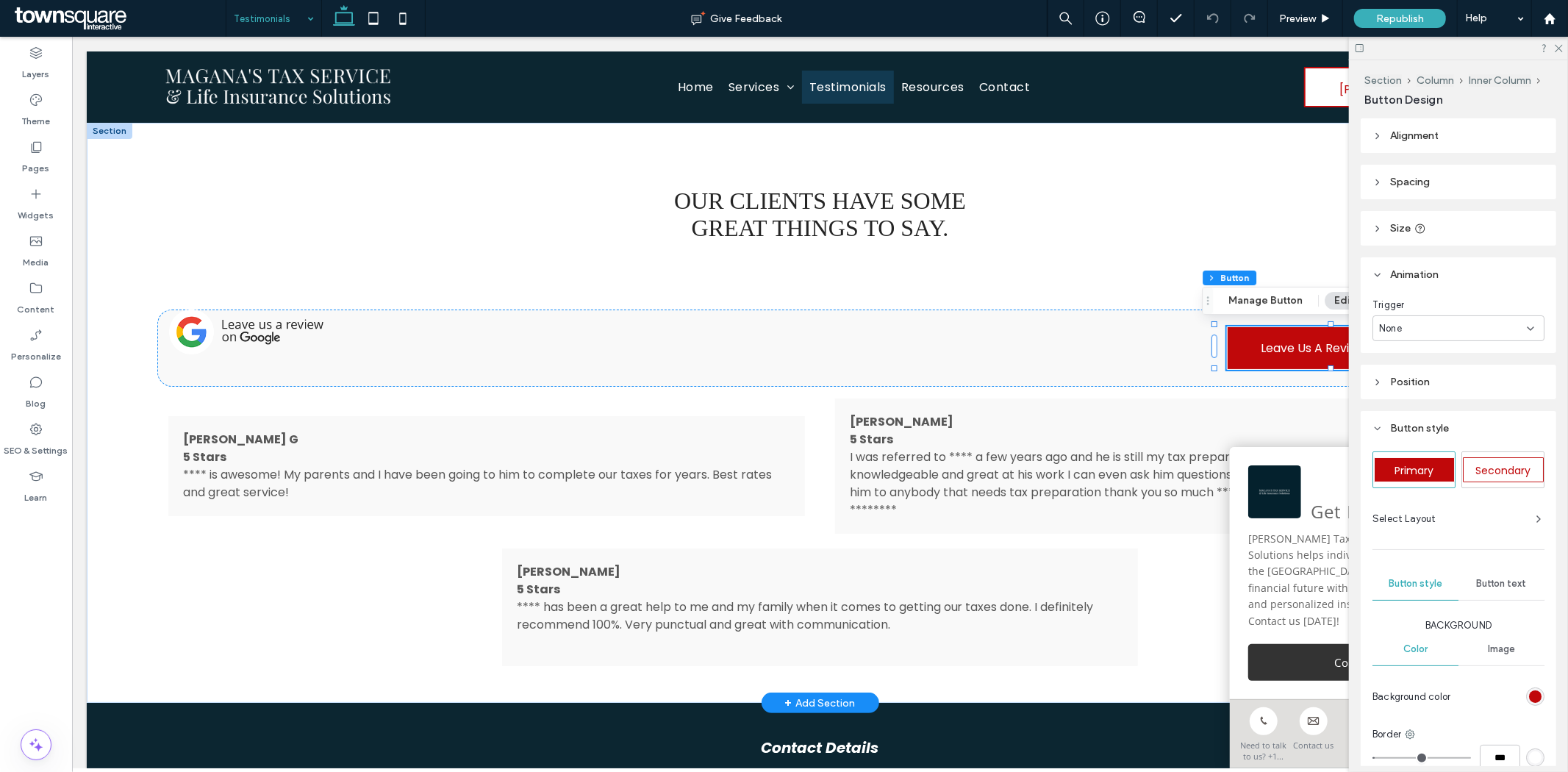
click at [1432, 329] on div "None" at bounding box center [1453, 328] width 148 height 14
click at [1403, 374] on span "Entrance" at bounding box center [1400, 379] width 41 height 14
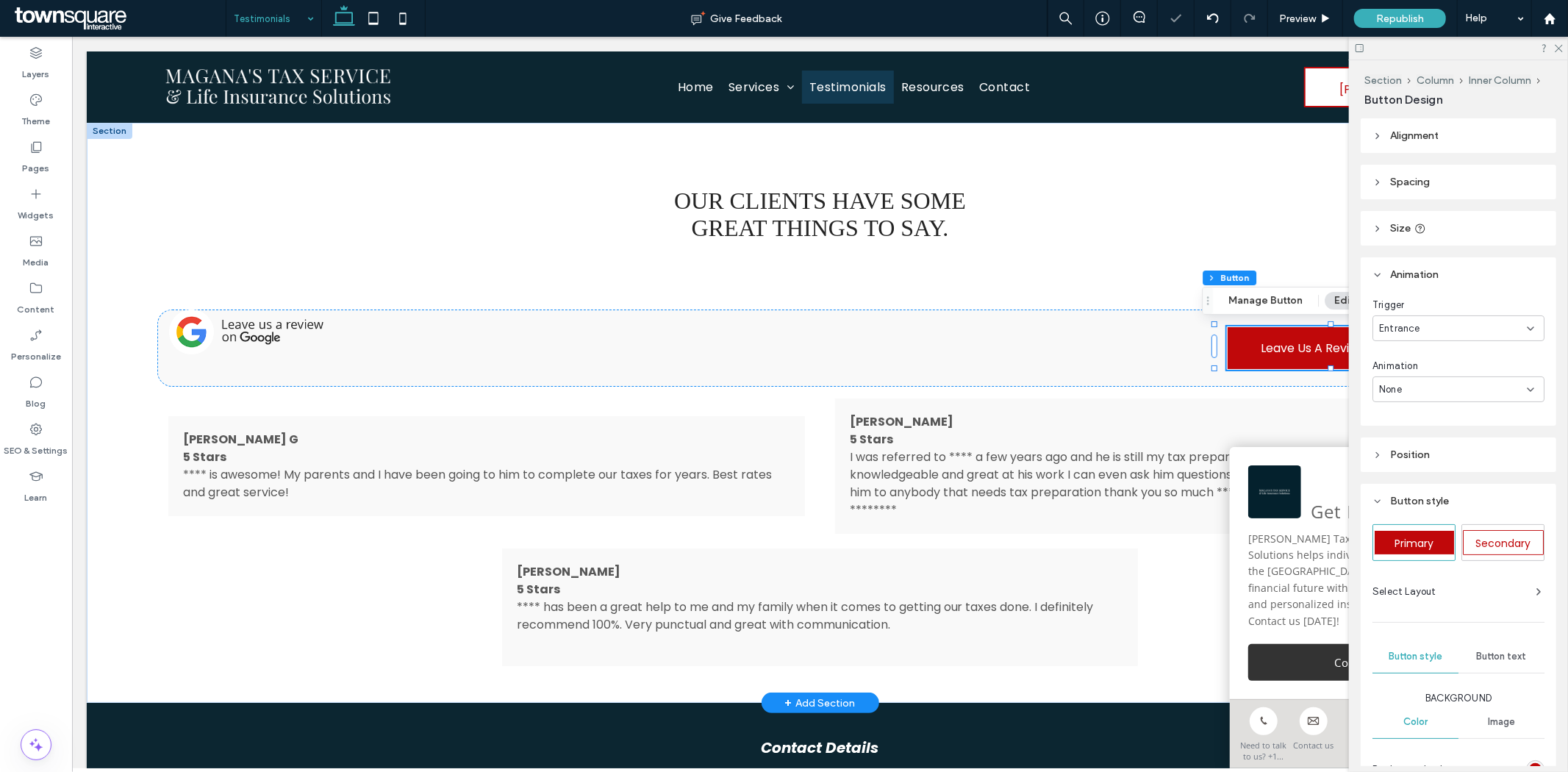
click at [1425, 390] on div "None" at bounding box center [1453, 390] width 148 height 14
click at [1405, 469] on span "Slide In" at bounding box center [1396, 466] width 34 height 14
type input "*"
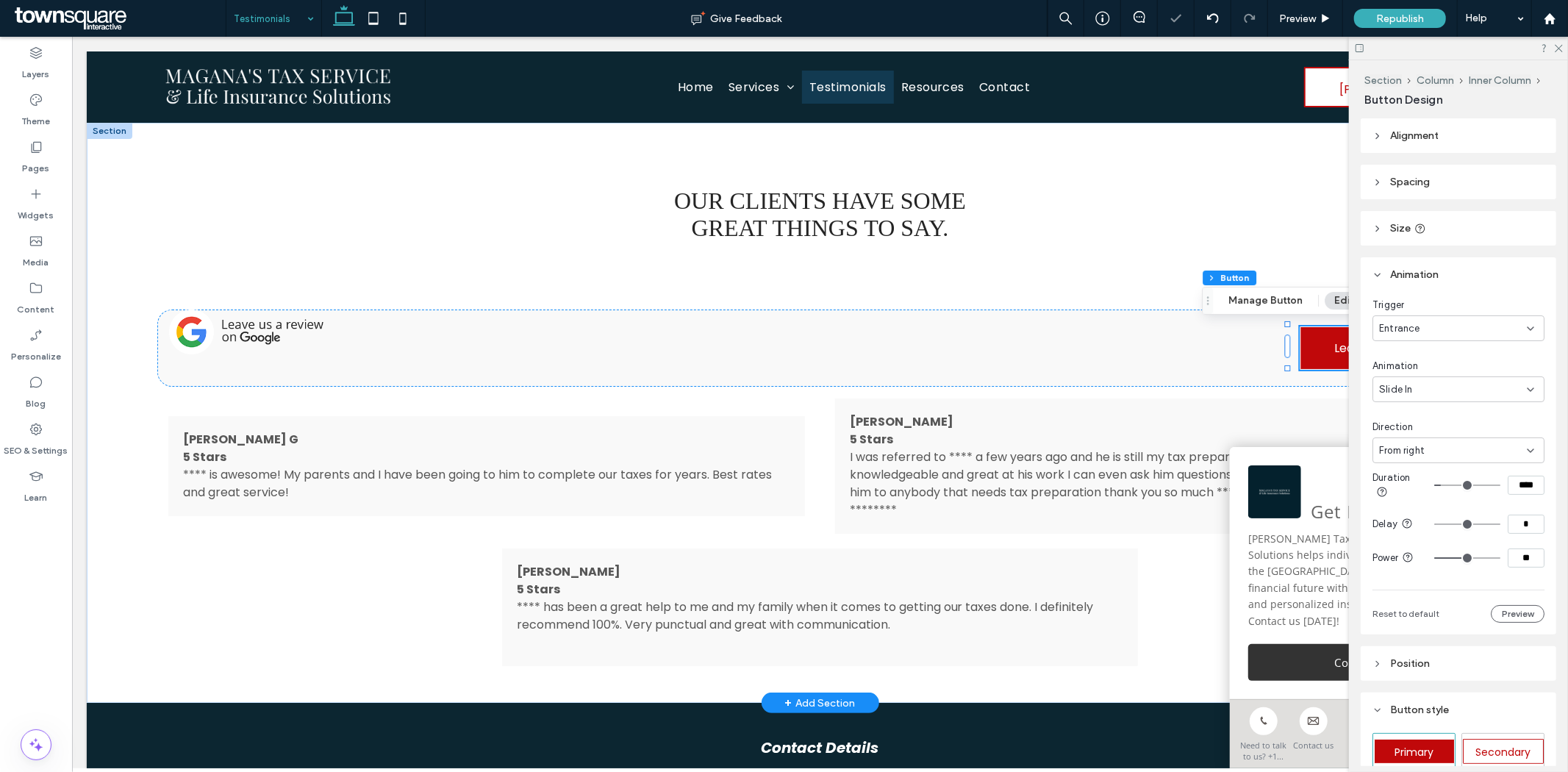
click at [1410, 451] on span "From right" at bounding box center [1401, 451] width 45 height 14
click at [269, 334] on img at bounding box center [246, 331] width 154 height 45
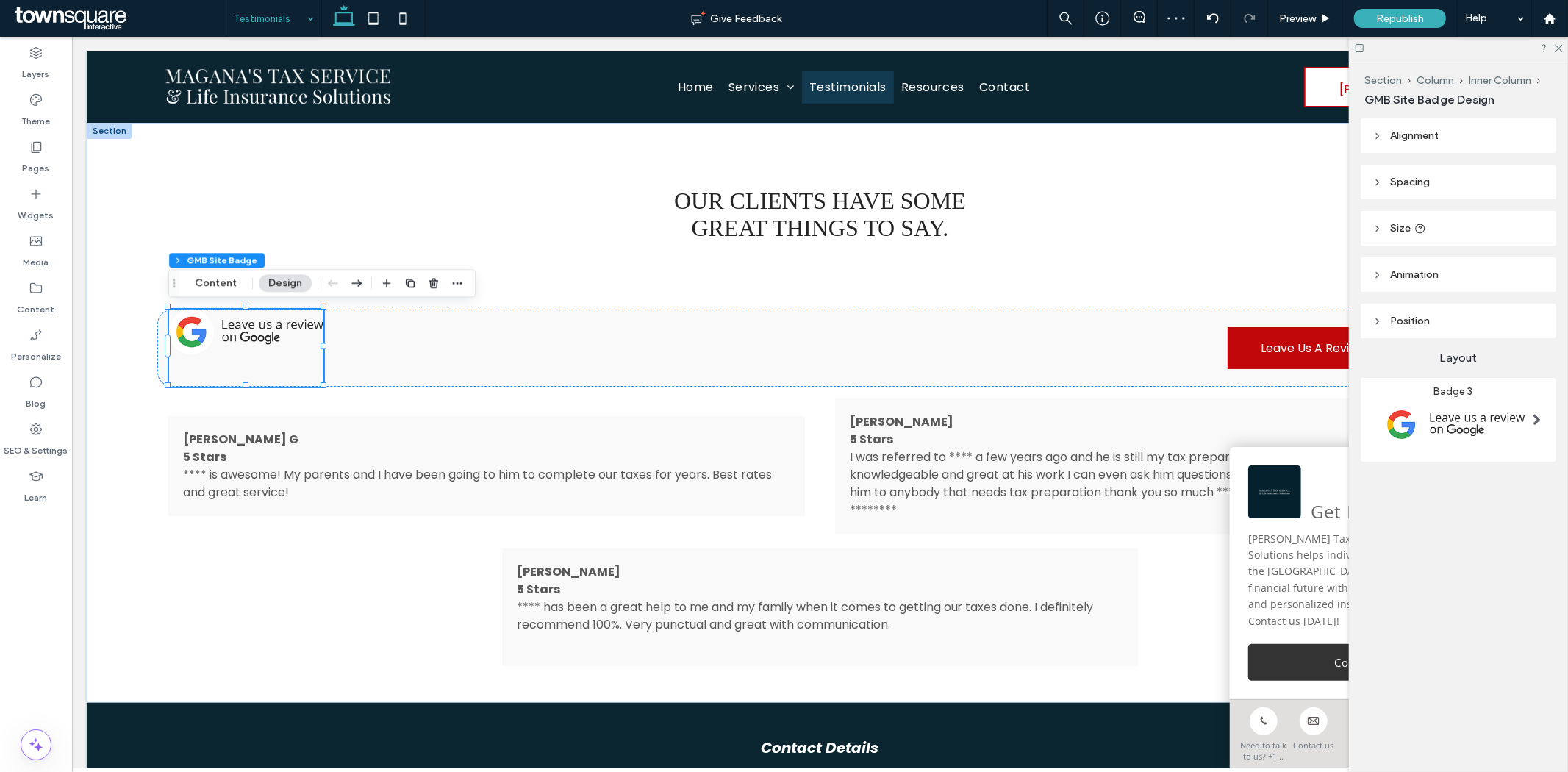
click at [1405, 276] on span "Animation" at bounding box center [1414, 275] width 48 height 13
click at [1419, 321] on div "None" at bounding box center [1453, 328] width 148 height 14
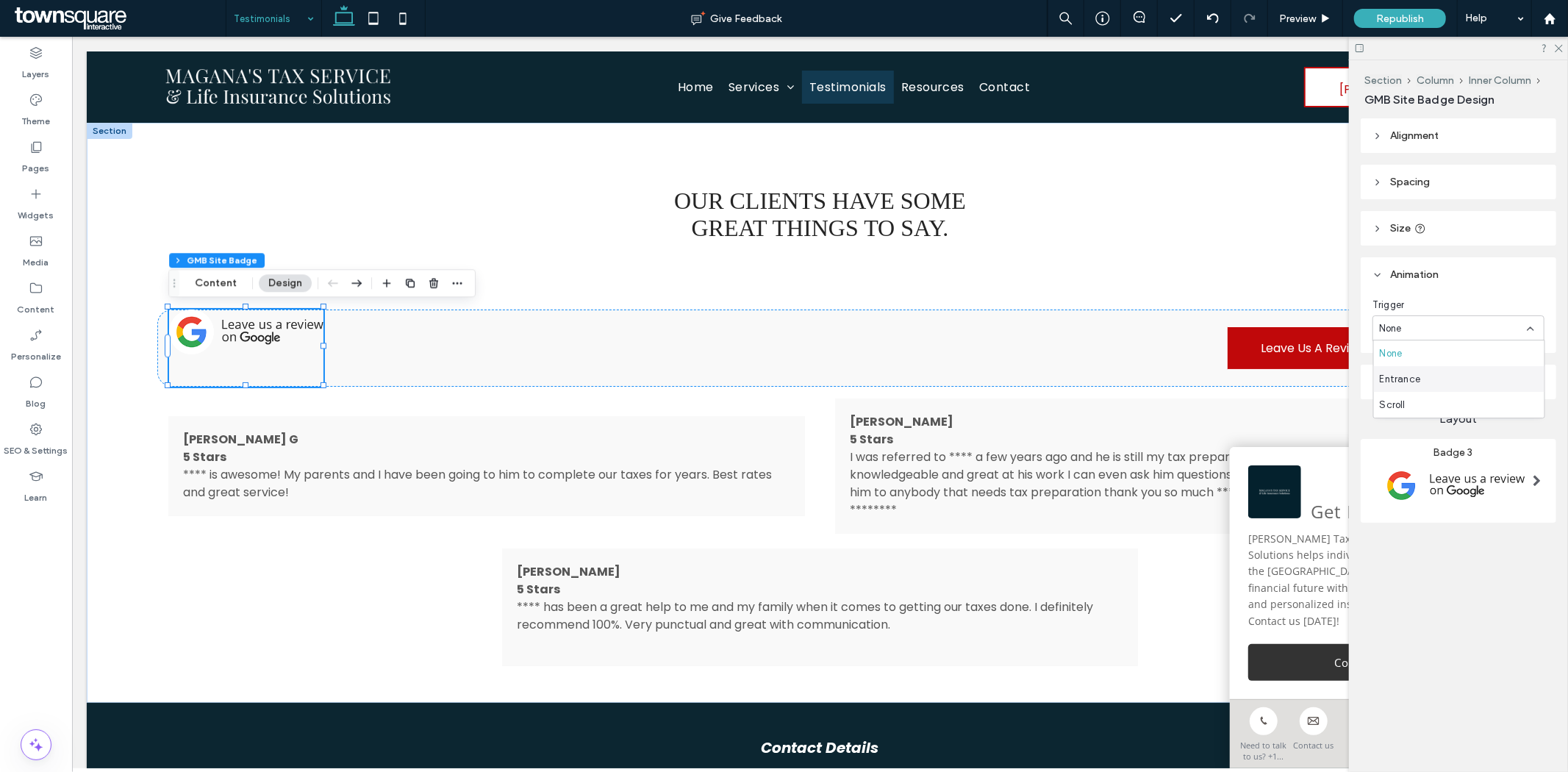
click at [1424, 378] on div "Entrance" at bounding box center [1459, 379] width 171 height 25
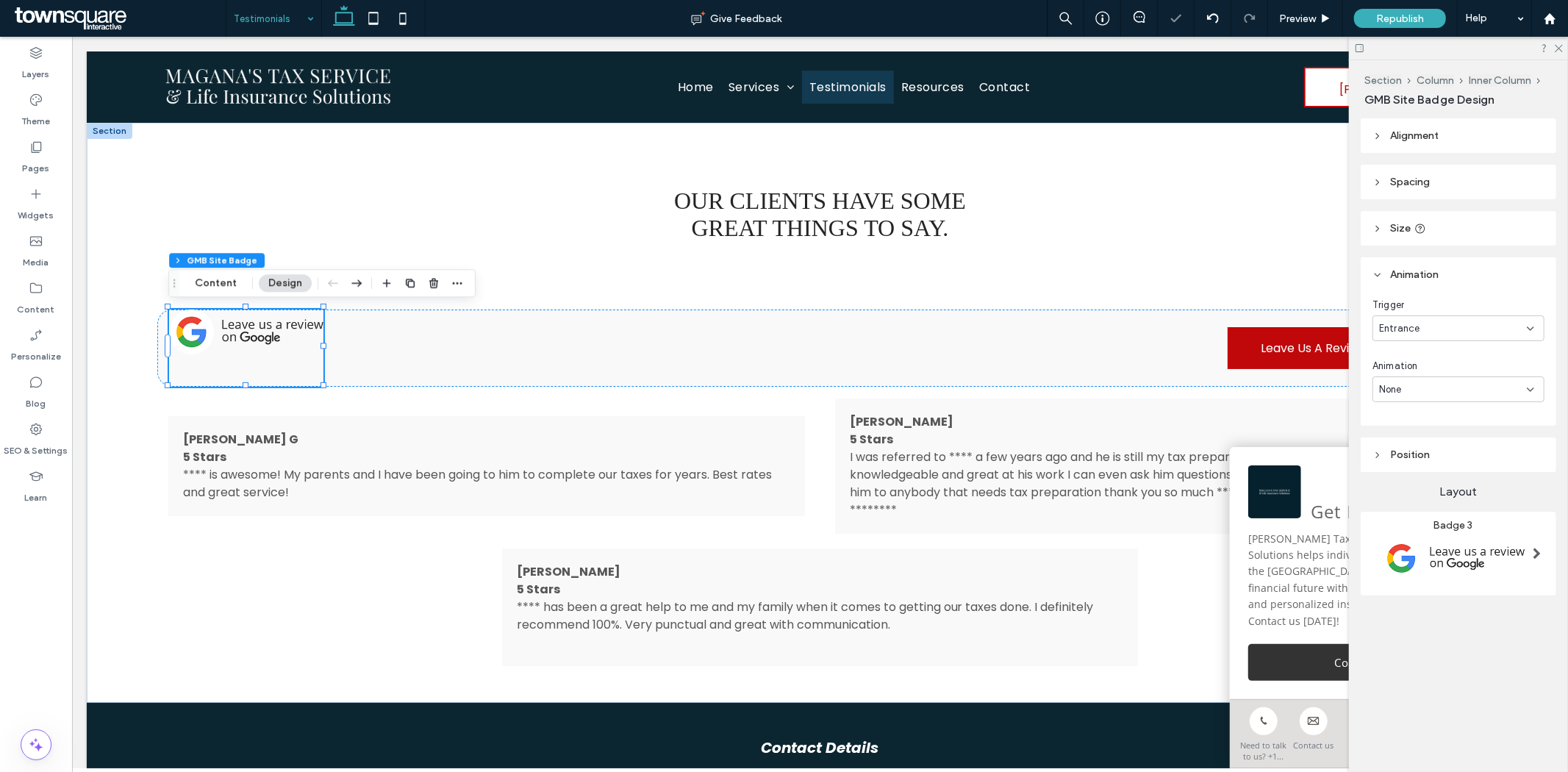
click at [1431, 393] on div "None" at bounding box center [1453, 390] width 148 height 14
click at [1408, 464] on span "Slide In" at bounding box center [1396, 466] width 34 height 14
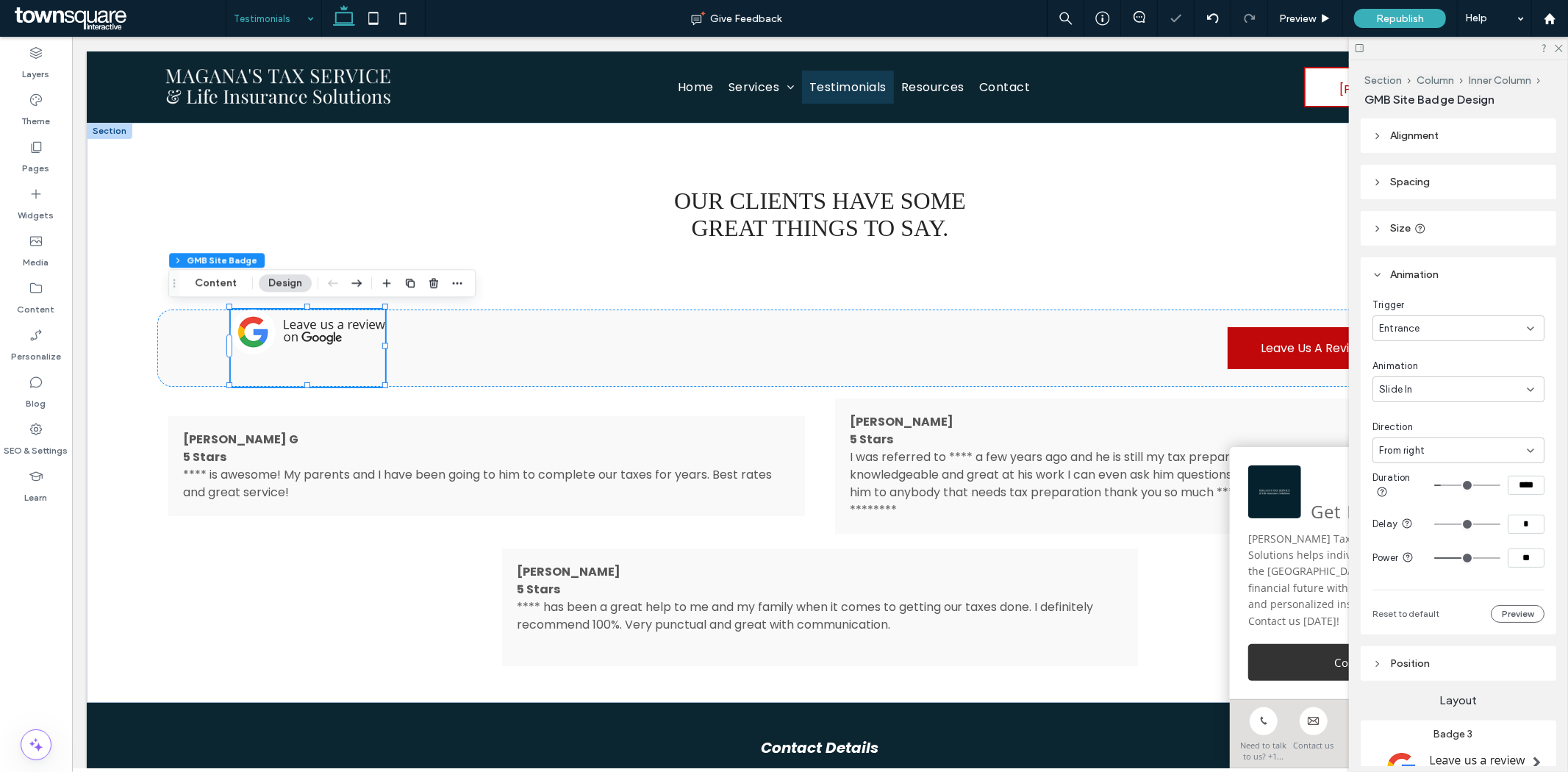
click at [1415, 446] on span "From right" at bounding box center [1401, 451] width 45 height 14
click at [1398, 504] on span "From left" at bounding box center [1400, 502] width 41 height 14
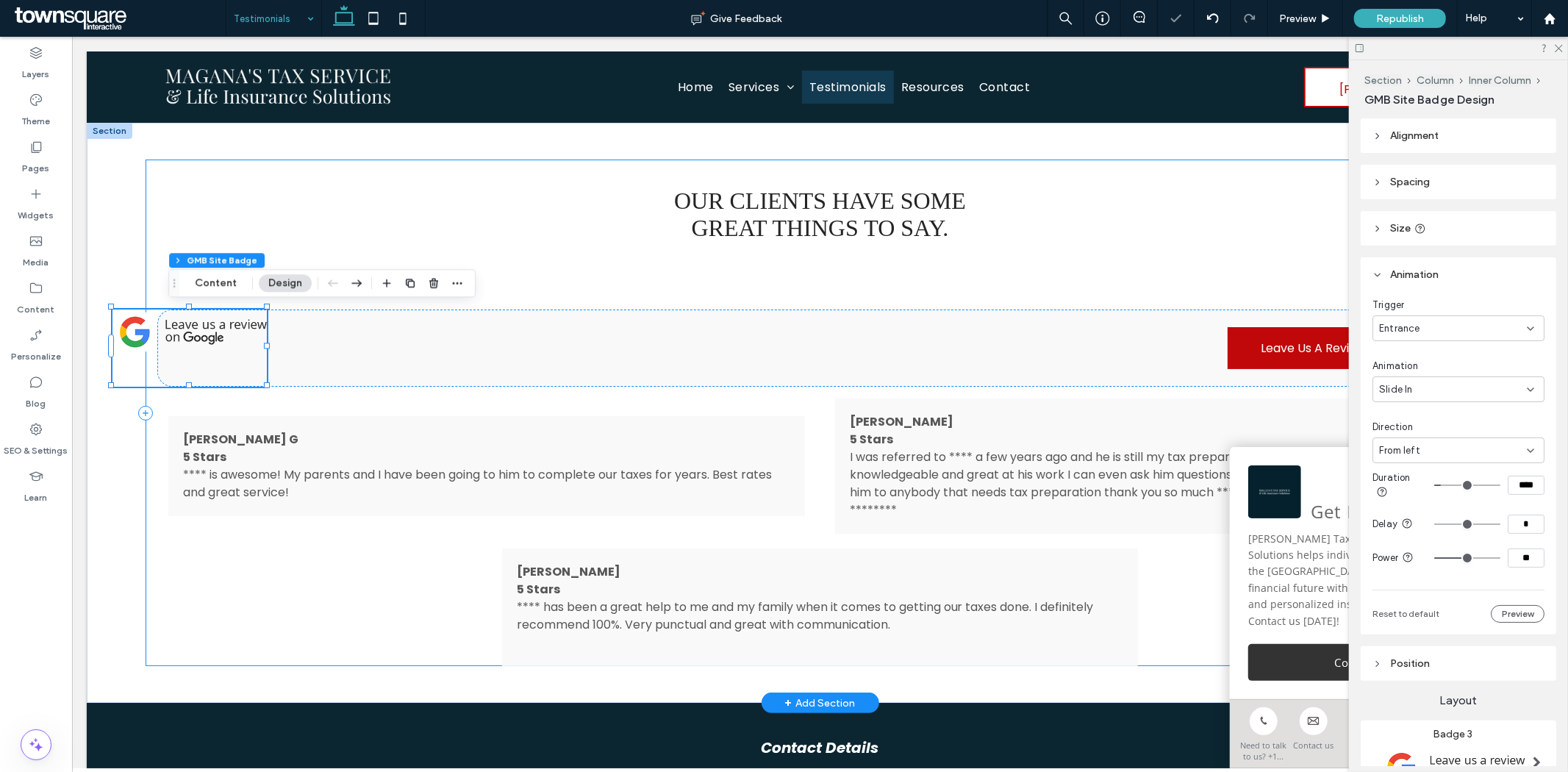
click at [1084, 245] on div "OUR CLIENTS HAVE SOME GREAT THINGS TO SAY. A black arrow pointing down on a whi…" at bounding box center [819, 412] width 1349 height 506
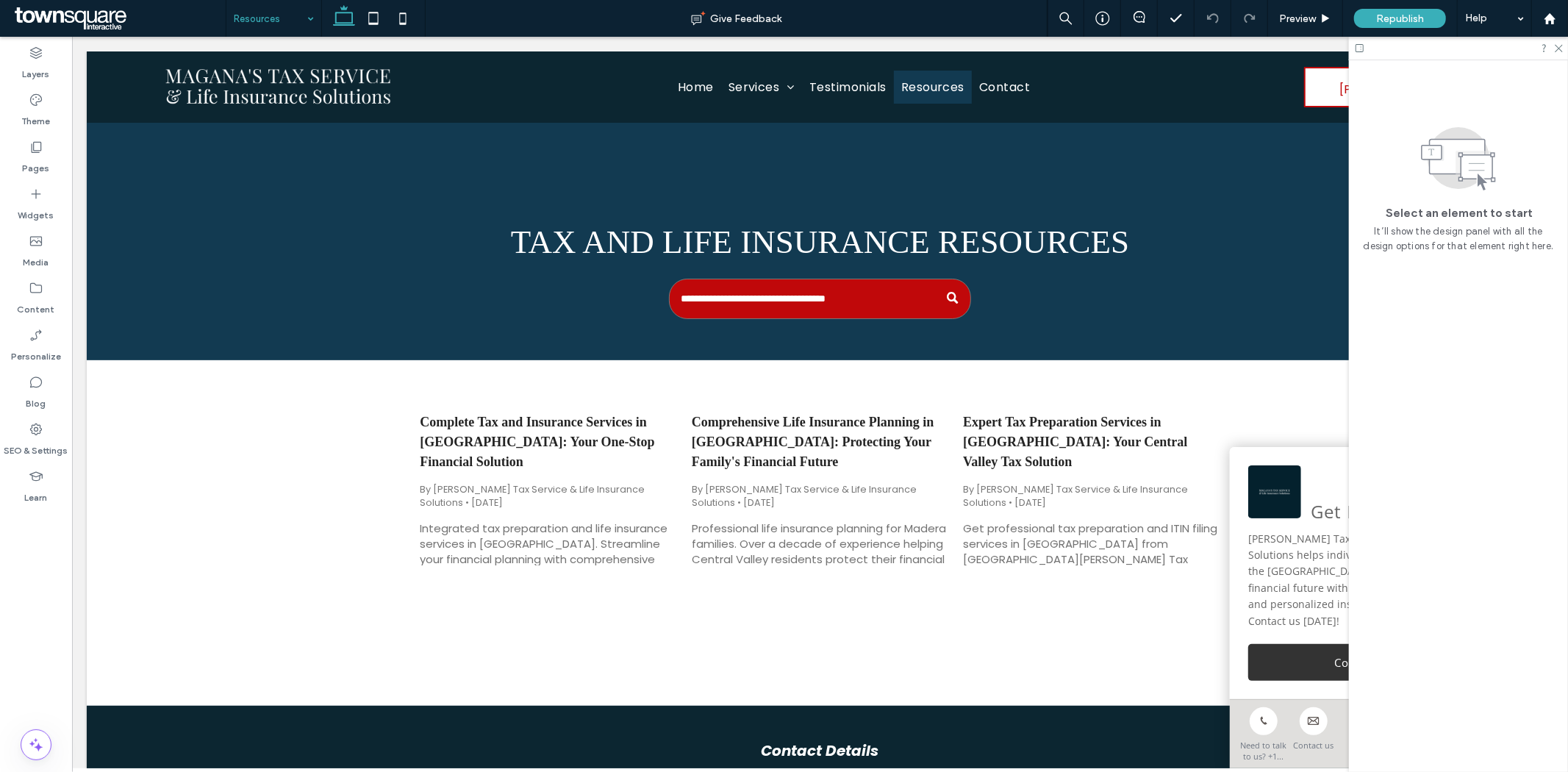
click at [257, 0] on input at bounding box center [270, 18] width 73 height 37
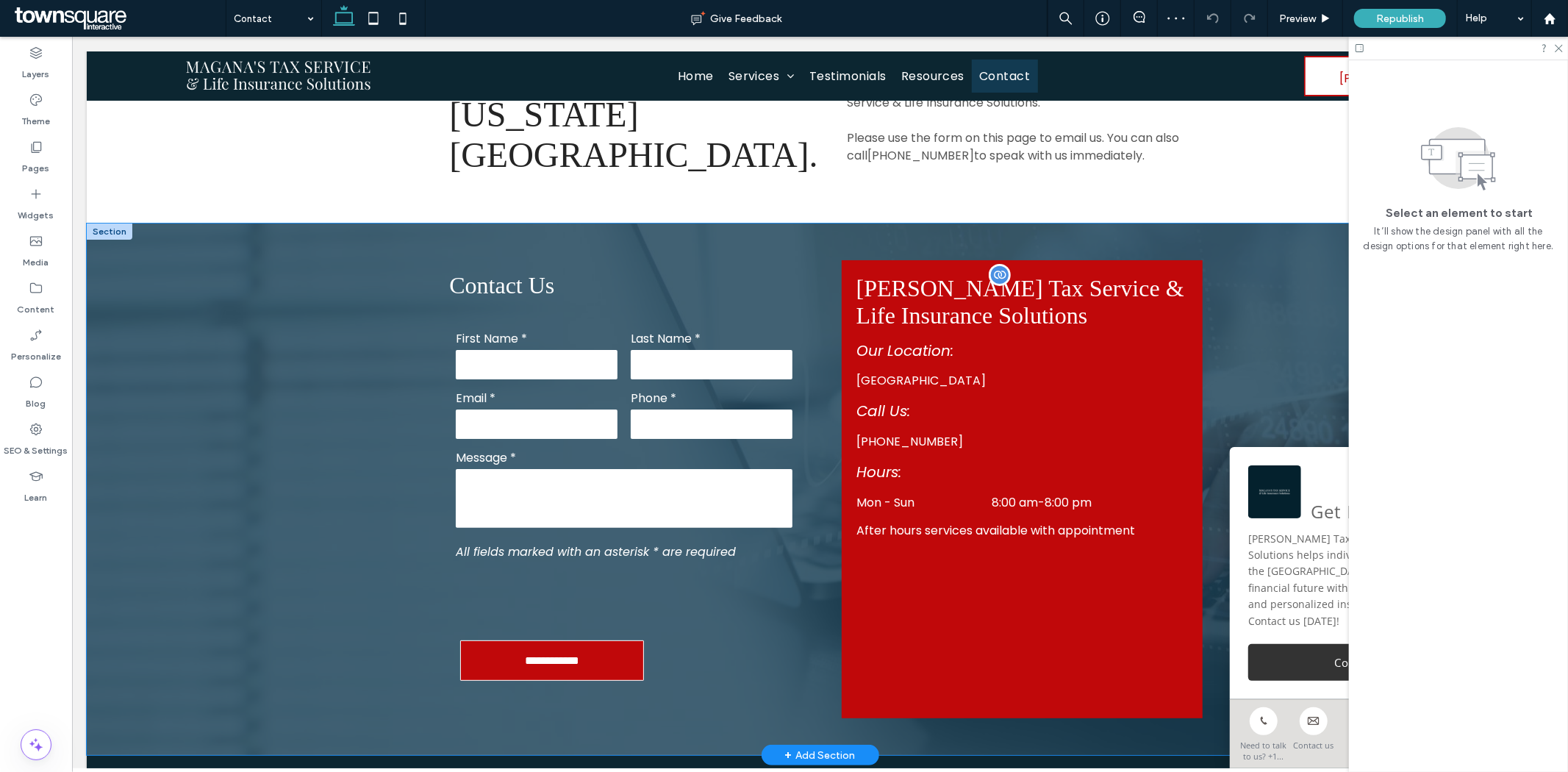
scroll to position [142, 0]
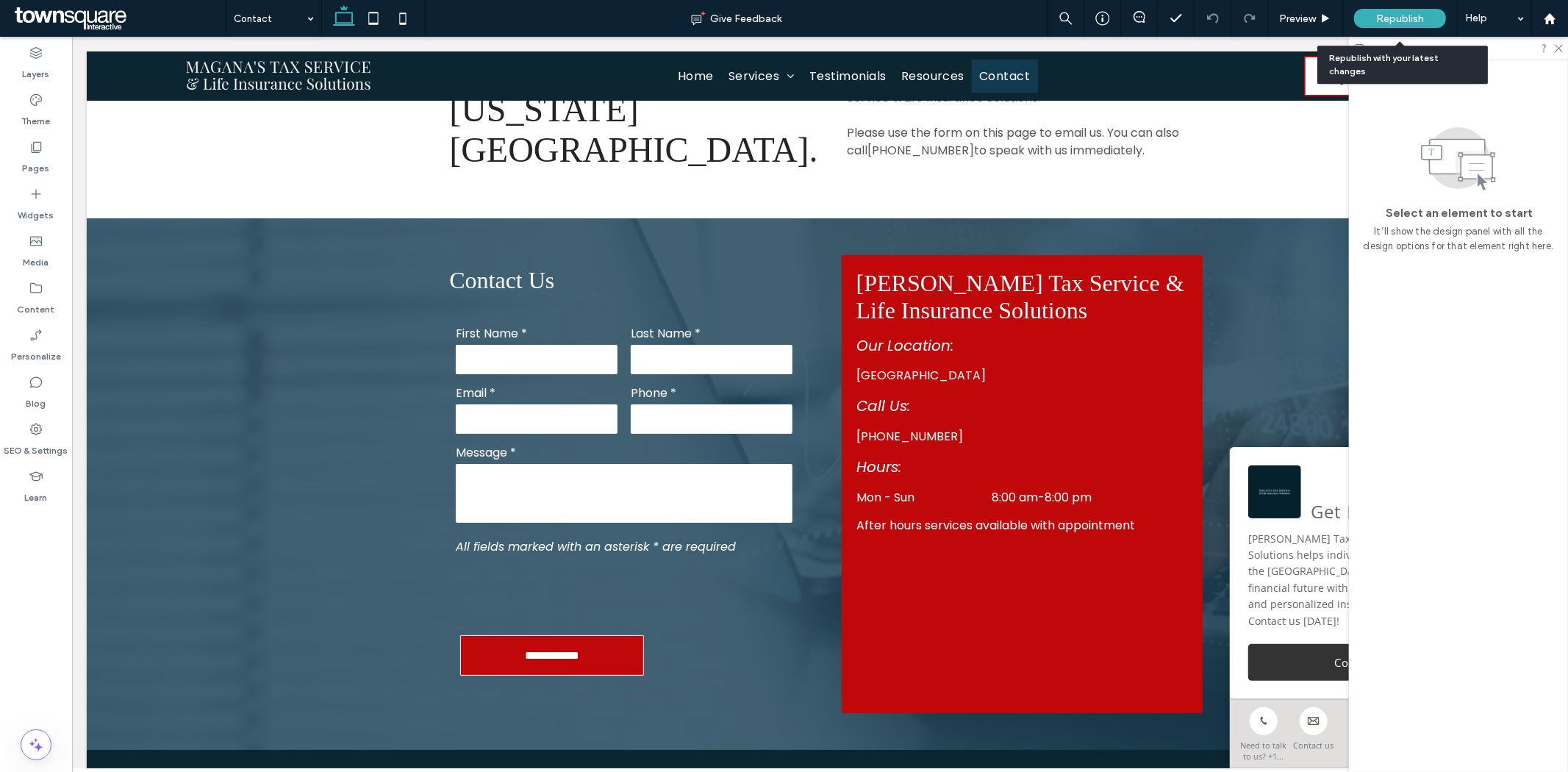
click at [1413, 13] on span "Republish" at bounding box center [1400, 19] width 48 height 13
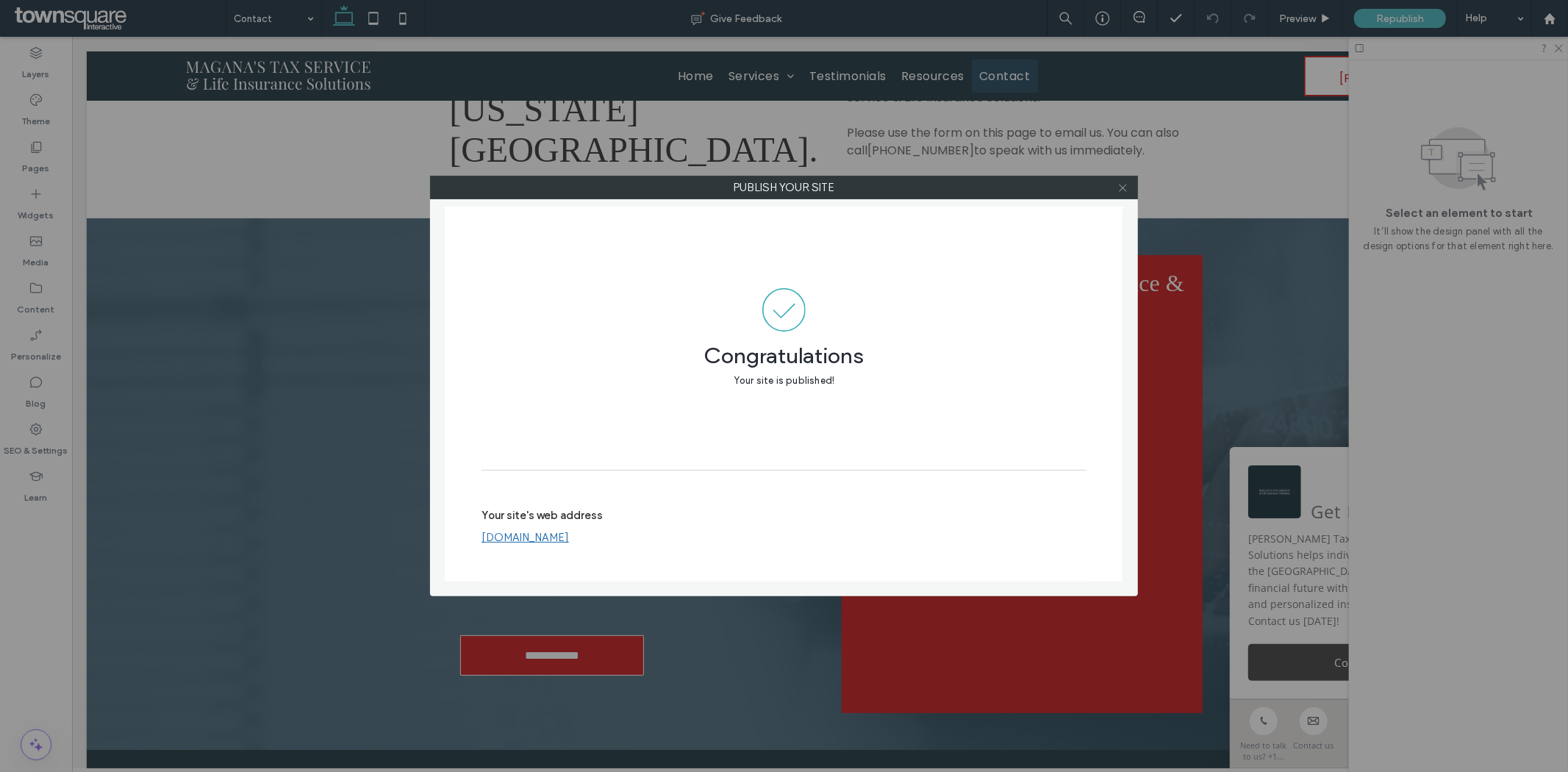
click at [1125, 188] on icon at bounding box center [1123, 188] width 11 height 11
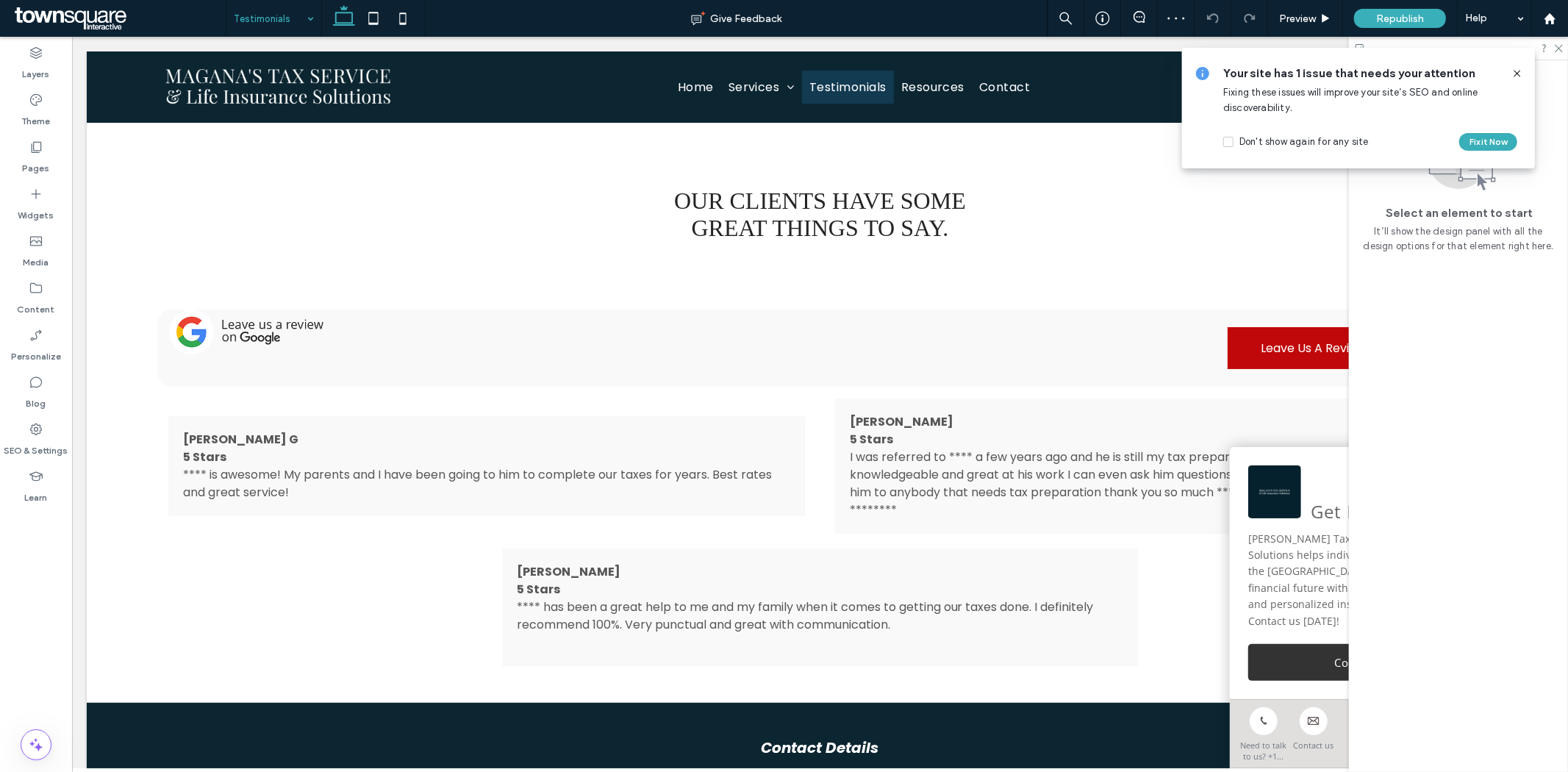
click at [263, 12] on input at bounding box center [270, 18] width 73 height 37
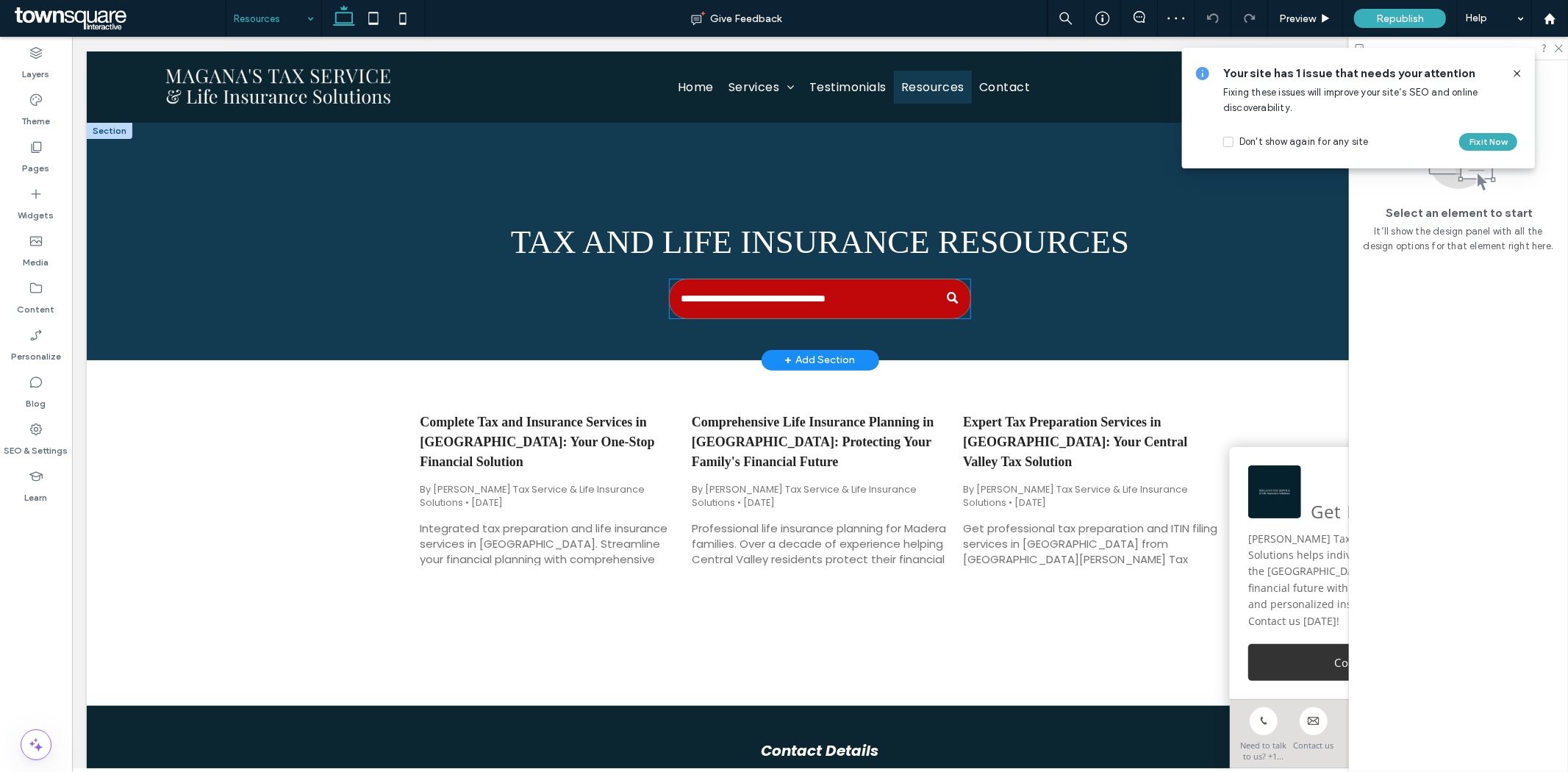
click at [904, 289] on input "Search" at bounding box center [819, 298] width 301 height 41
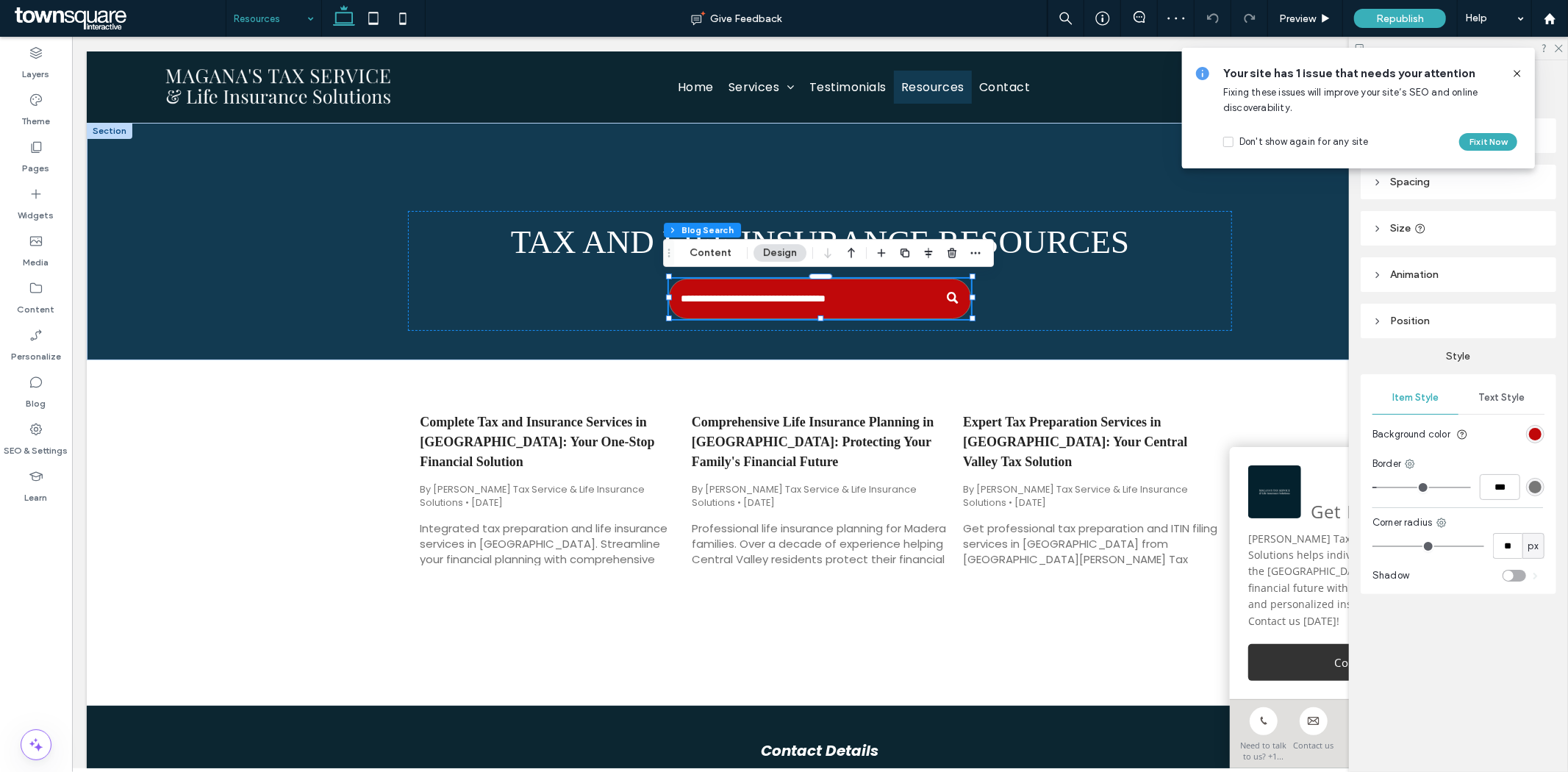
click at [1372, 285] on header "Animation" at bounding box center [1458, 274] width 196 height 34
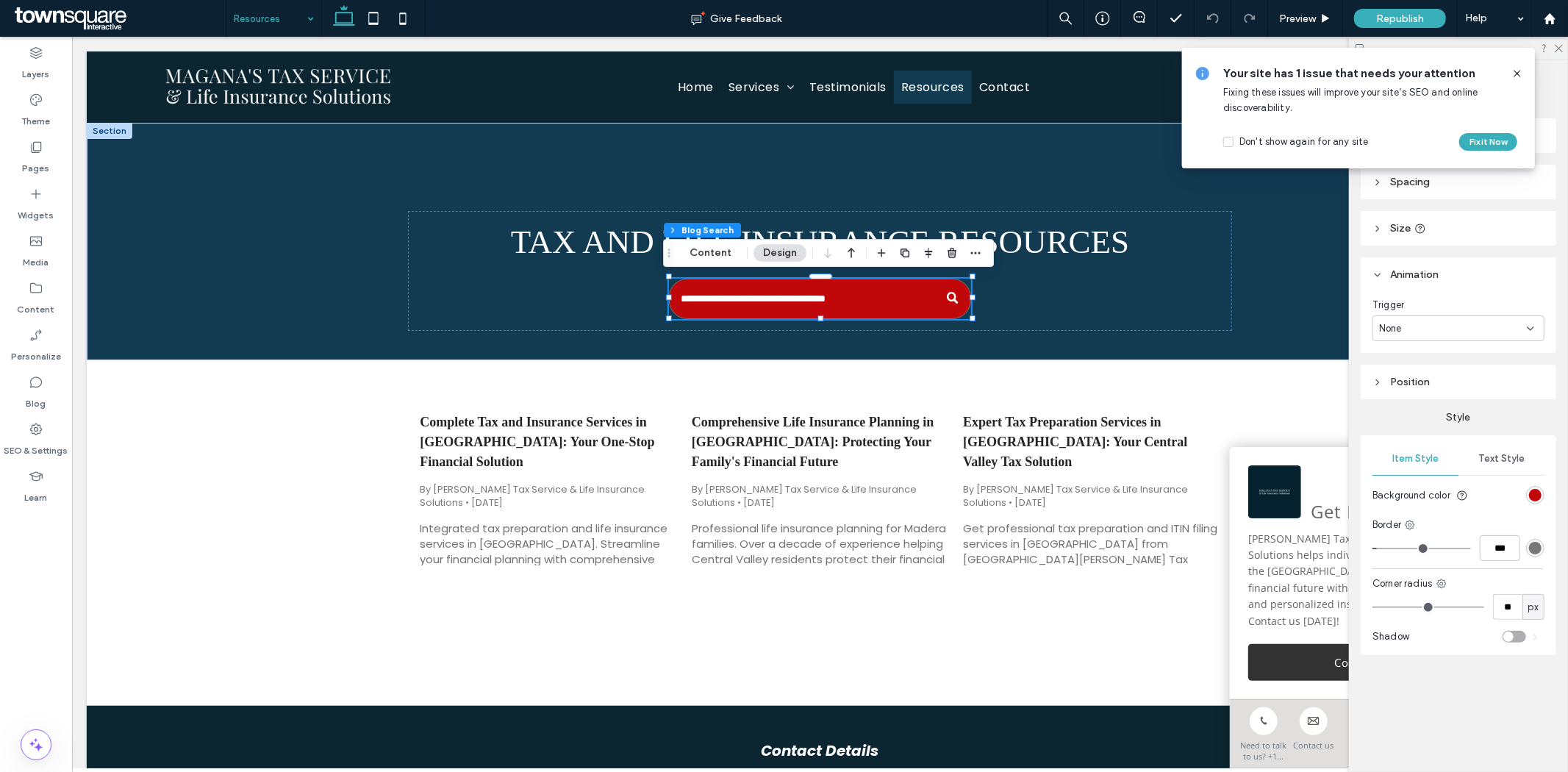
click at [1405, 331] on div "None" at bounding box center [1453, 328] width 148 height 14
click at [1410, 378] on span "Entrance" at bounding box center [1400, 379] width 41 height 14
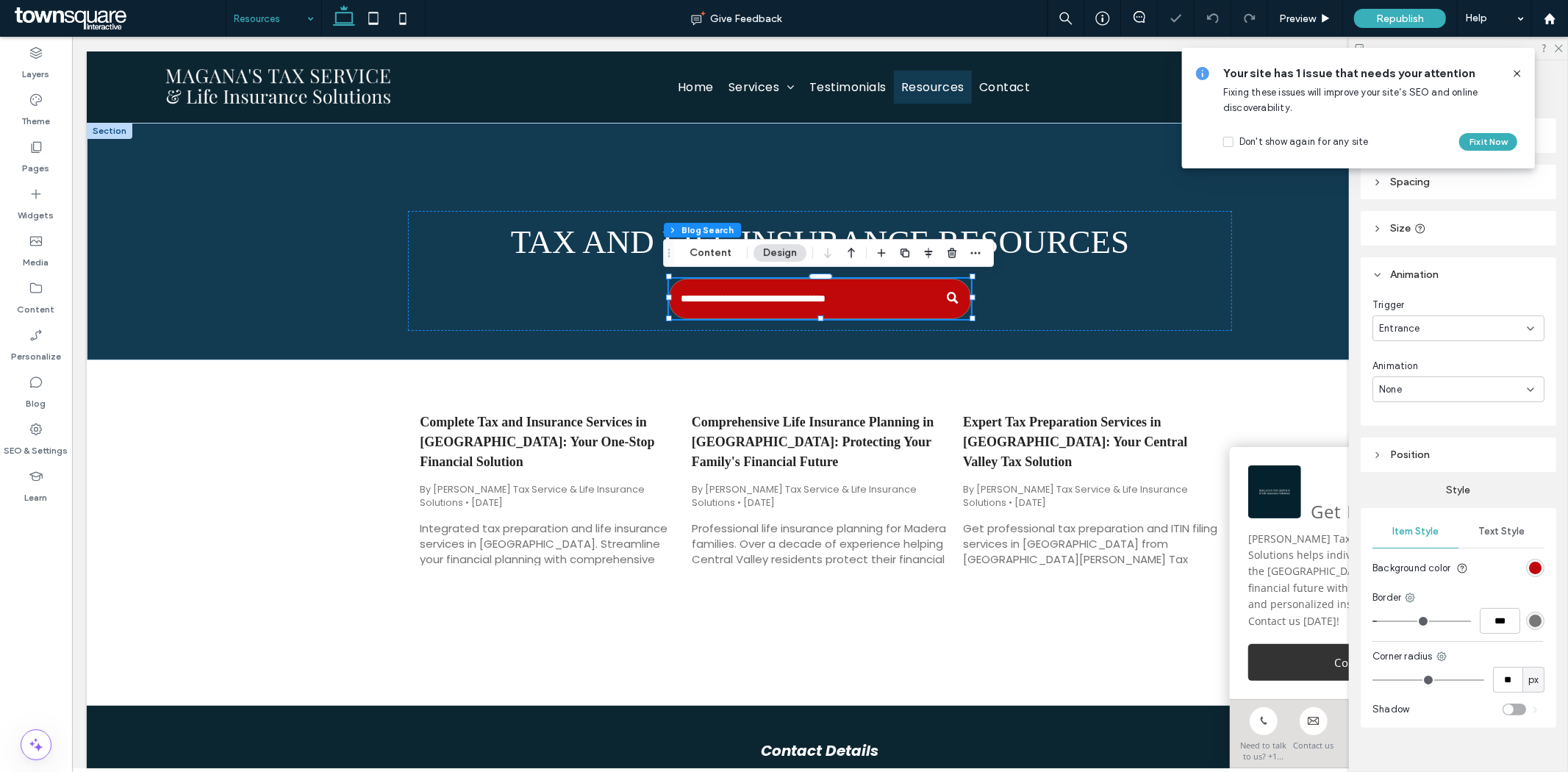
click at [1423, 386] on div "None" at bounding box center [1453, 390] width 148 height 14
click at [1430, 490] on div "Bounce In" at bounding box center [1455, 492] width 162 height 25
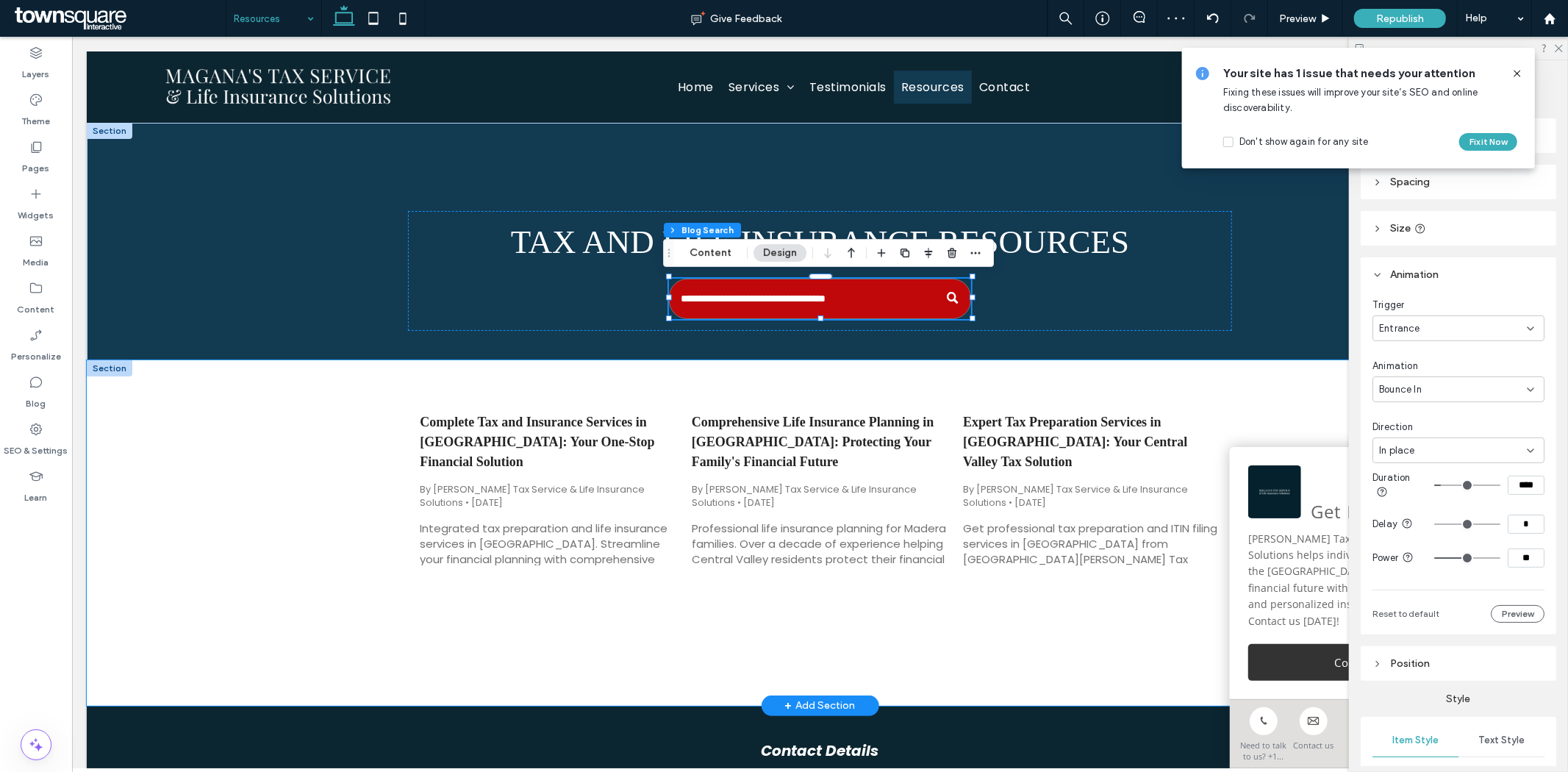
click at [532, 603] on div "Complete Tax and Insurance Services in [GEOGRAPHIC_DATA]: Your One-Stop Financi…" at bounding box center [819, 532] width 882 height 346
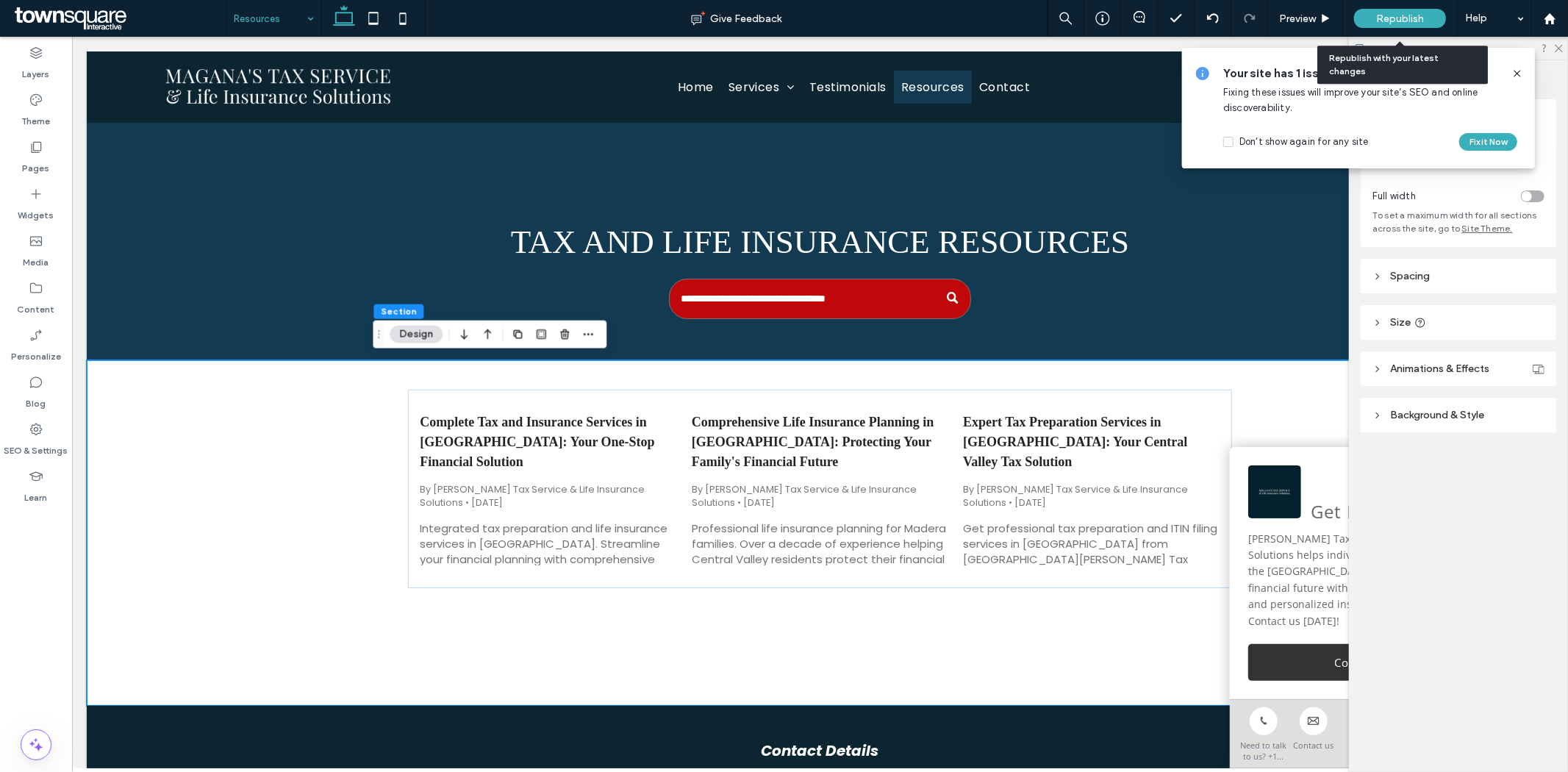
click at [1380, 22] on span "Republish" at bounding box center [1400, 19] width 48 height 13
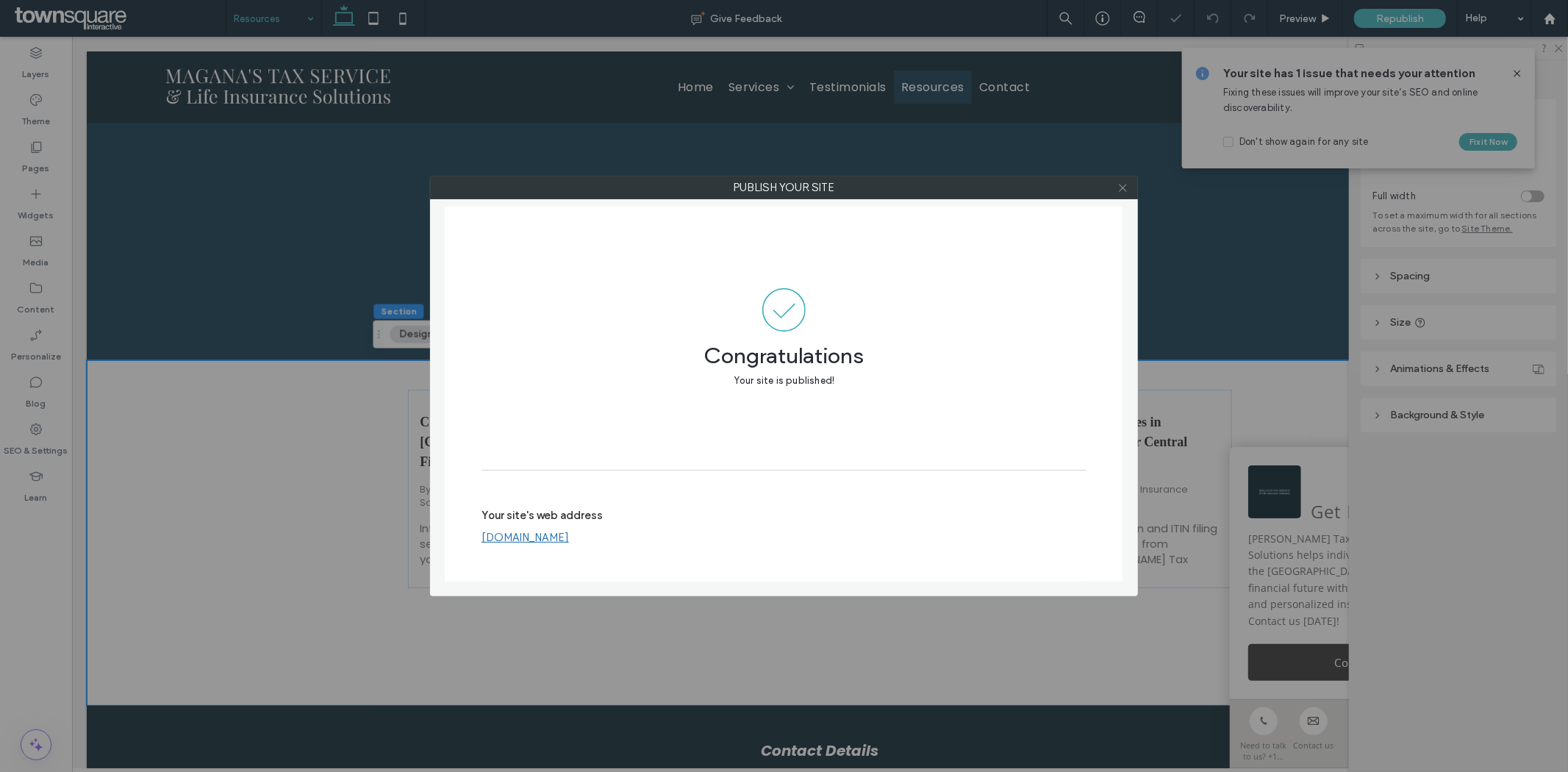
click at [1125, 189] on icon at bounding box center [1123, 188] width 11 height 11
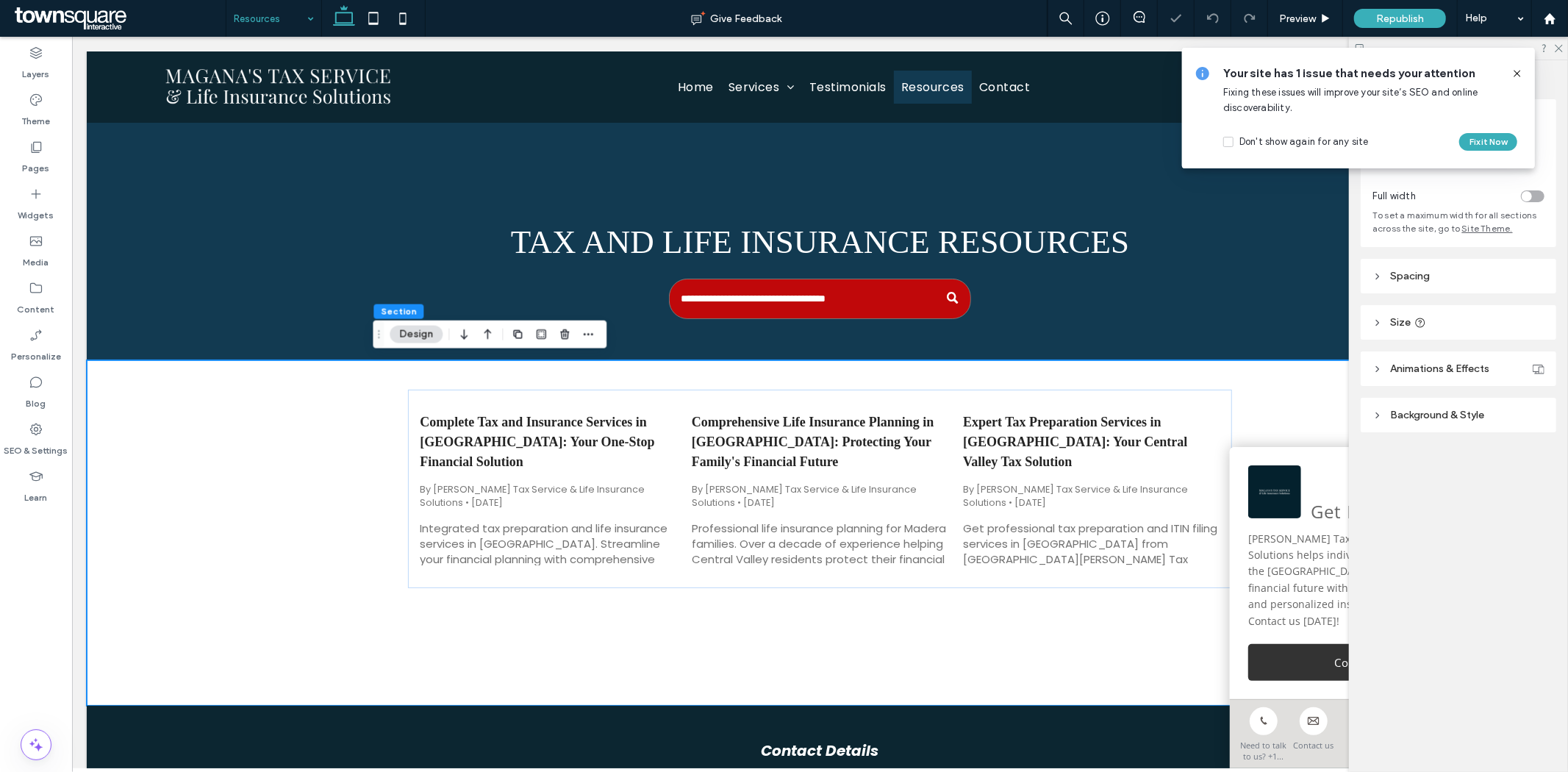
click at [1407, 363] on span "Animations & Effects" at bounding box center [1439, 369] width 99 height 13
click at [875, 289] on input "Search" at bounding box center [819, 298] width 301 height 41
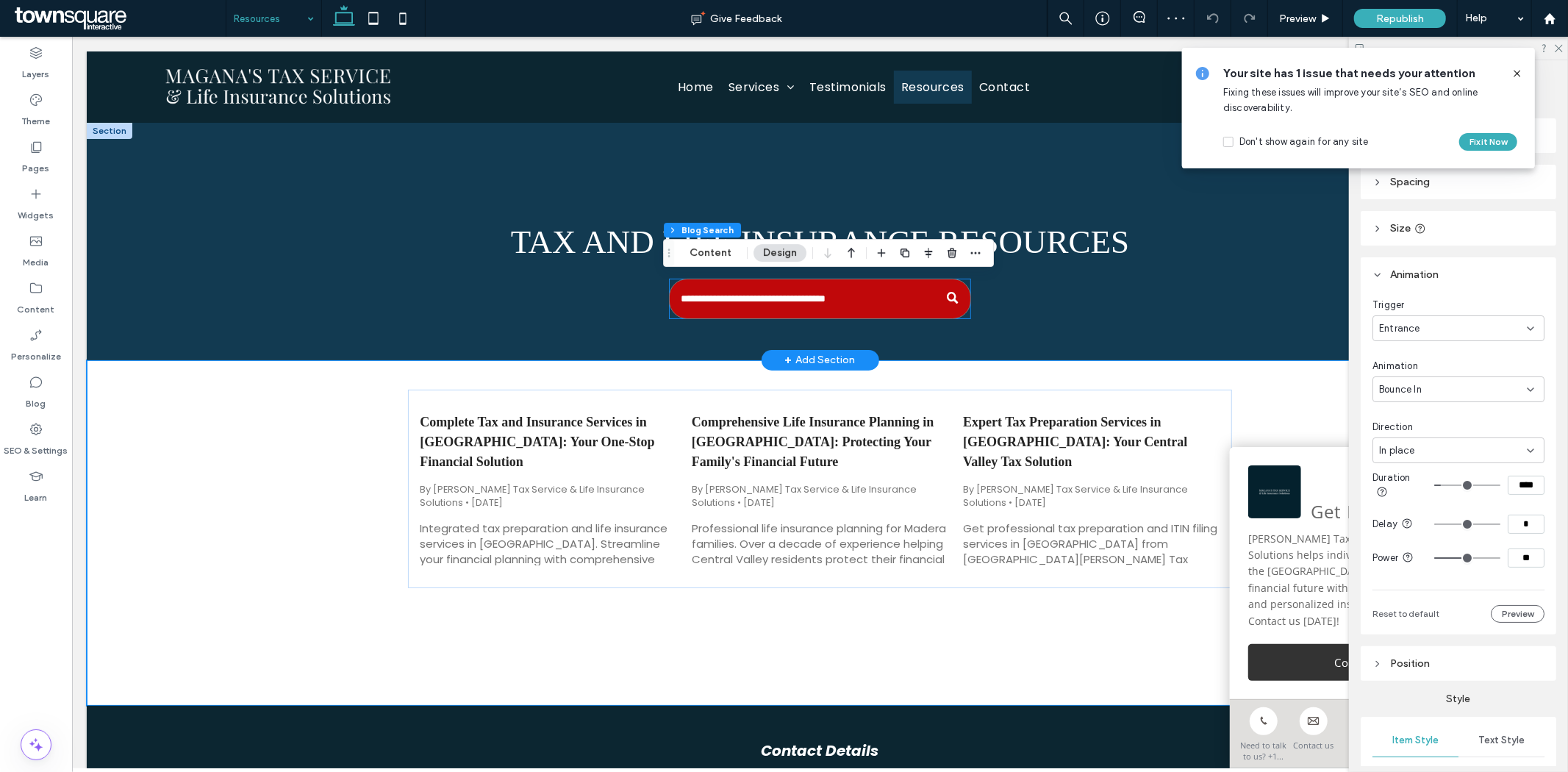
type input "*"
type input "**"
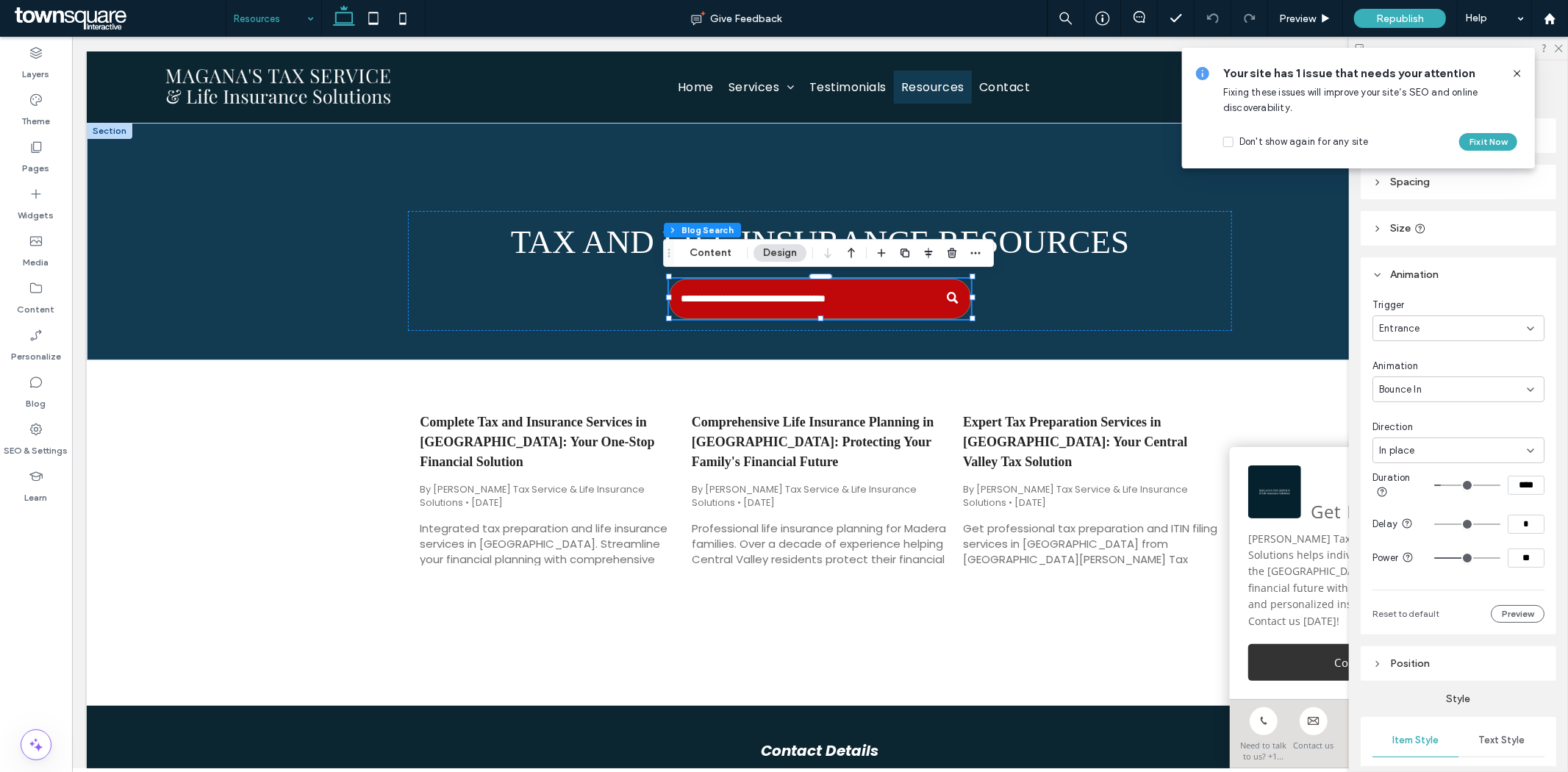
click at [1395, 394] on span "Bounce In" at bounding box center [1400, 390] width 43 height 14
click at [1408, 532] on div "Roll In" at bounding box center [1455, 544] width 162 height 25
click at [1420, 444] on span "From right" at bounding box center [1401, 451] width 45 height 14
click at [1414, 382] on div "Roll In" at bounding box center [1453, 390] width 148 height 14
click at [1411, 460] on span "Slide In" at bounding box center [1396, 466] width 34 height 14
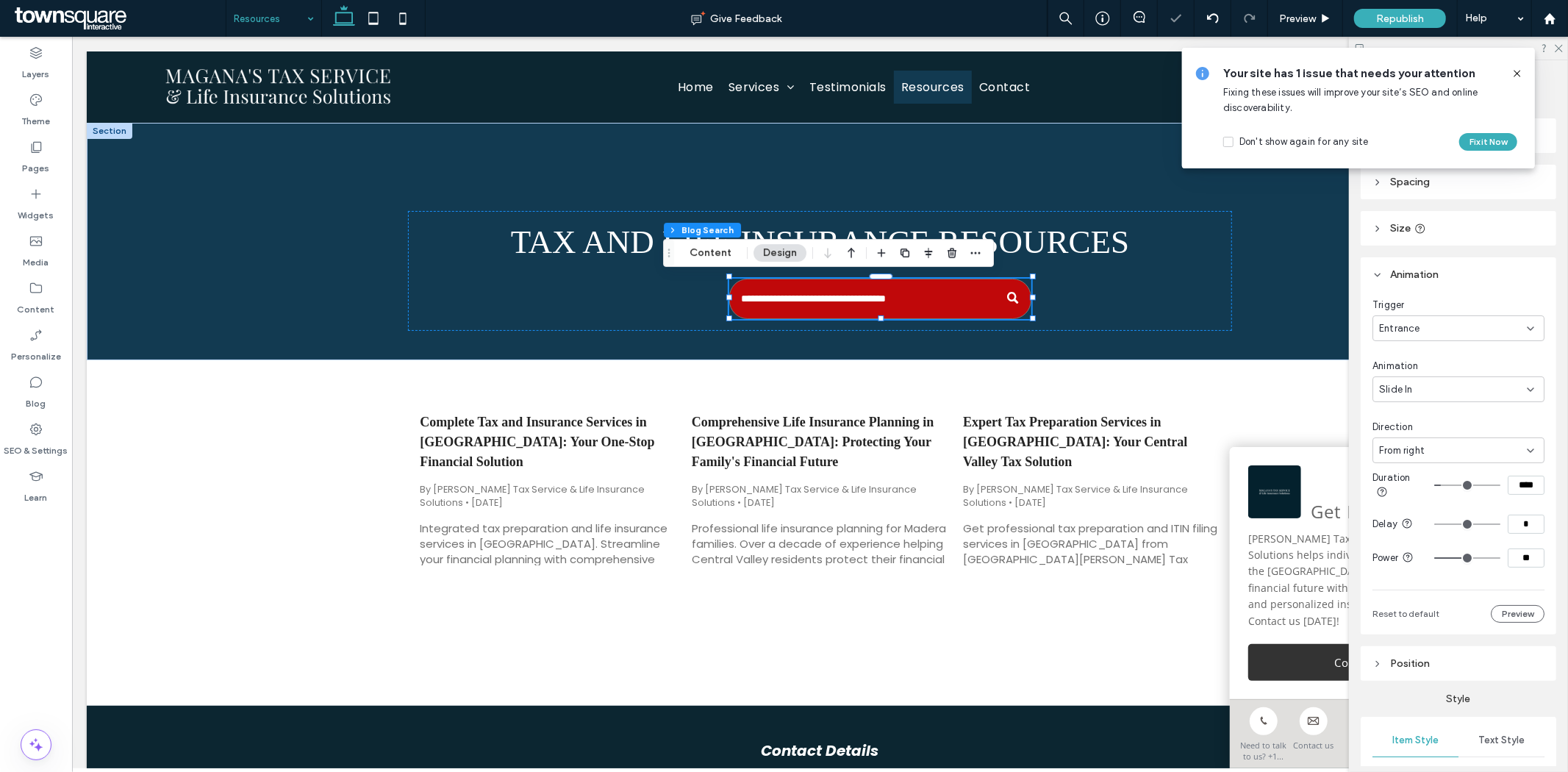
click at [1423, 395] on div "Slide In" at bounding box center [1453, 390] width 148 height 14
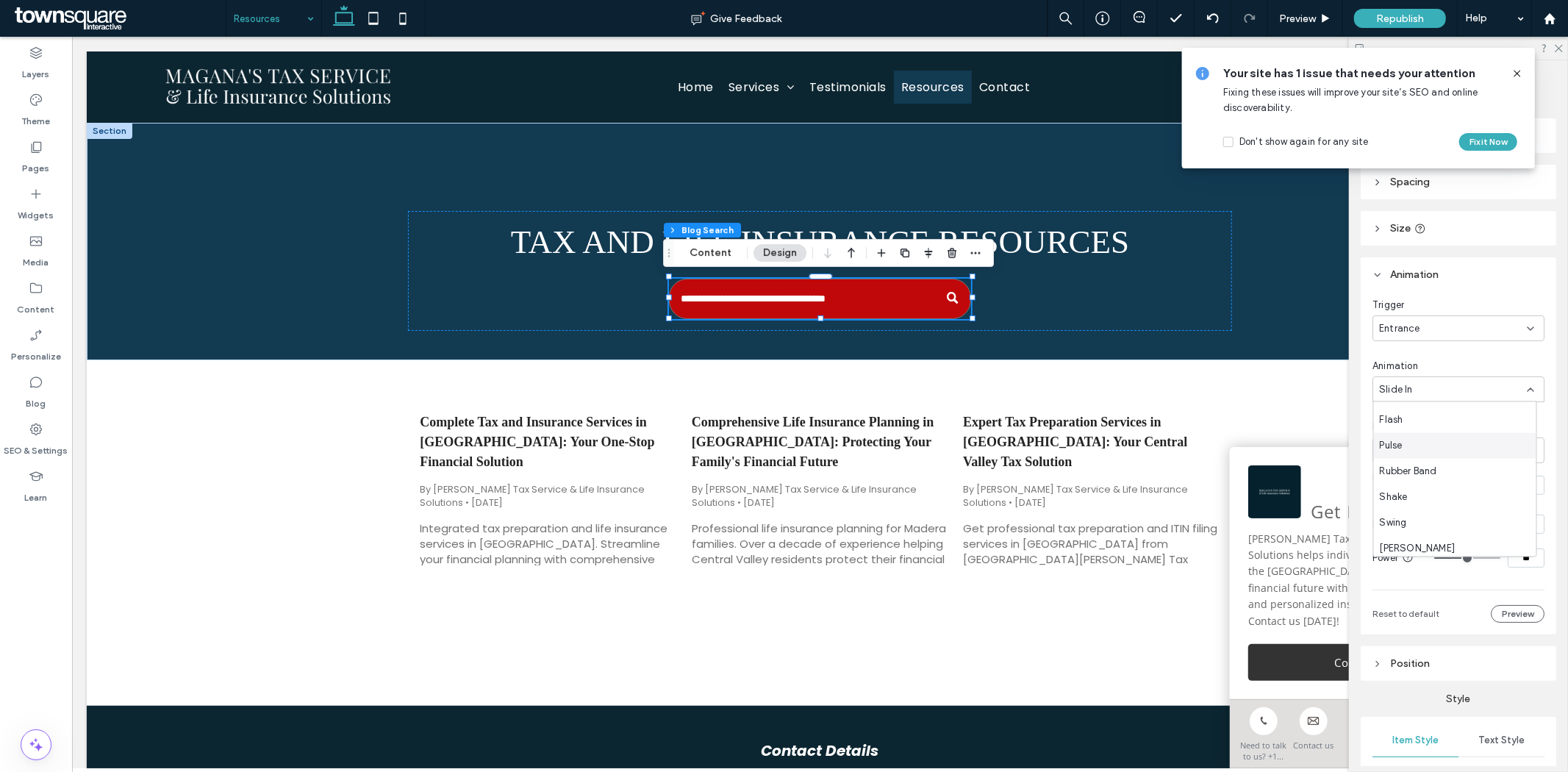
scroll to position [231, 0]
click at [1439, 491] on div "Swing" at bounding box center [1455, 492] width 162 height 25
click at [1417, 391] on div "Swing" at bounding box center [1453, 390] width 148 height 14
click at [1424, 510] on div "[PERSON_NAME]" at bounding box center [1455, 518] width 162 height 25
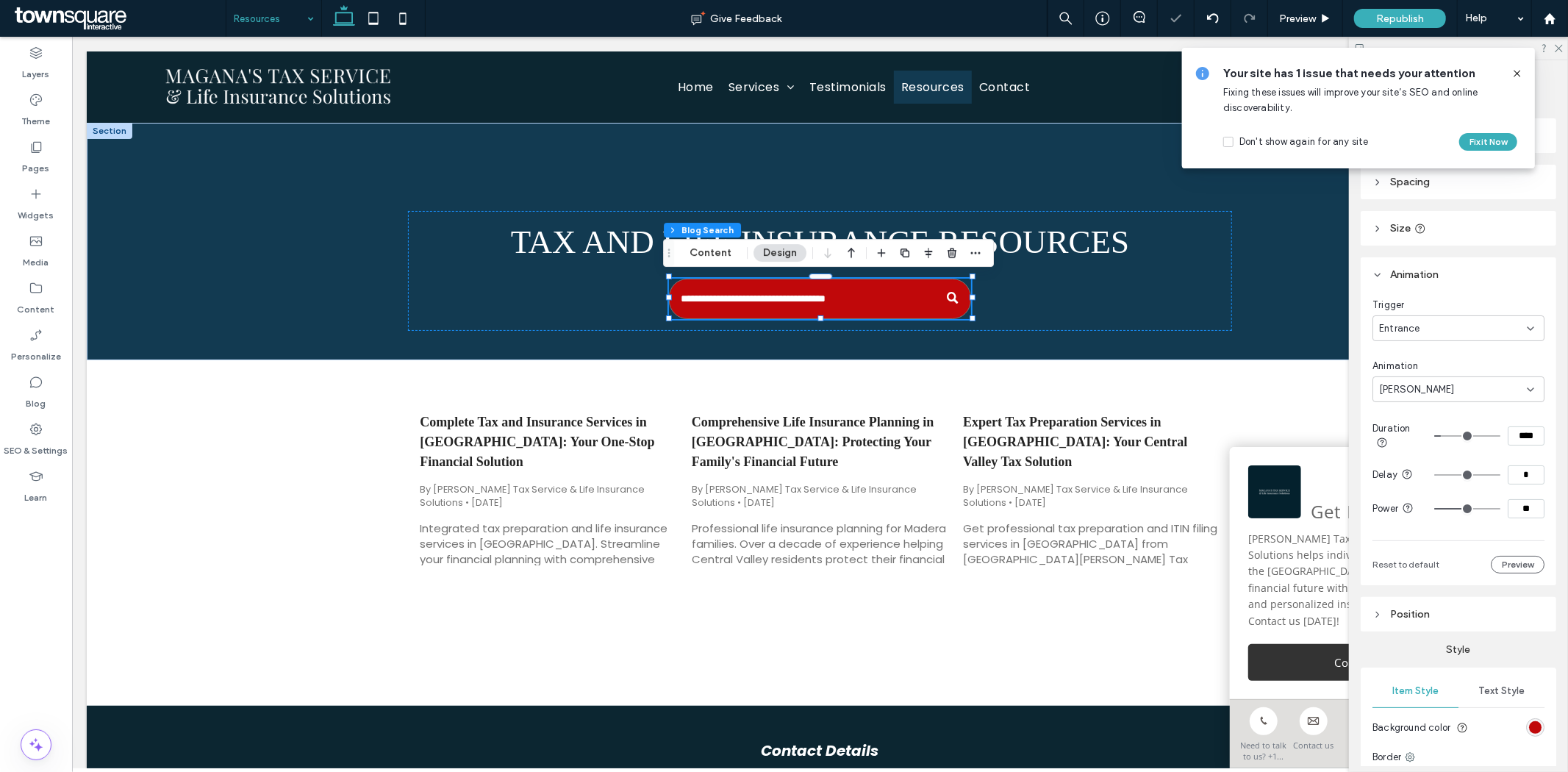
click at [1422, 390] on div "[PERSON_NAME]" at bounding box center [1453, 390] width 148 height 14
click at [1407, 445] on span "Fade In" at bounding box center [1396, 440] width 33 height 14
click at [1432, 379] on div "Fade In" at bounding box center [1458, 390] width 172 height 25
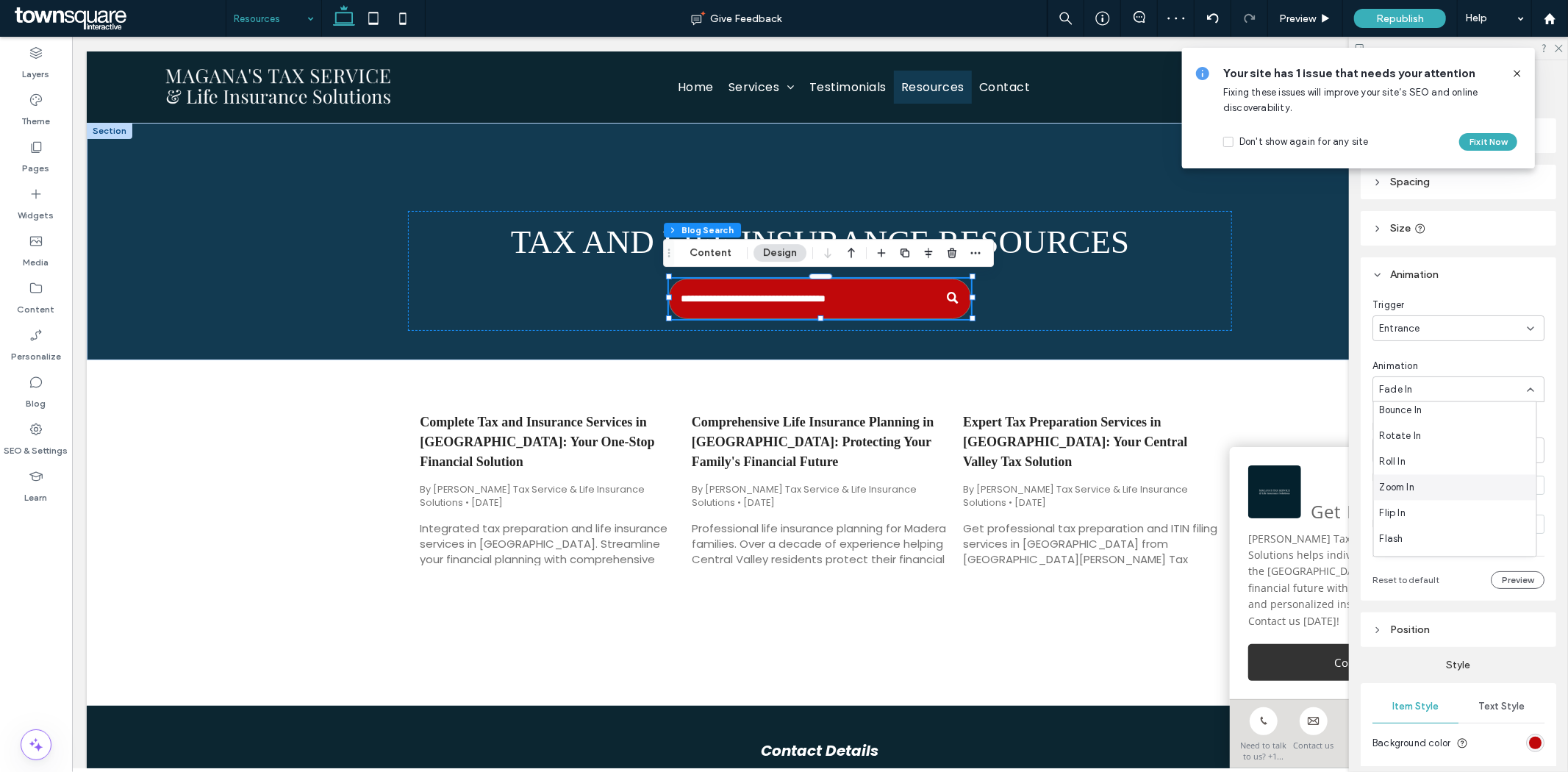
click at [1415, 487] on div "Zoom In" at bounding box center [1455, 488] width 162 height 25
click at [1514, 74] on icon at bounding box center [1517, 73] width 12 height 12
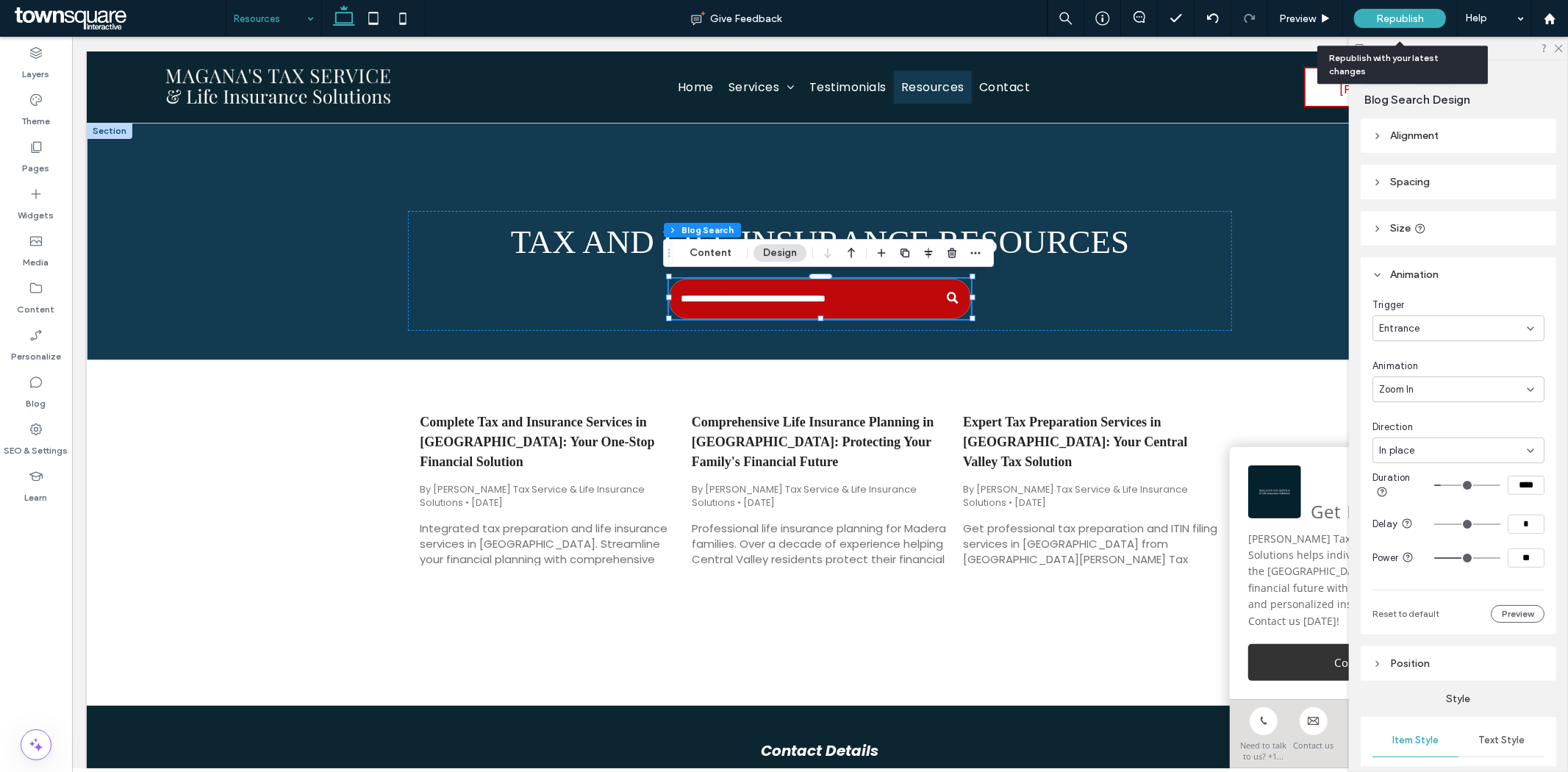
click at [1424, 15] on div "Republish" at bounding box center [1400, 18] width 92 height 19
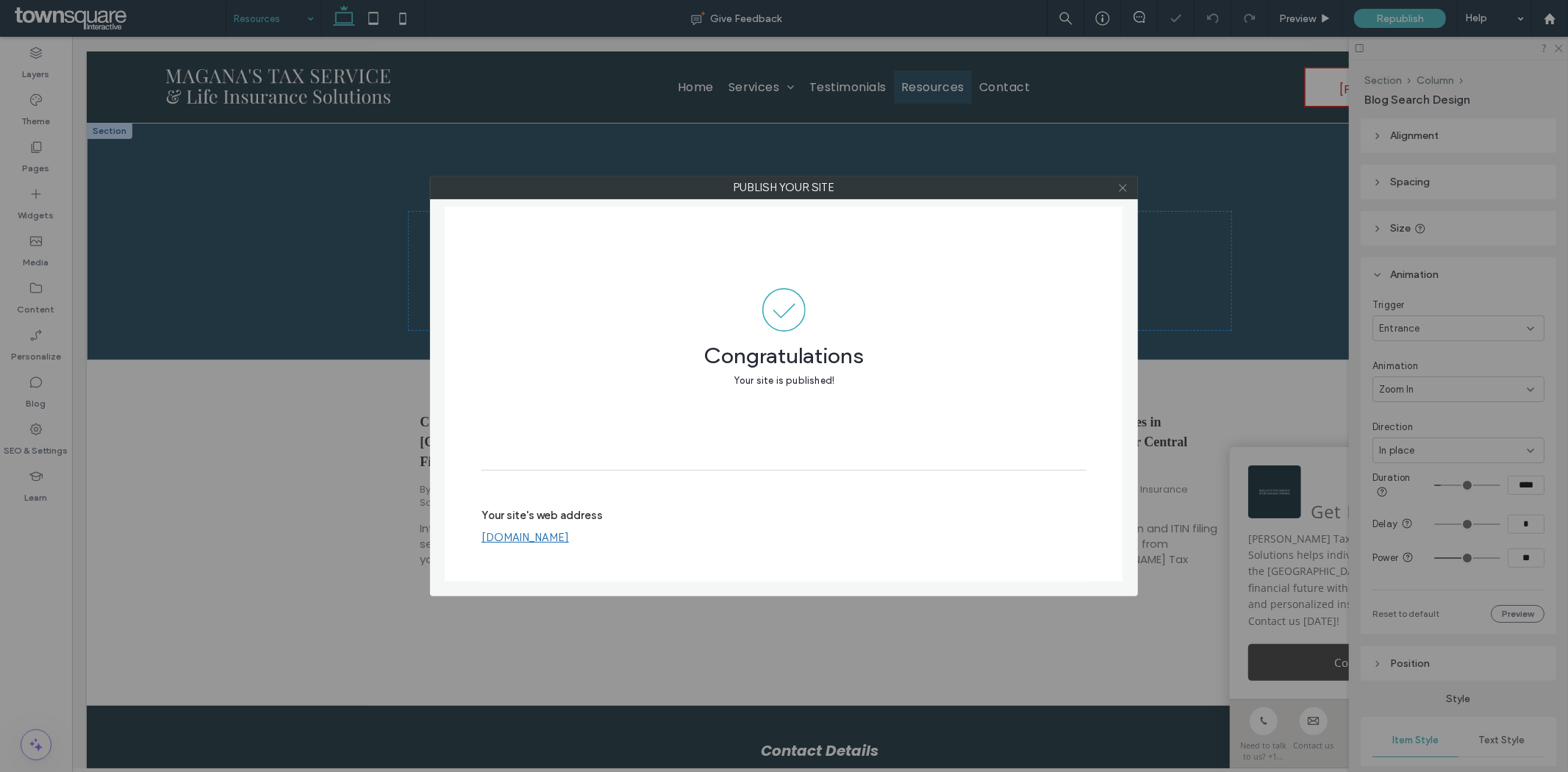
click at [1122, 182] on icon at bounding box center [1123, 188] width 11 height 11
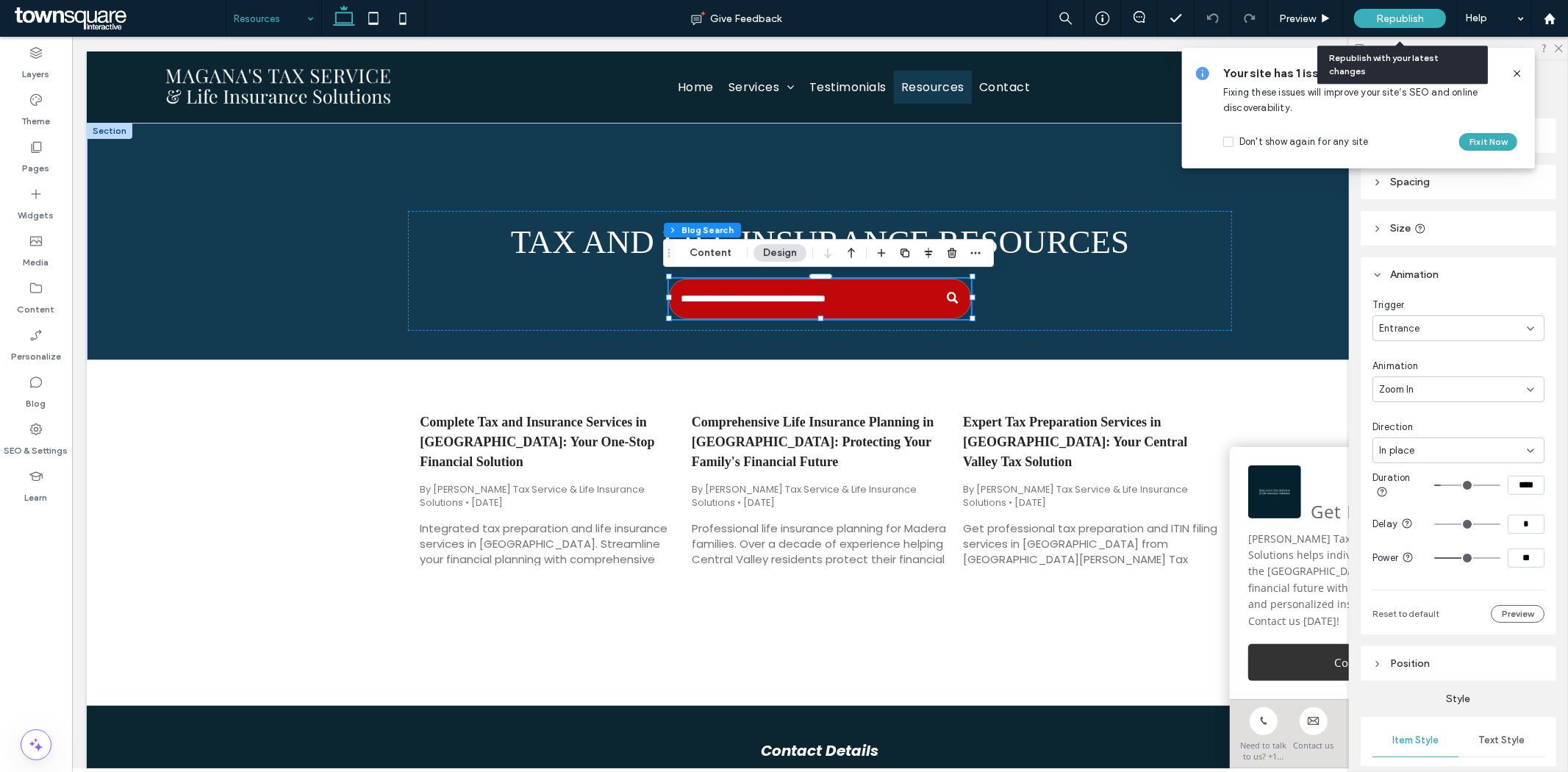
click at [1380, 9] on div "Republish" at bounding box center [1400, 18] width 92 height 19
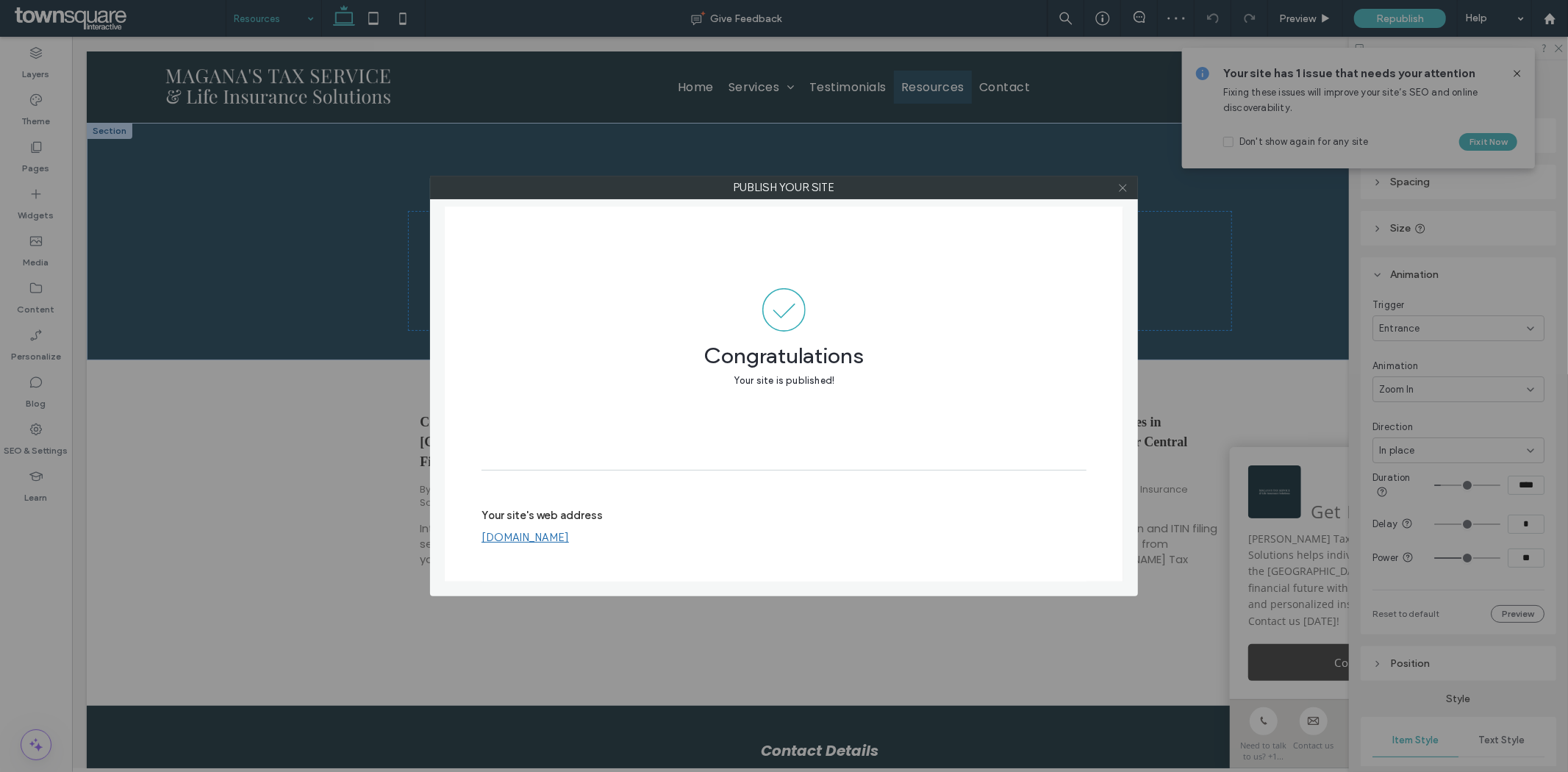
click at [1118, 191] on icon at bounding box center [1123, 188] width 11 height 11
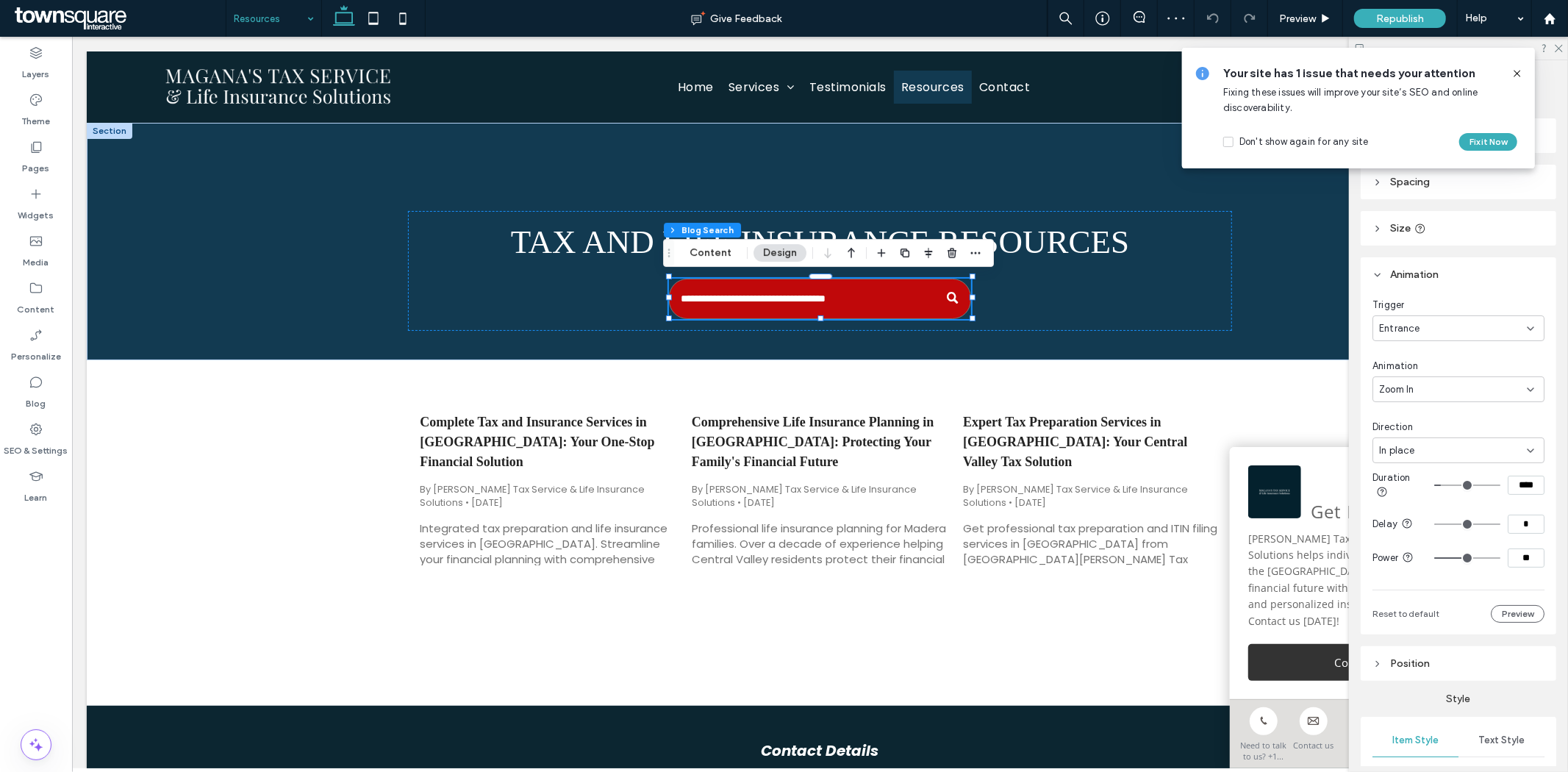
click at [1517, 72] on icon at bounding box center [1517, 73] width 12 height 12
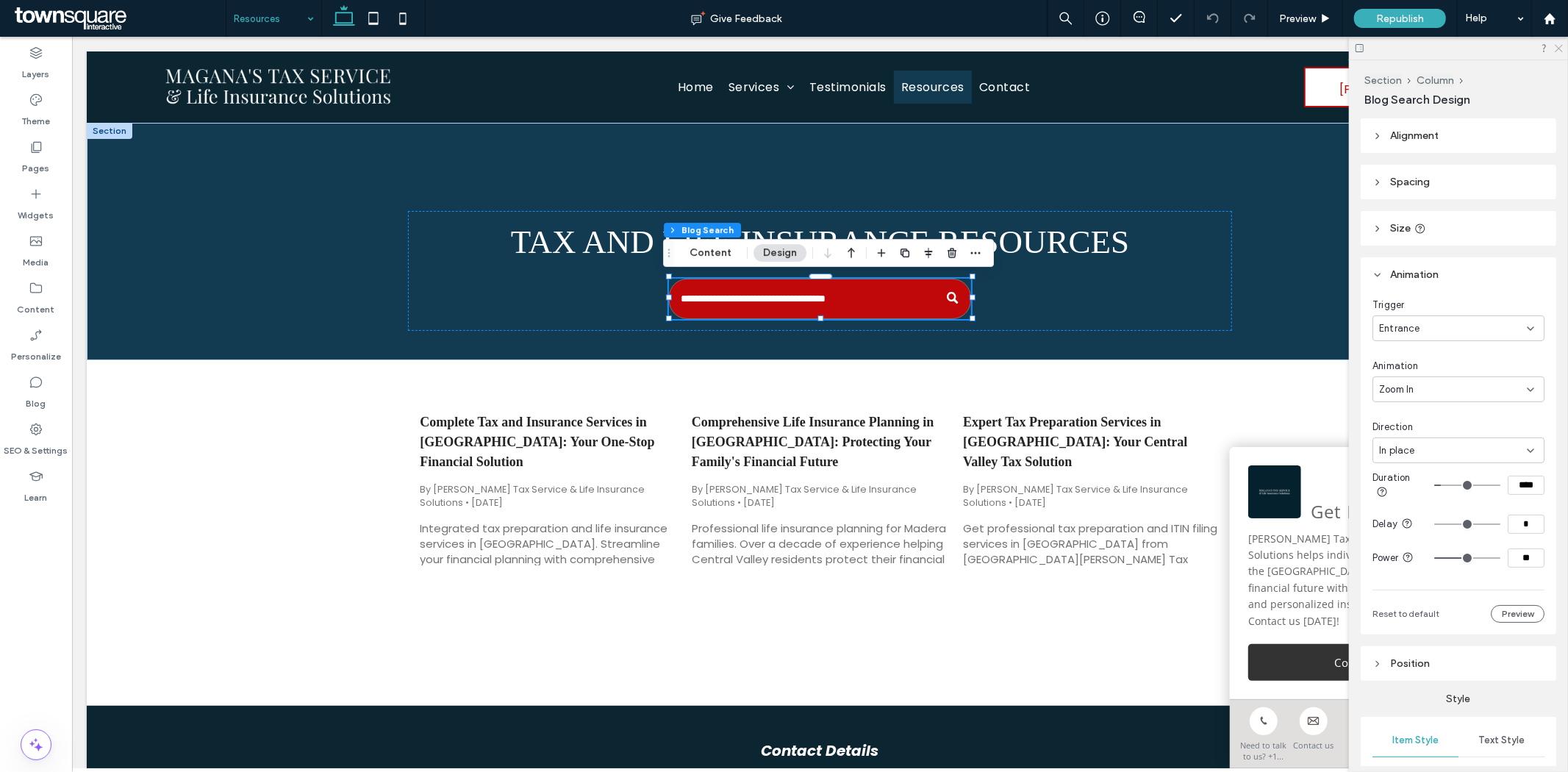
drag, startPoint x: 1559, startPoint y: 48, endPoint x: 1396, endPoint y: 15, distance: 166.3
click at [1559, 48] on icon at bounding box center [1558, 48] width 10 height 10
